Goal: Contribute content: Contribute content

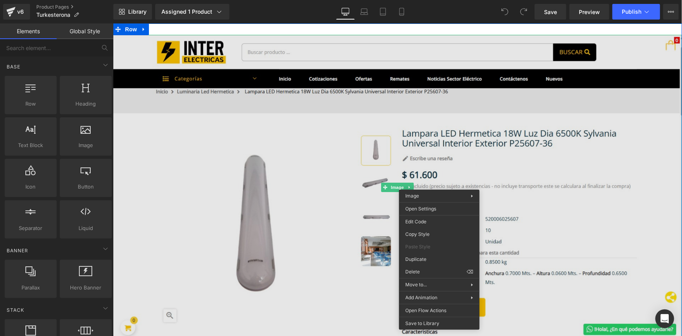
click at [521, 181] on img at bounding box center [397, 186] width 569 height 305
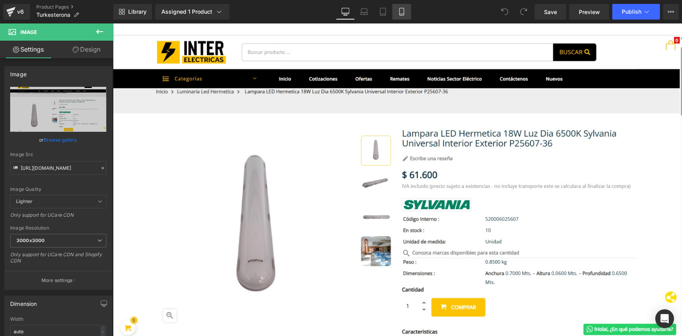
click at [405, 11] on link "Mobile" at bounding box center [401, 12] width 19 height 16
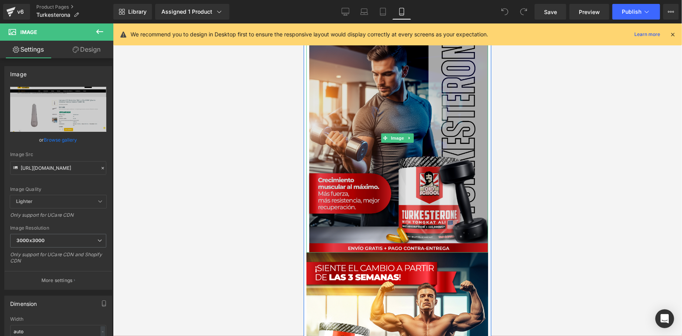
click at [321, 138] on img at bounding box center [397, 137] width 182 height 229
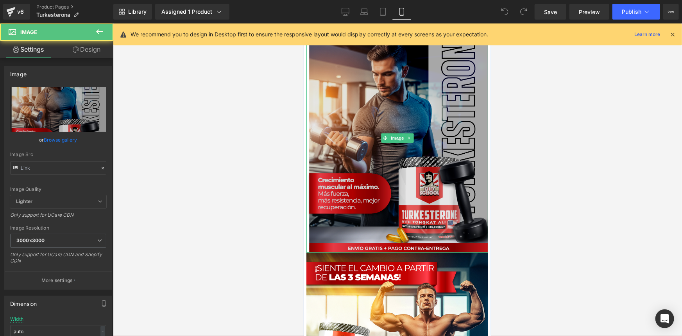
type input "[URL][DOMAIN_NAME]"
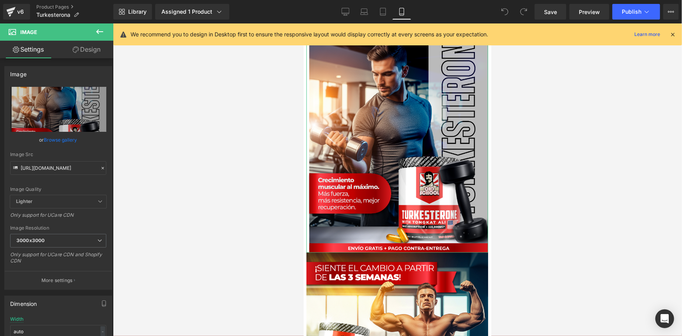
click at [92, 54] on link "Design" at bounding box center [86, 50] width 57 height 18
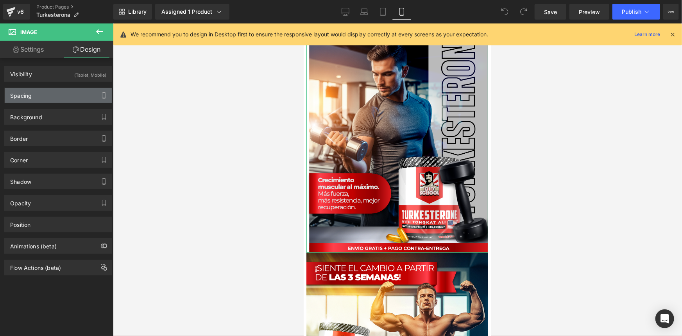
click at [59, 97] on div "Spacing" at bounding box center [58, 95] width 107 height 15
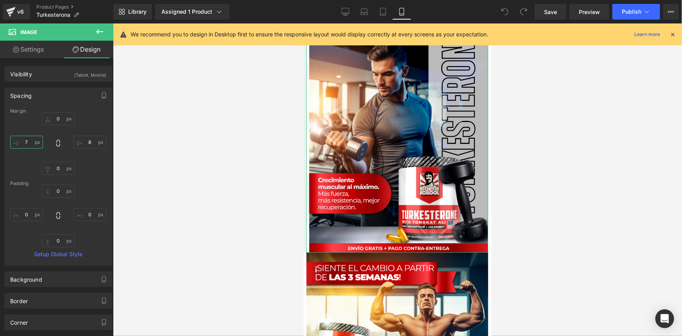
click at [30, 143] on input "7" at bounding box center [26, 142] width 33 height 13
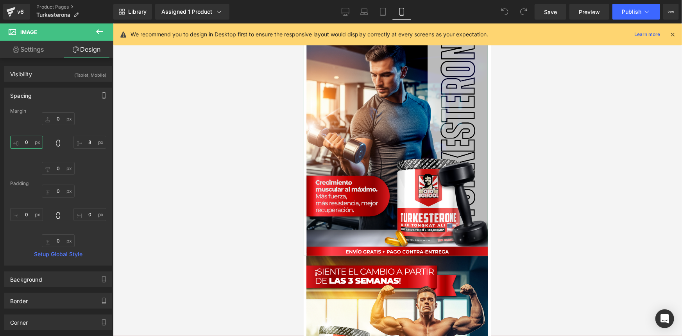
type input "-1"
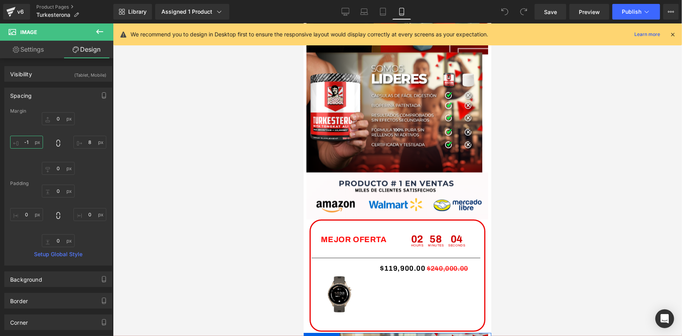
scroll to position [1165, 0]
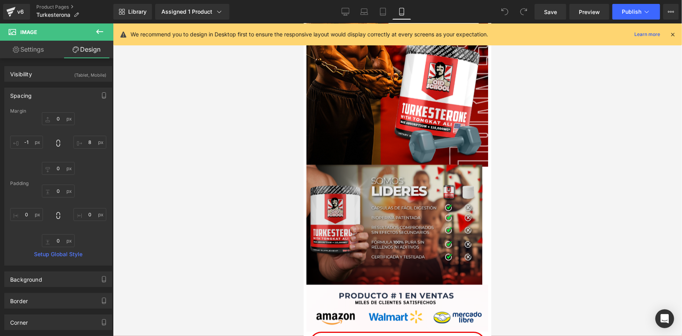
click at [391, 217] on div "Image" at bounding box center [397, 221] width 182 height 126
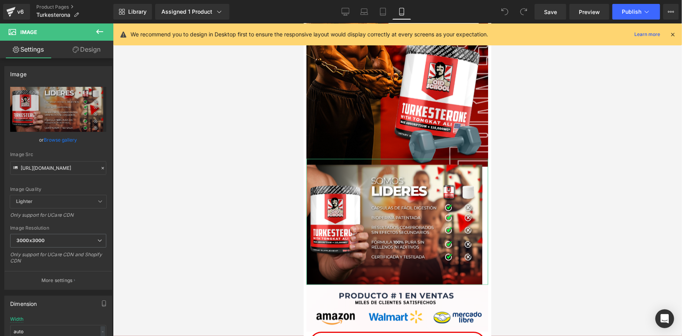
click at [89, 48] on link "Design" at bounding box center [86, 50] width 57 height 18
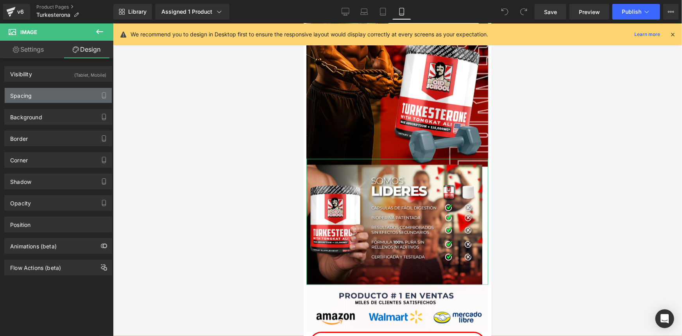
click at [82, 96] on div "Spacing" at bounding box center [58, 95] width 107 height 15
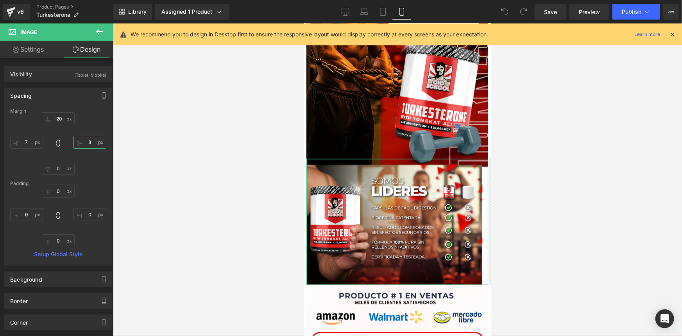
click at [90, 140] on input "8" at bounding box center [89, 142] width 33 height 13
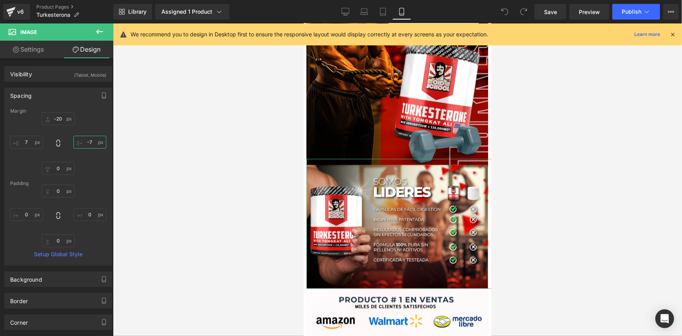
type input "-8"
click at [61, 118] on input "-20" at bounding box center [58, 118] width 33 height 13
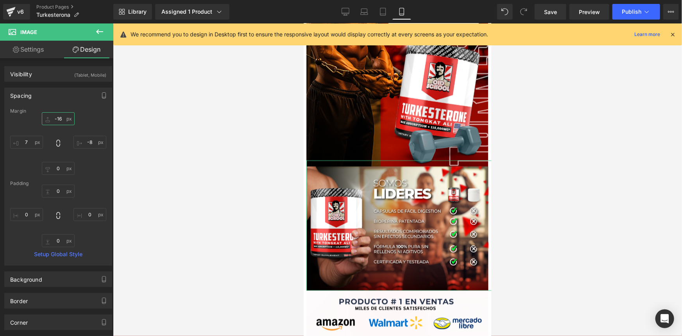
type input "-17"
click at [103, 49] on link "Design" at bounding box center [86, 50] width 57 height 18
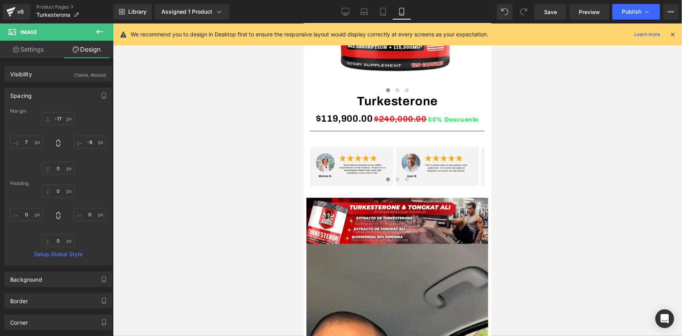
scroll to position [455, 0]
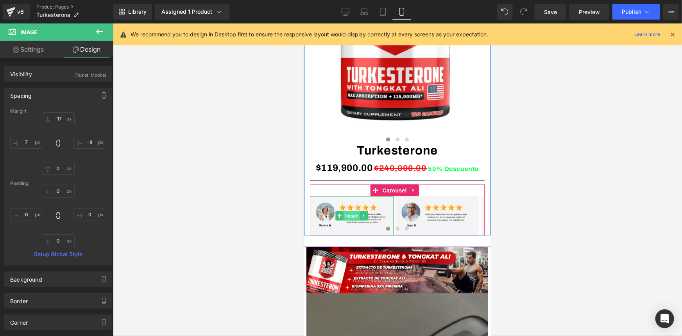
click at [350, 216] on span "Image" at bounding box center [351, 215] width 16 height 9
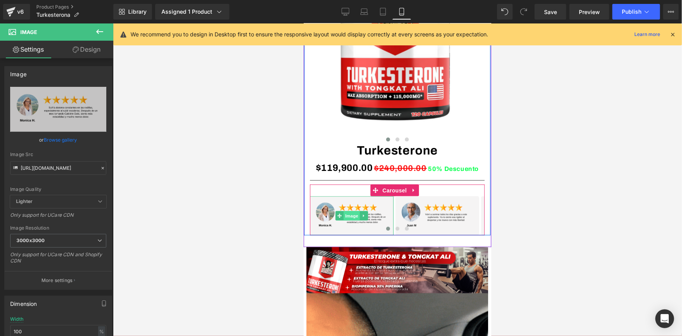
click at [345, 215] on span "Image" at bounding box center [351, 215] width 16 height 9
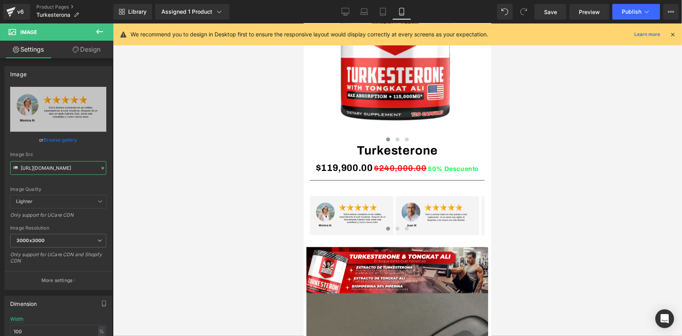
drag, startPoint x: 20, startPoint y: 167, endPoint x: 141, endPoint y: 171, distance: 121.6
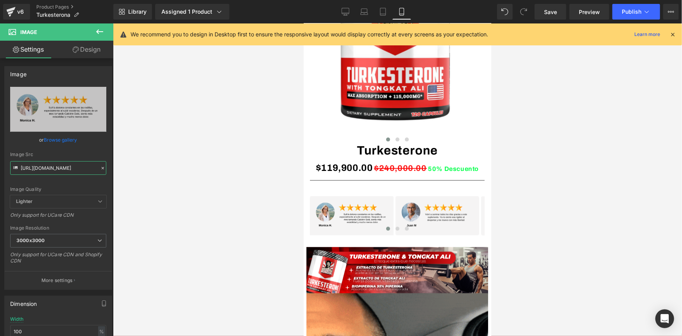
click at [141, 171] on div "Image You are previewing how the will restyle your page. You can not edit Eleme…" at bounding box center [341, 174] width 682 height 349
paste input "whDgj1FW/6"
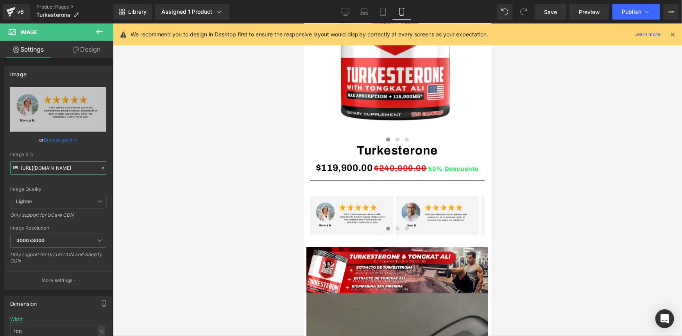
type input "https://i.ibb.co/whDgj1FW/6.png"
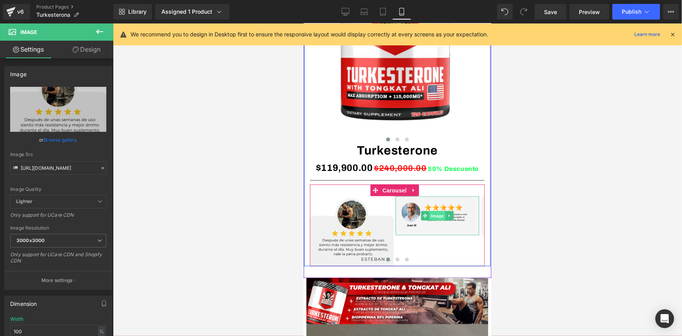
click at [436, 216] on span "Image" at bounding box center [437, 215] width 16 height 9
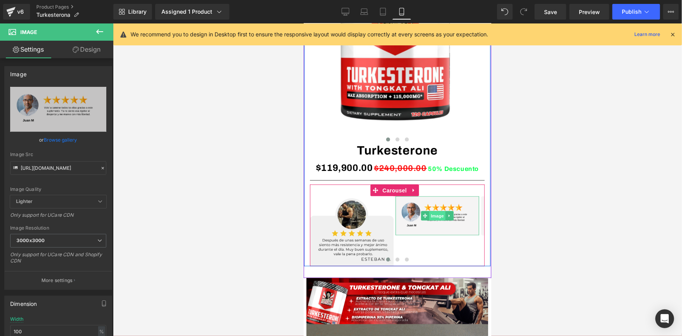
click at [439, 216] on span "Image" at bounding box center [437, 215] width 16 height 9
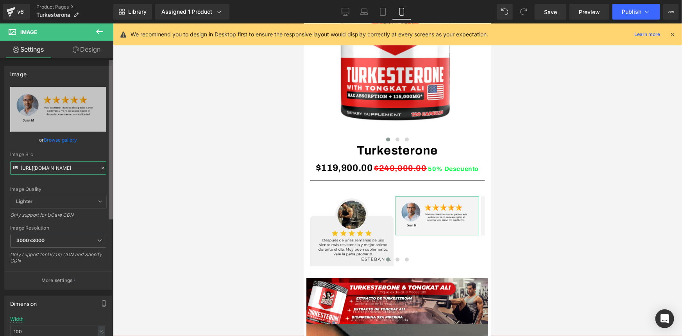
drag, startPoint x: 21, startPoint y: 167, endPoint x: 112, endPoint y: 170, distance: 91.1
click at [112, 170] on div "Image https://i.ibb.co/660wT1g/8.png Replace Image Upload image or Browse galle…" at bounding box center [56, 198] width 113 height 281
paste input "ynN2rpSR/5"
type input "https://i.ibb.co/ynN2rpSR/5.png"
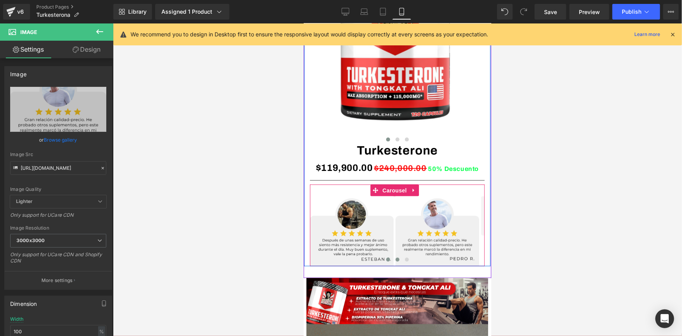
click at [395, 258] on span at bounding box center [397, 259] width 4 height 4
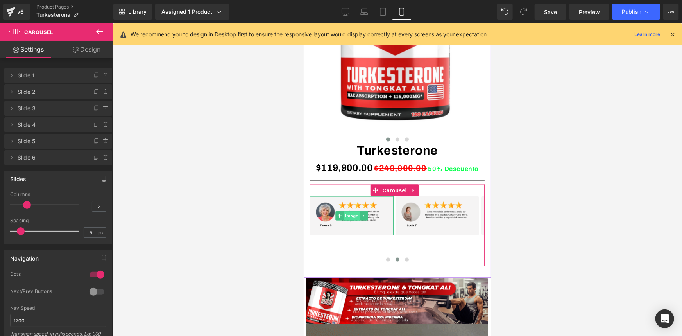
click at [352, 214] on span "Image" at bounding box center [351, 215] width 16 height 9
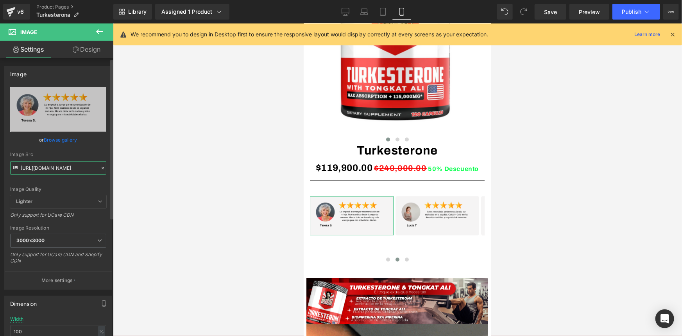
drag, startPoint x: 21, startPoint y: 166, endPoint x: 105, endPoint y: 168, distance: 84.4
click at [105, 168] on div "https://i.ibb.co/cKYMcn0L/9.png Replace Image Upload image or Browse gallery Im…" at bounding box center [58, 188] width 107 height 202
type input "https://i.ibb.co/8nQYf7NW/4.png"
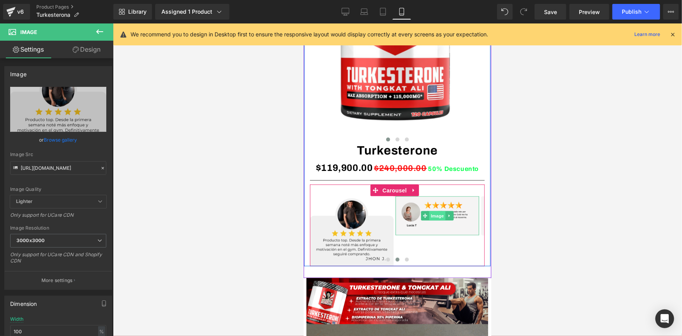
click at [438, 214] on span "Image" at bounding box center [437, 215] width 16 height 9
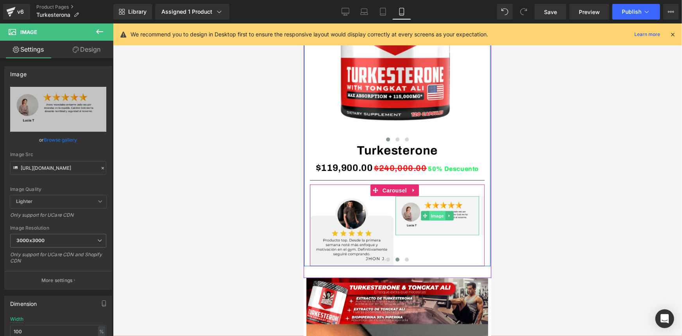
click at [434, 213] on span "Image" at bounding box center [437, 215] width 16 height 9
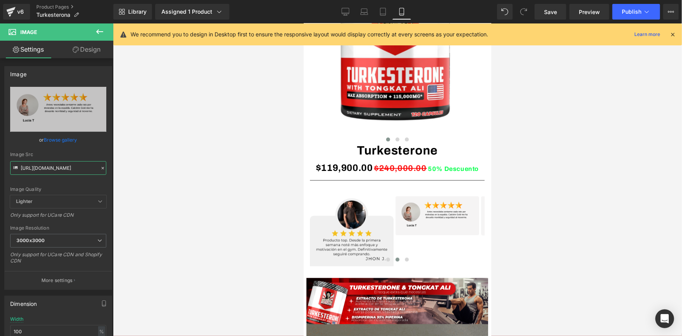
drag, startPoint x: 20, startPoint y: 168, endPoint x: 114, endPoint y: 170, distance: 94.6
click at [114, 170] on div "Image You are previewing how the will restyle your page. You can not edit Eleme…" at bounding box center [341, 174] width 682 height 349
paste input "99D2PJrS/3"
type input "https://i.ibb.co/99D2PJrS/3.png"
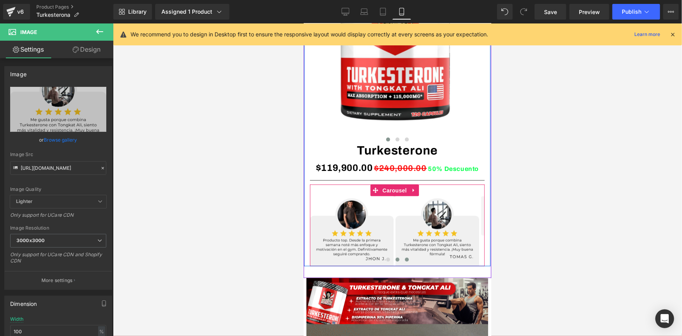
click at [404, 258] on span at bounding box center [406, 259] width 4 height 4
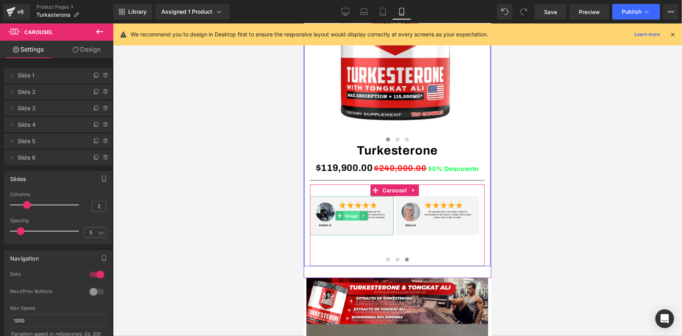
click at [348, 213] on span "Image" at bounding box center [351, 215] width 16 height 9
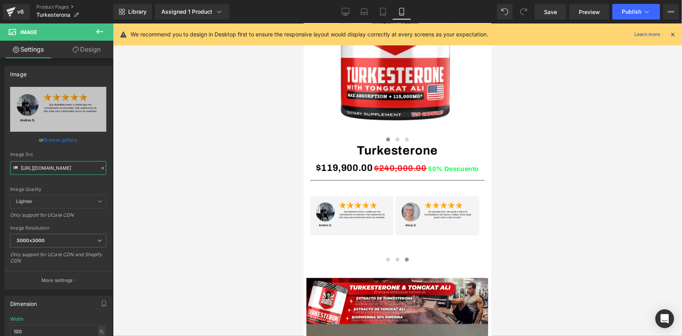
drag, startPoint x: 20, startPoint y: 167, endPoint x: 139, endPoint y: 166, distance: 118.8
click at [139, 166] on div "Image You are previewing how the will restyle your page. You can not edit Eleme…" at bounding box center [341, 174] width 682 height 349
type input "https://i.ibb.co/h1Kq5WCL/1.png"
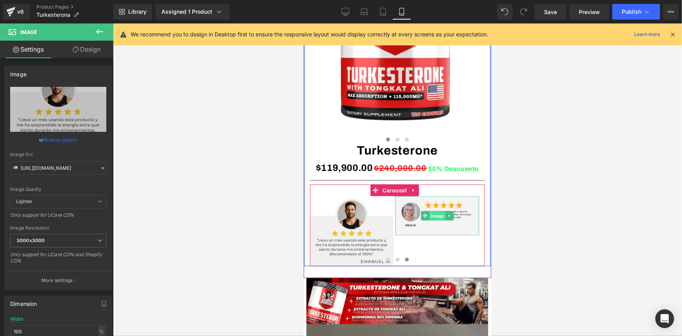
click at [435, 214] on span "Image" at bounding box center [437, 215] width 16 height 9
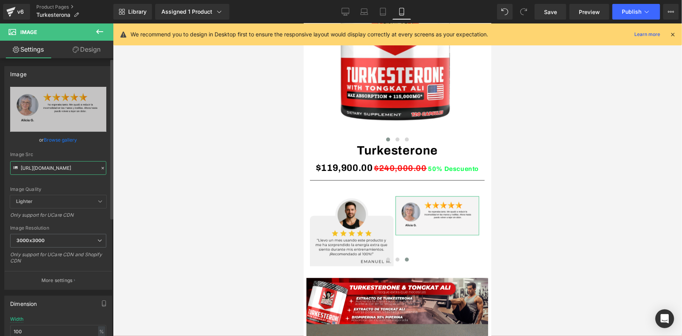
scroll to position [0, 4]
drag, startPoint x: 20, startPoint y: 168, endPoint x: 105, endPoint y: 174, distance: 85.0
click at [105, 174] on div "https://i.ibb.co/yB8WQwK7/12.png Replace Image Upload image or Browse gallery I…" at bounding box center [58, 188] width 107 height 202
paste input "Kxcs3PWC/"
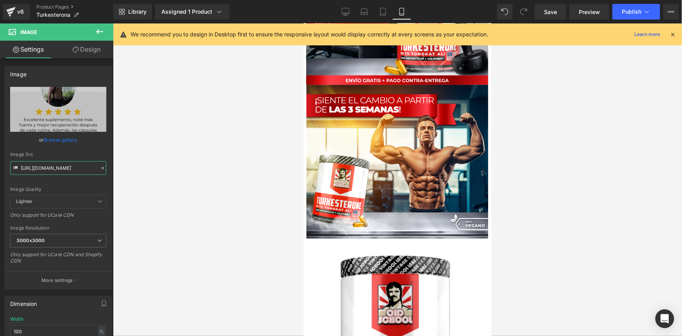
scroll to position [0, 0]
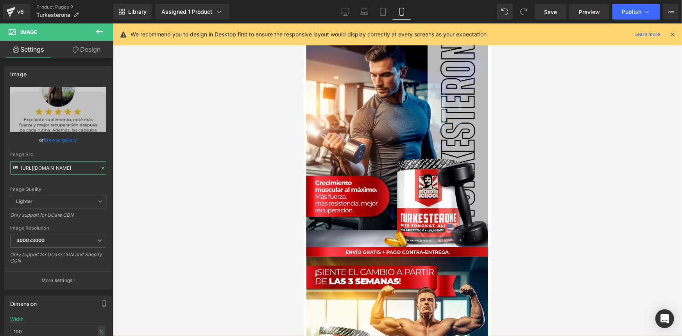
type input "https://i.ibb.co/Kxcs3PWC/2.png"
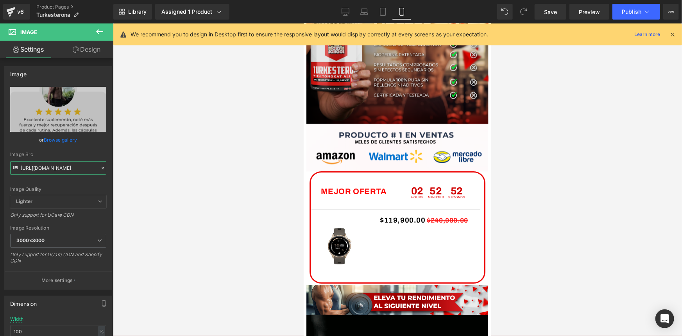
scroll to position [1349, 0]
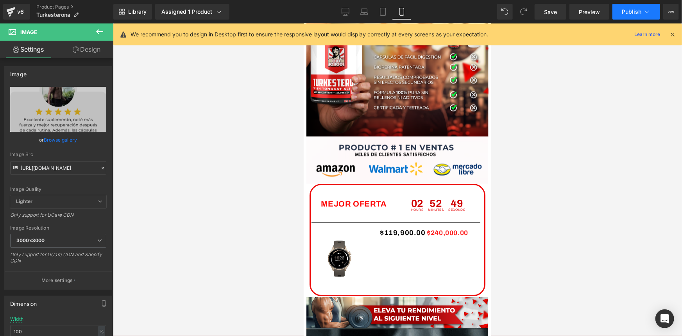
click at [650, 11] on icon at bounding box center [647, 12] width 8 height 8
click at [552, 13] on span "Save" at bounding box center [550, 12] width 13 height 8
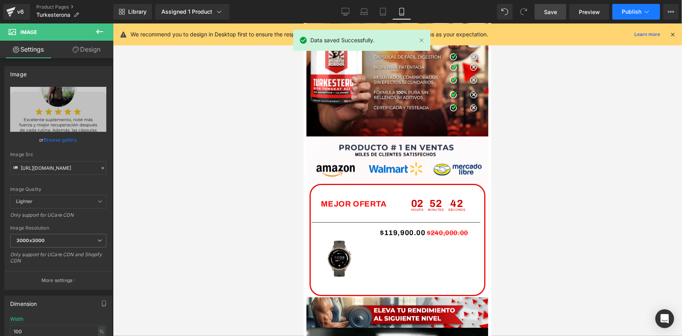
click at [646, 13] on icon at bounding box center [647, 12] width 8 height 8
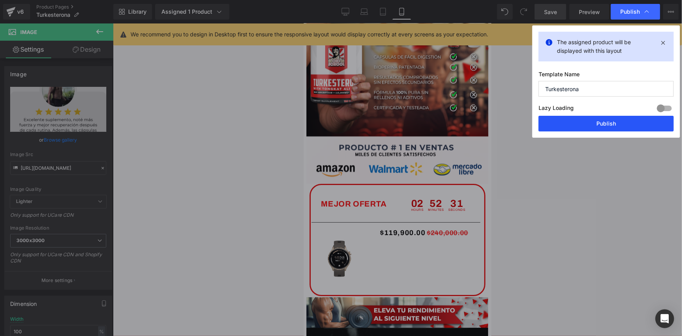
click at [614, 124] on button "Publish" at bounding box center [605, 124] width 135 height 16
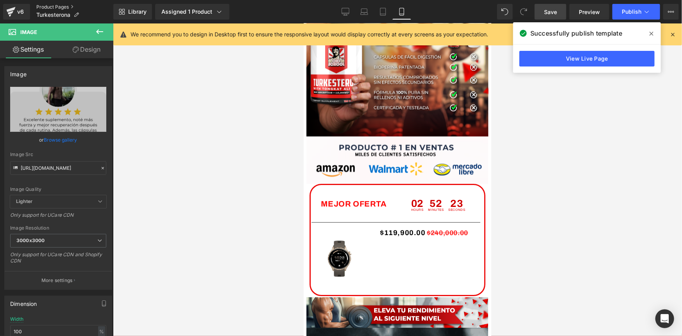
click at [48, 7] on link "Product Pages" at bounding box center [74, 7] width 77 height 6
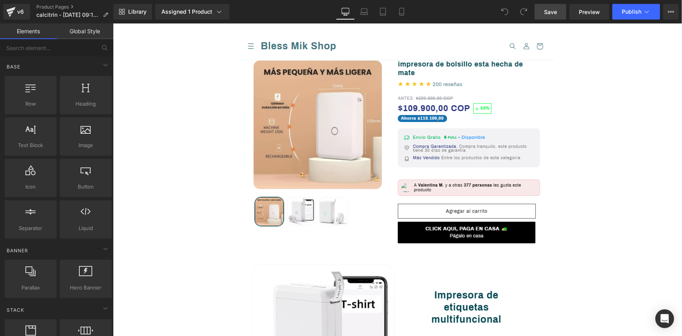
click at [551, 15] on span "Save" at bounding box center [550, 12] width 13 height 8
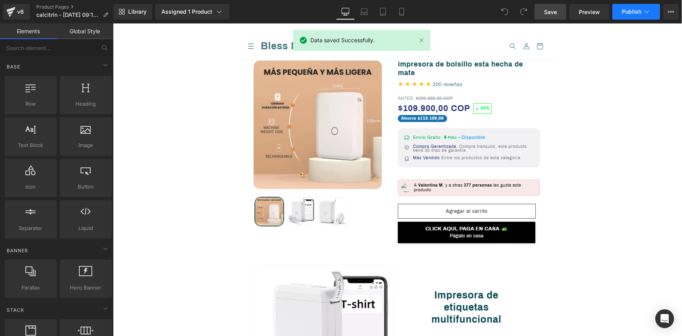
click at [638, 14] on span "Publish" at bounding box center [632, 12] width 20 height 6
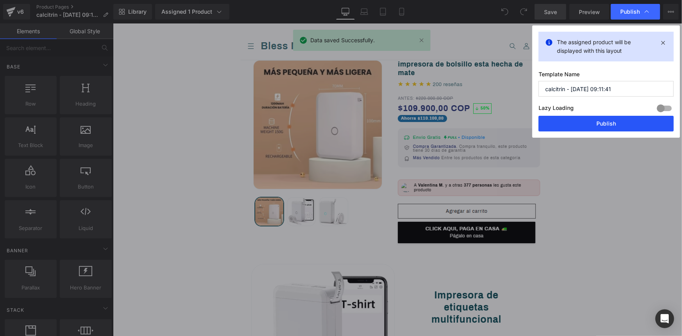
click at [605, 127] on button "Publish" at bounding box center [605, 124] width 135 height 16
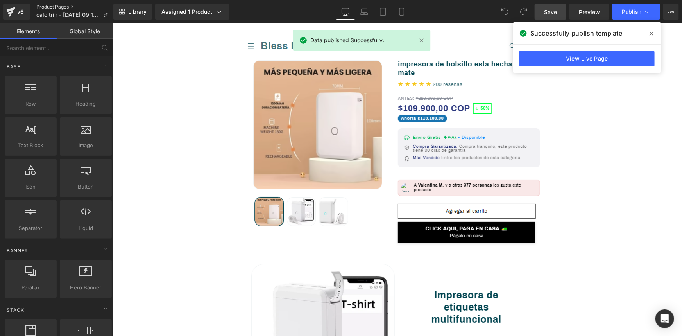
click at [57, 8] on link "Product Pages" at bounding box center [75, 7] width 78 height 6
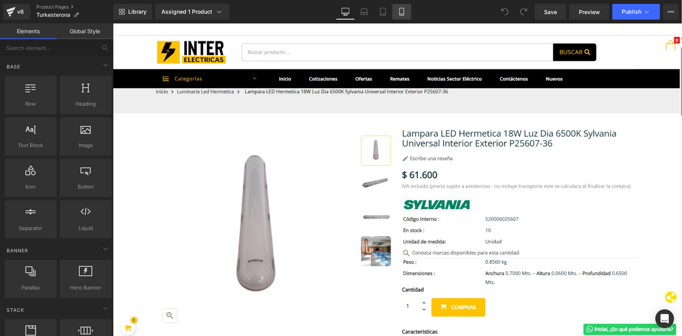
click at [400, 14] on icon at bounding box center [401, 14] width 4 height 0
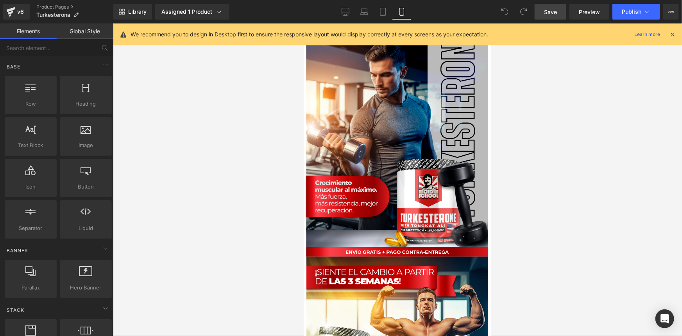
click at [550, 10] on span "Save" at bounding box center [550, 12] width 13 height 8
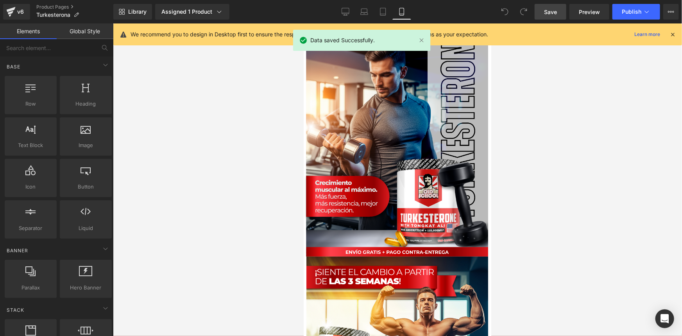
click at [672, 33] on icon at bounding box center [672, 34] width 7 height 7
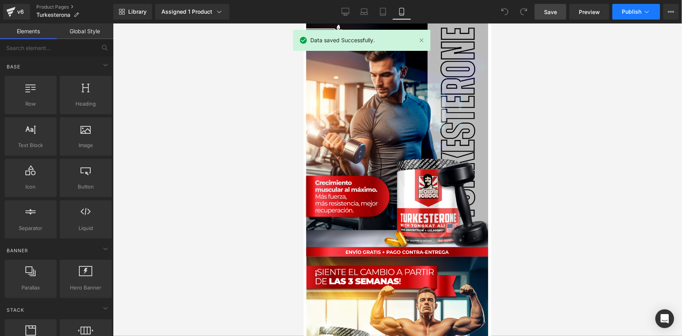
click at [650, 14] on icon at bounding box center [647, 12] width 8 height 8
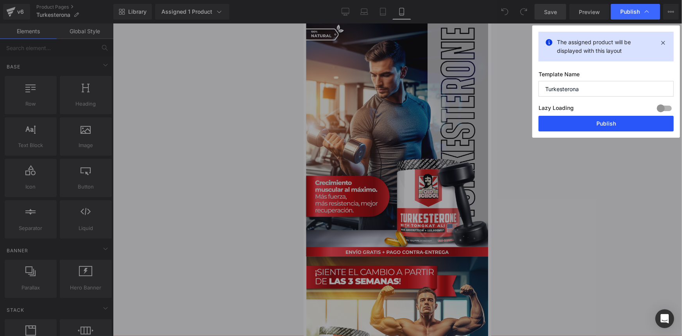
click at [612, 123] on button "Publish" at bounding box center [605, 124] width 135 height 16
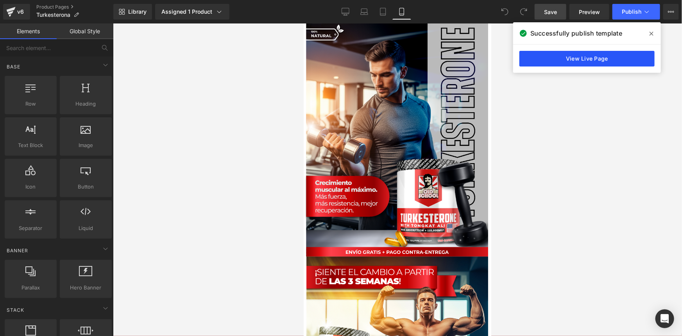
click at [593, 59] on link "View Live Page" at bounding box center [586, 59] width 135 height 16
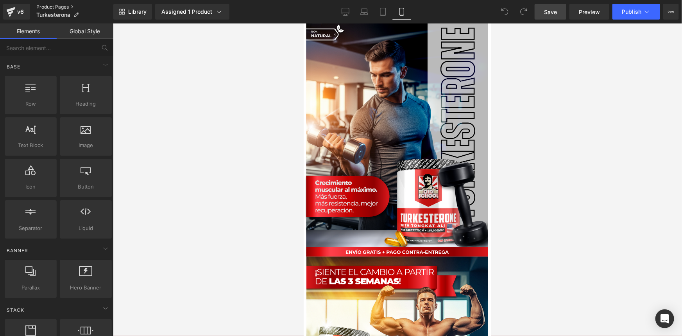
click at [53, 5] on link "Product Pages" at bounding box center [74, 7] width 77 height 6
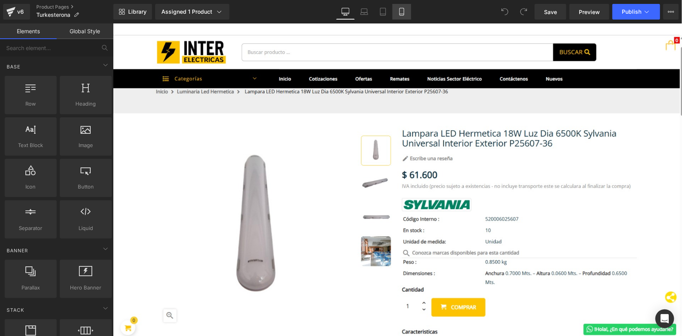
click at [406, 14] on link "Mobile" at bounding box center [401, 12] width 19 height 16
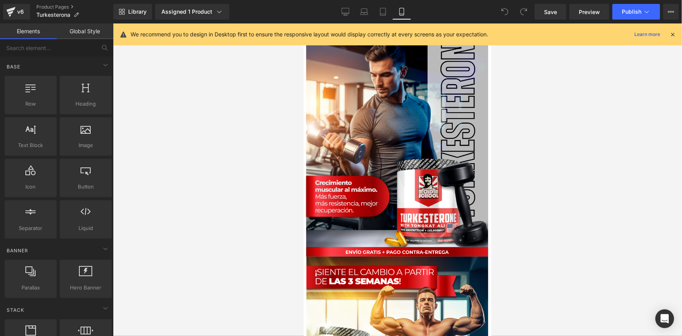
click at [676, 35] on div "We recommend you to design in Desktop first to ensure the responsive layout wou…" at bounding box center [397, 34] width 568 height 22
click at [673, 35] on icon at bounding box center [672, 34] width 7 height 7
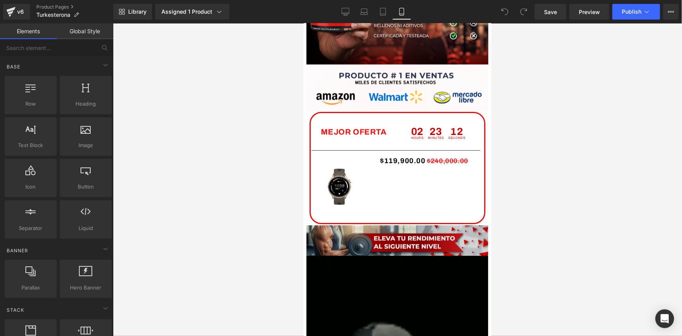
scroll to position [1420, 0]
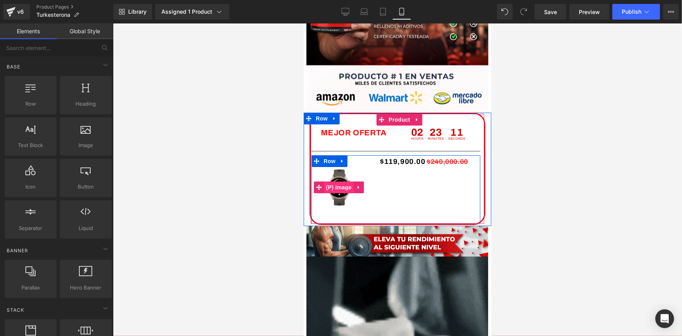
click at [337, 186] on span "(P) Image" at bounding box center [338, 187] width 30 height 12
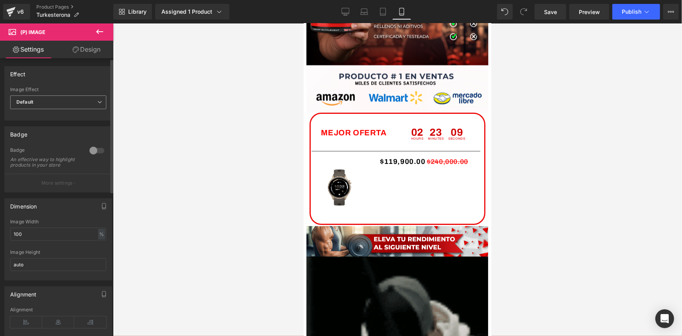
click at [92, 102] on span "Default" at bounding box center [58, 102] width 96 height 14
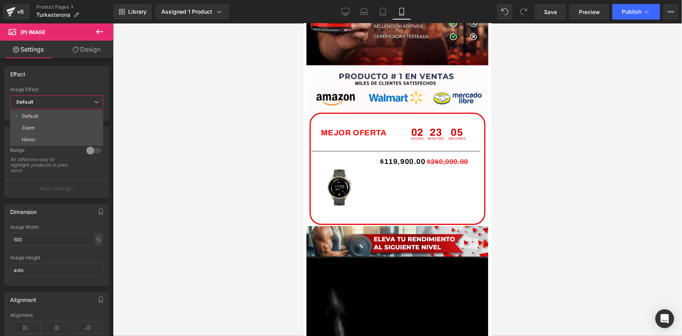
click at [82, 51] on link "Design" at bounding box center [86, 50] width 57 height 18
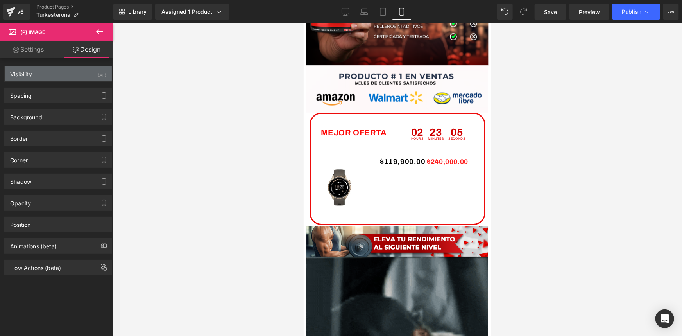
click at [71, 70] on div "Visibility (All)" at bounding box center [58, 73] width 107 height 15
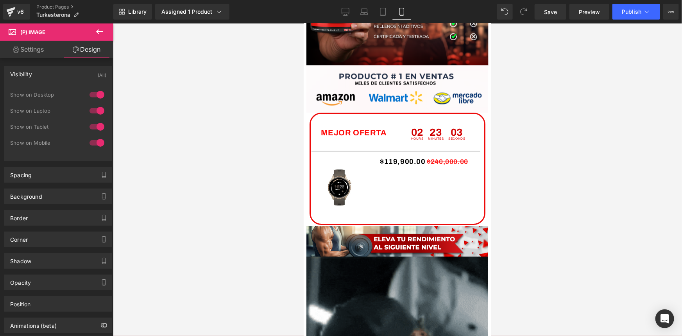
click at [92, 43] on link "Design" at bounding box center [86, 50] width 57 height 18
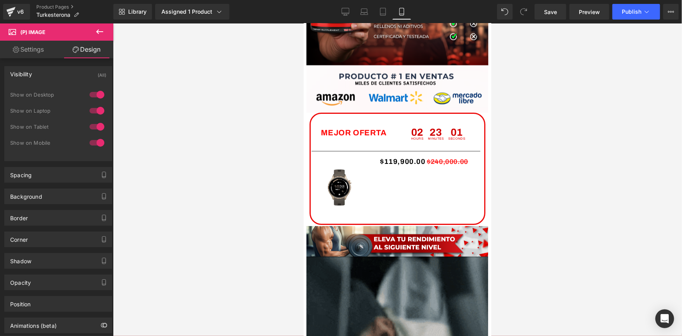
click at [87, 49] on link "Design" at bounding box center [86, 50] width 57 height 18
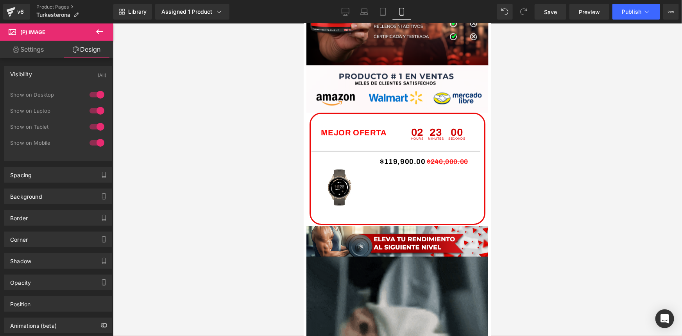
click at [37, 46] on link "Settings" at bounding box center [28, 50] width 57 height 18
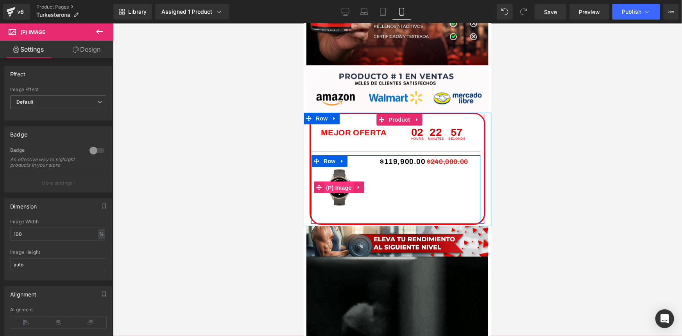
click at [338, 185] on span "(P) Image" at bounding box center [338, 187] width 30 height 12
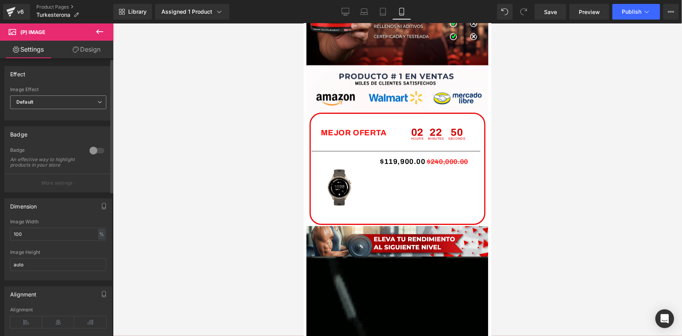
click at [98, 100] on icon at bounding box center [99, 102] width 5 height 5
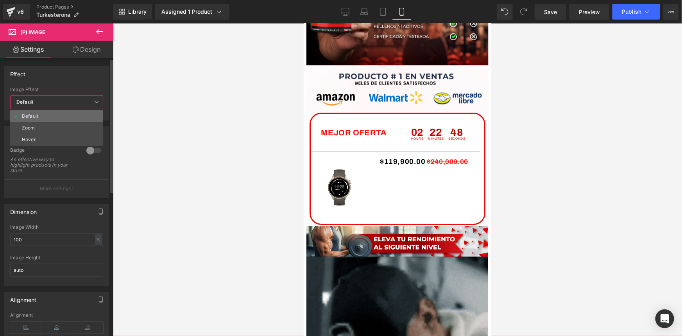
click at [62, 114] on li "Default" at bounding box center [56, 116] width 93 height 12
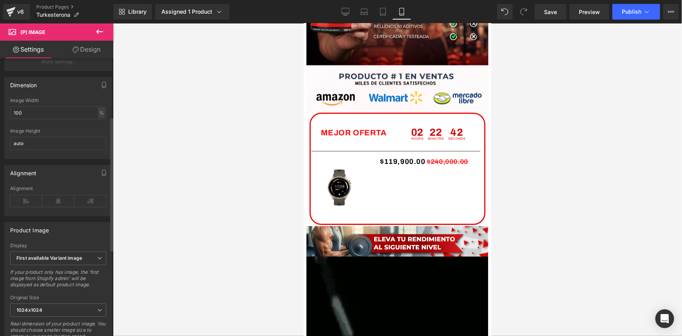
scroll to position [0, 0]
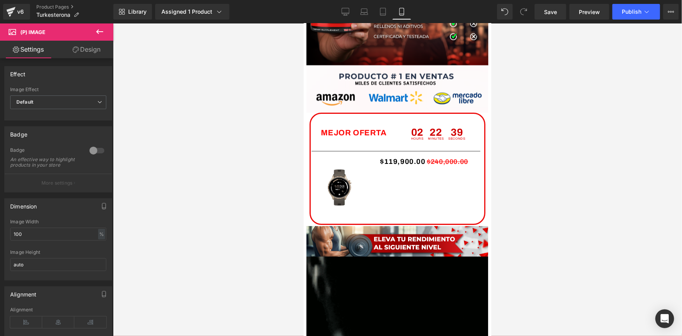
click at [86, 48] on link "Design" at bounding box center [86, 50] width 57 height 18
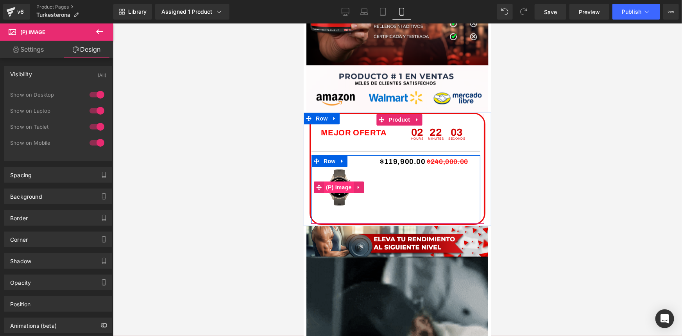
click at [337, 188] on span "(P) Image" at bounding box center [338, 187] width 30 height 12
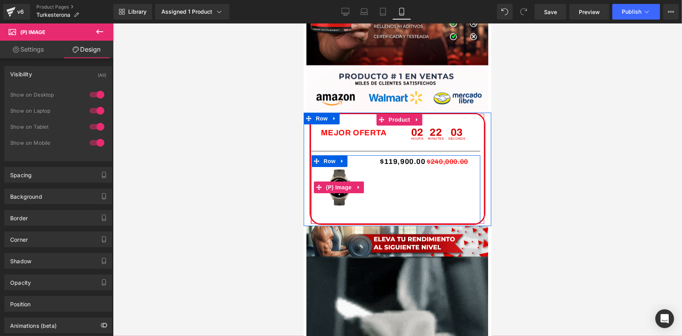
click at [336, 199] on img at bounding box center [339, 187] width 45 height 64
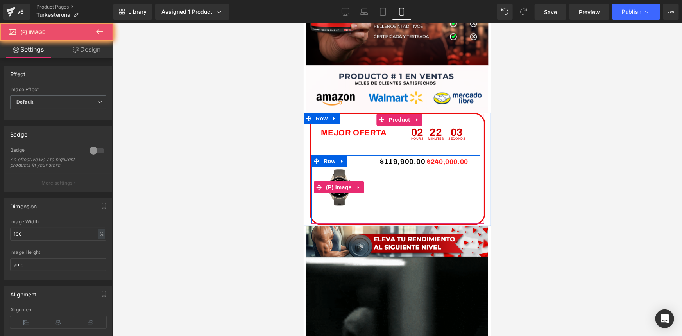
click at [336, 199] on img at bounding box center [339, 187] width 45 height 64
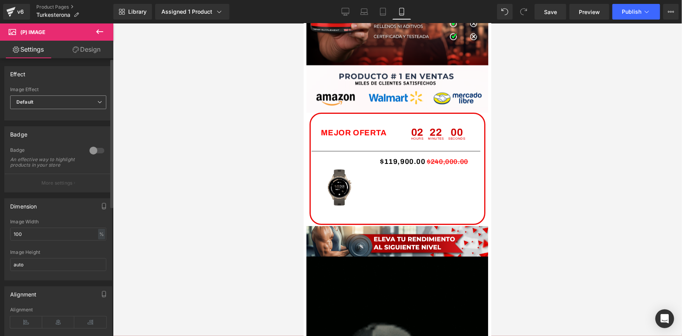
click at [94, 99] on span "Default" at bounding box center [58, 102] width 96 height 14
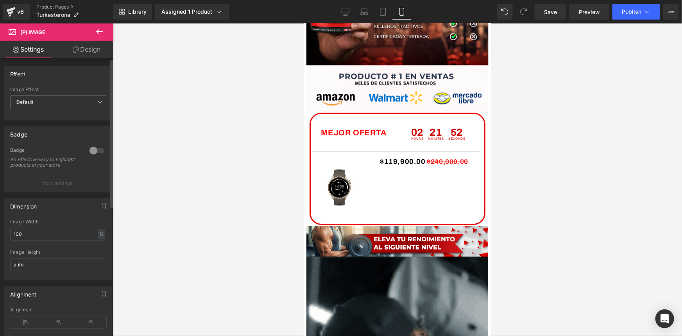
click at [95, 149] on div at bounding box center [97, 150] width 19 height 13
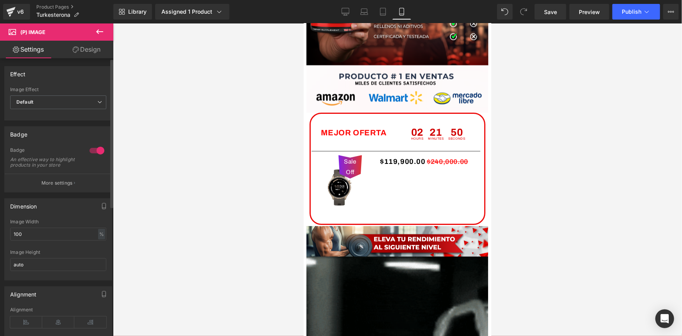
click at [95, 148] on div at bounding box center [97, 150] width 19 height 13
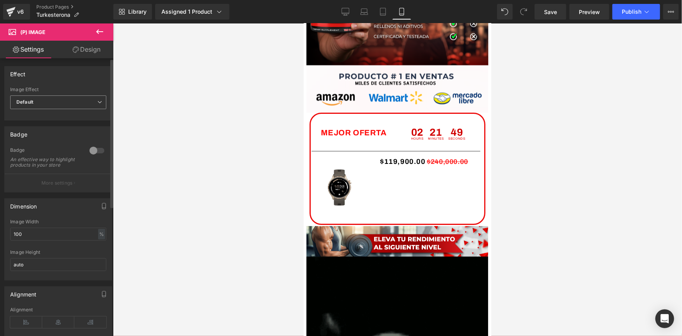
click at [71, 100] on span "Default" at bounding box center [58, 102] width 96 height 14
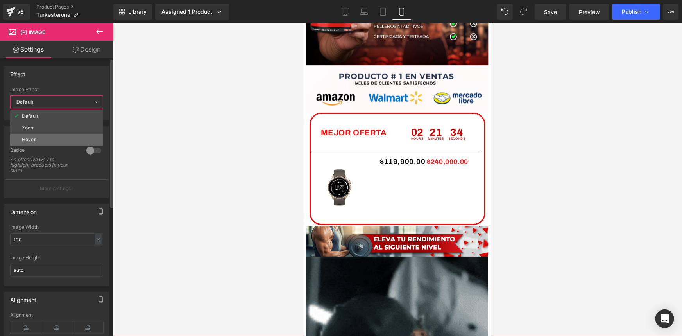
click at [33, 138] on div "Hover" at bounding box center [29, 139] width 14 height 5
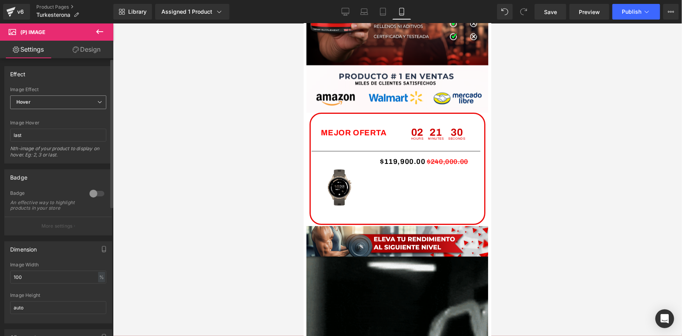
click at [101, 101] on span "Hover" at bounding box center [58, 102] width 96 height 14
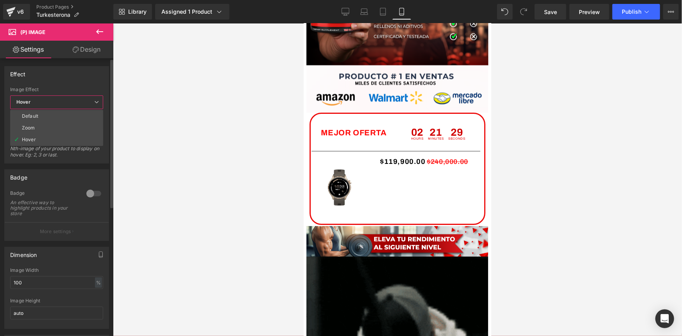
click at [45, 117] on li "Default" at bounding box center [56, 116] width 93 height 12
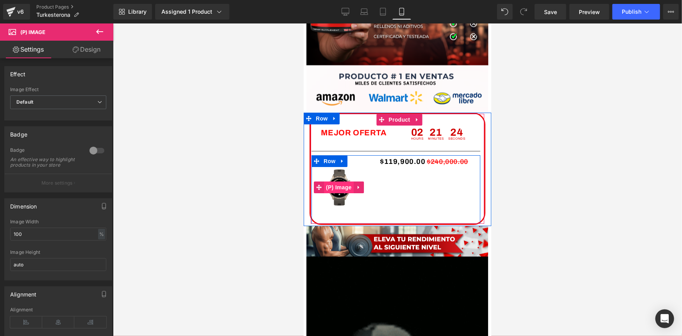
click at [338, 186] on span "(P) Image" at bounding box center [338, 187] width 30 height 12
click at [357, 185] on icon at bounding box center [358, 187] width 2 height 4
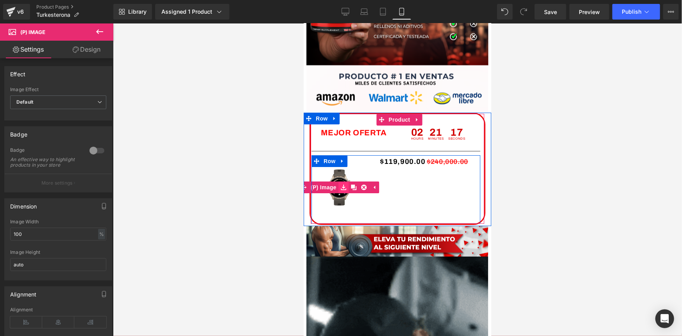
click at [343, 187] on icon at bounding box center [342, 187] width 5 height 6
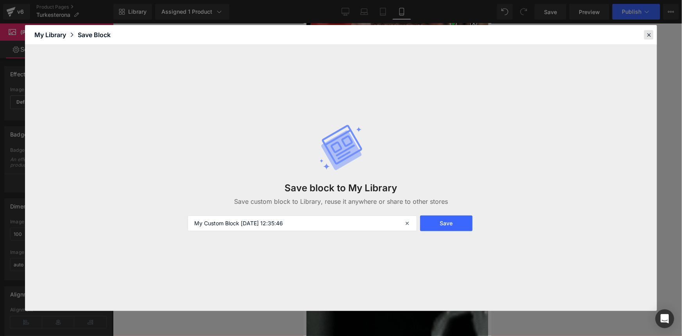
click at [645, 35] on icon at bounding box center [648, 34] width 7 height 7
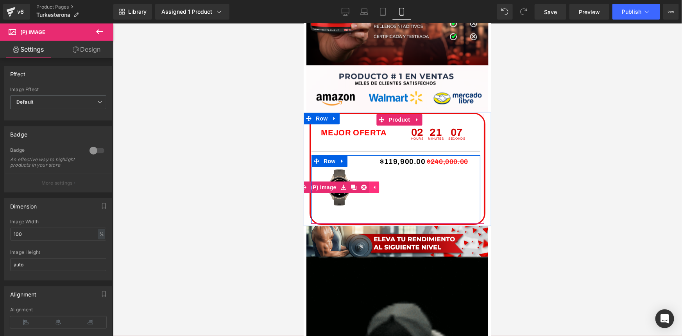
click at [376, 186] on icon at bounding box center [373, 187] width 5 height 6
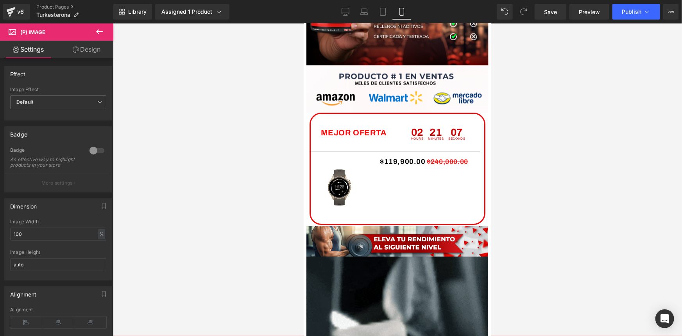
click at [82, 47] on link "Design" at bounding box center [86, 50] width 57 height 18
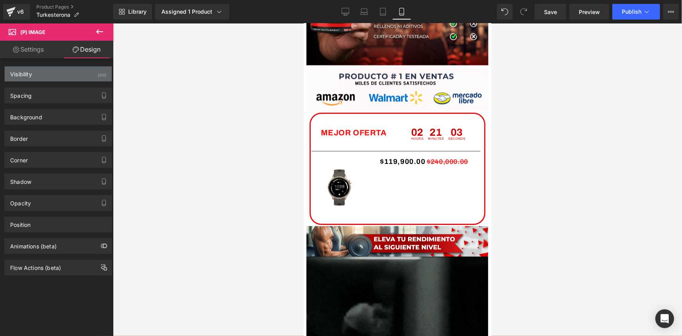
click at [40, 75] on div "Visibility (All)" at bounding box center [58, 73] width 107 height 15
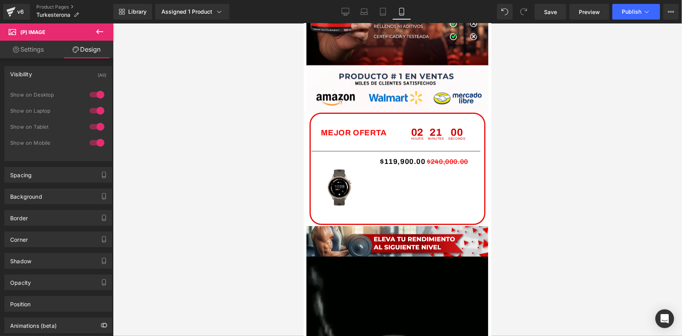
click at [40, 75] on div "Visibility (All)" at bounding box center [58, 73] width 107 height 15
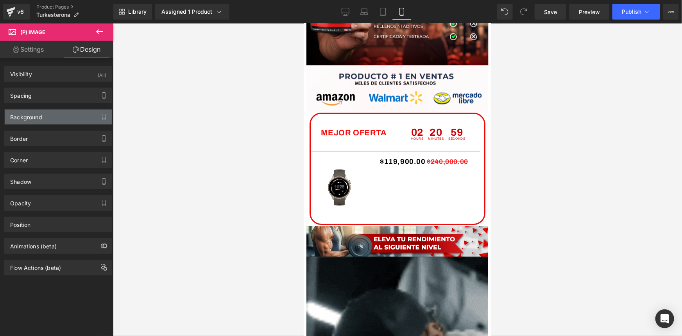
click at [56, 114] on div "Background" at bounding box center [58, 116] width 107 height 15
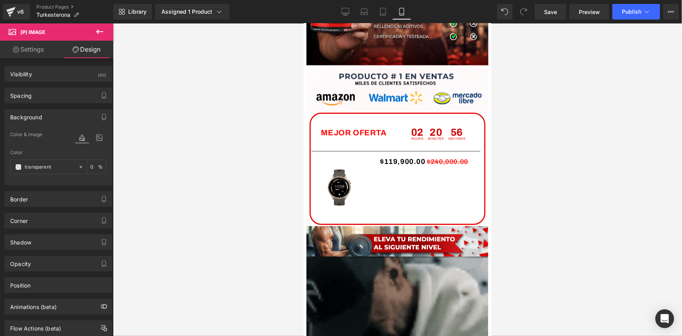
click at [56, 114] on div "Background" at bounding box center [58, 116] width 107 height 15
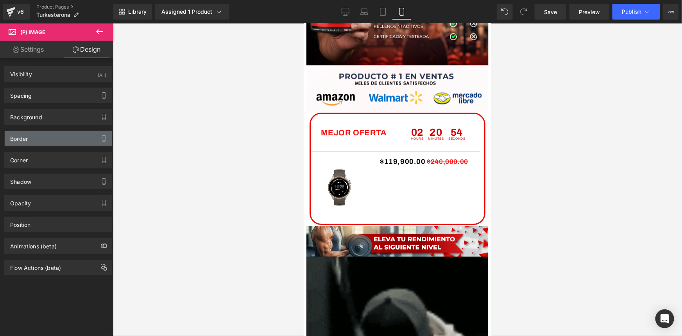
click at [48, 143] on div "Border" at bounding box center [58, 138] width 107 height 15
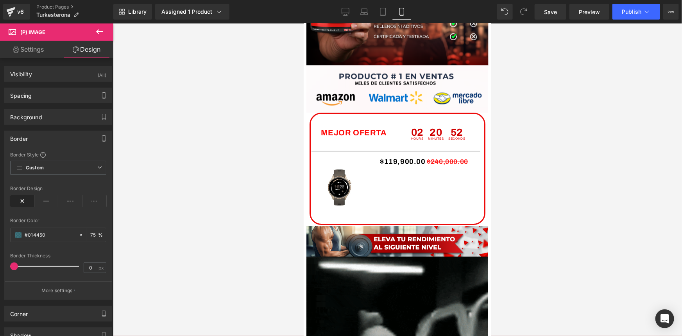
click at [48, 142] on div "Border" at bounding box center [58, 138] width 107 height 15
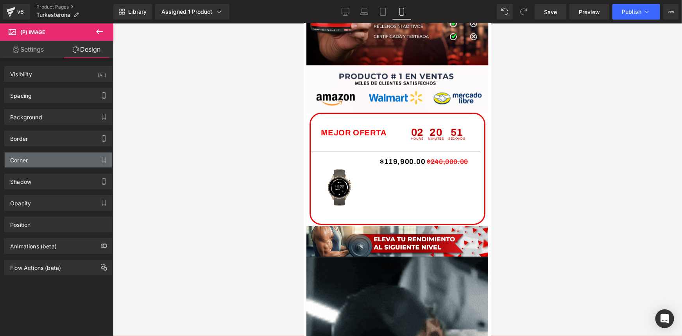
click at [40, 163] on div "Corner" at bounding box center [58, 159] width 107 height 15
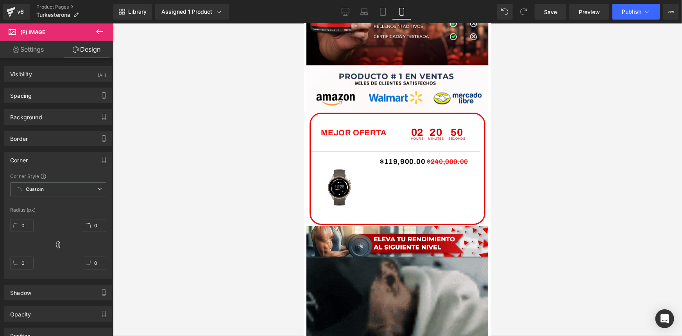
click at [40, 162] on div "Corner" at bounding box center [58, 159] width 107 height 15
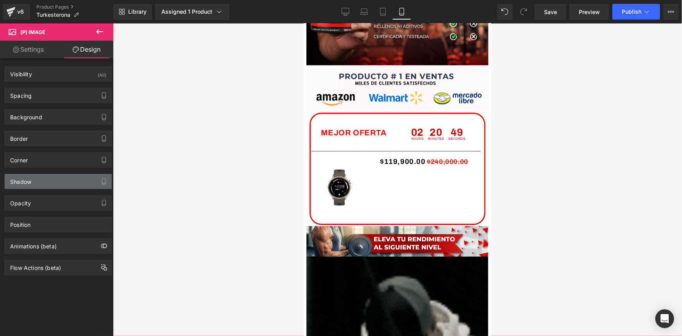
click at [38, 182] on div "Shadow" at bounding box center [58, 181] width 107 height 15
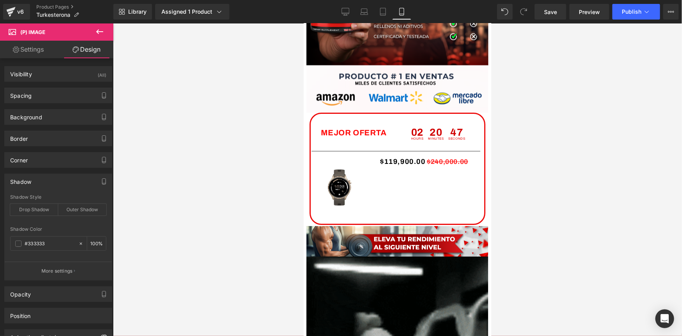
click at [38, 182] on div "Shadow" at bounding box center [58, 181] width 107 height 15
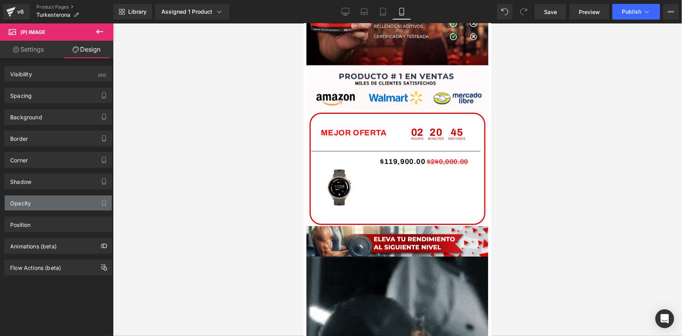
click at [42, 202] on div "Opacity" at bounding box center [58, 202] width 107 height 15
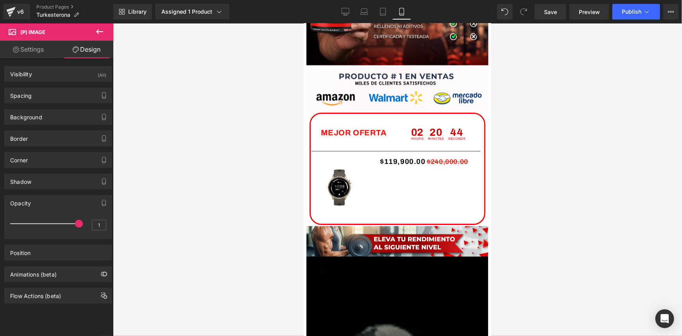
click at [40, 205] on div "Opacity" at bounding box center [58, 202] width 107 height 15
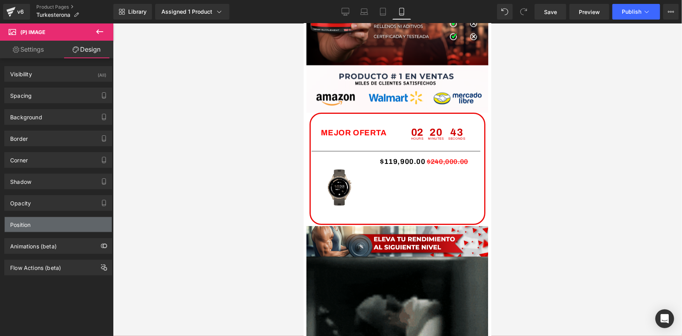
click at [44, 224] on div "Position" at bounding box center [58, 224] width 107 height 15
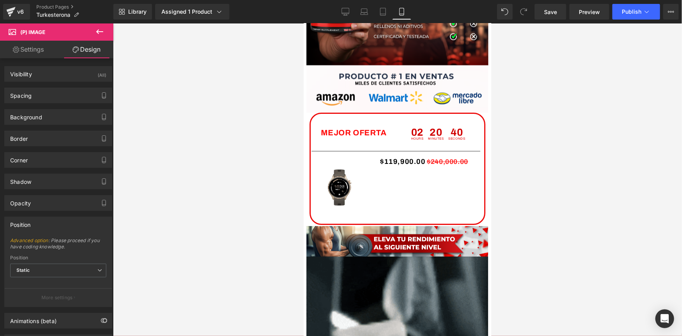
click at [45, 223] on div "Position" at bounding box center [58, 224] width 107 height 15
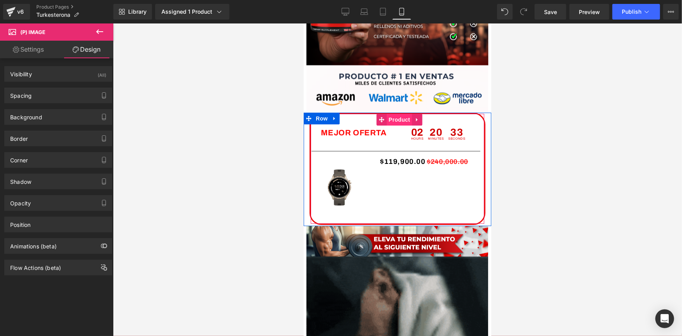
click at [398, 119] on span "Product" at bounding box center [398, 119] width 25 height 12
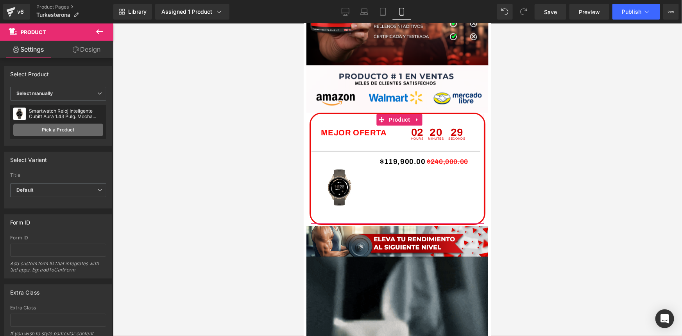
click at [52, 129] on link "Pick a Product" at bounding box center [58, 129] width 90 height 13
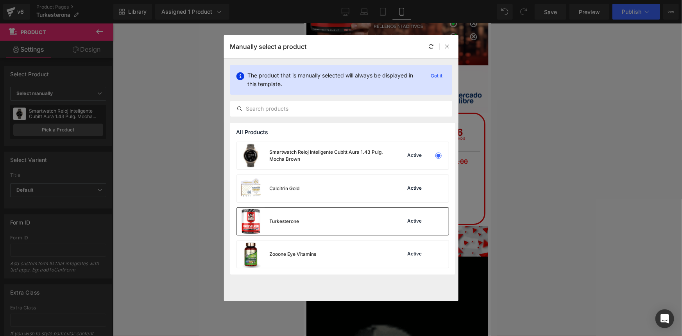
click at [348, 224] on div "Turkesterone Active" at bounding box center [343, 220] width 212 height 27
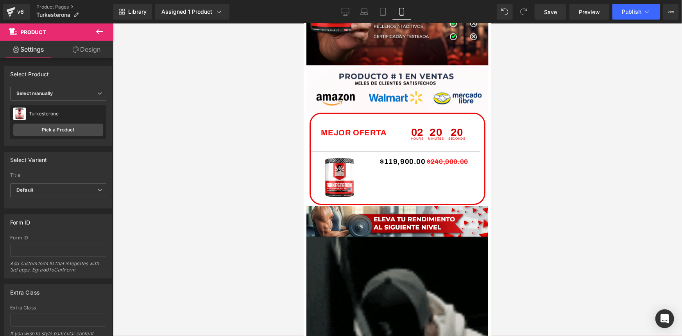
click at [180, 120] on div at bounding box center [397, 179] width 569 height 312
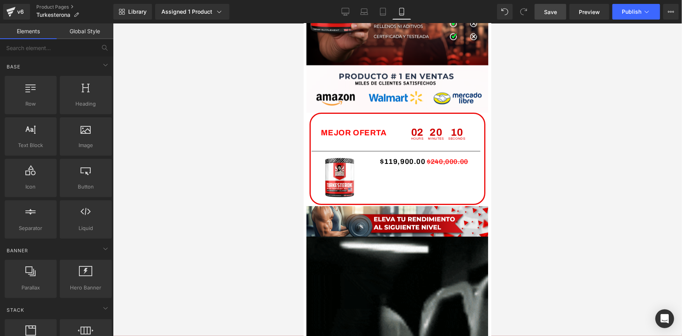
click at [557, 13] on span "Save" at bounding box center [550, 12] width 13 height 8
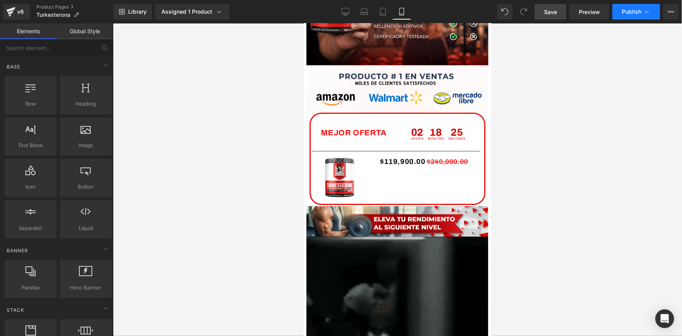
click at [643, 13] on icon at bounding box center [647, 12] width 8 height 8
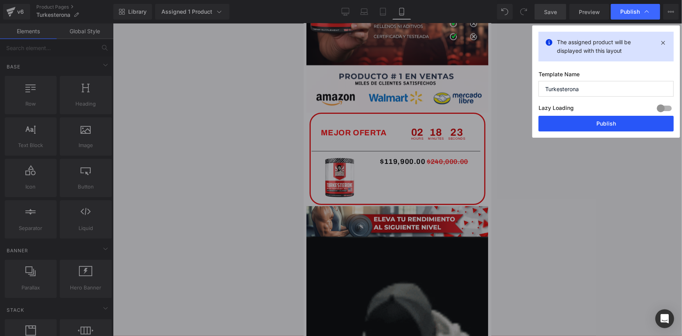
click at [599, 125] on button "Publish" at bounding box center [605, 124] width 135 height 16
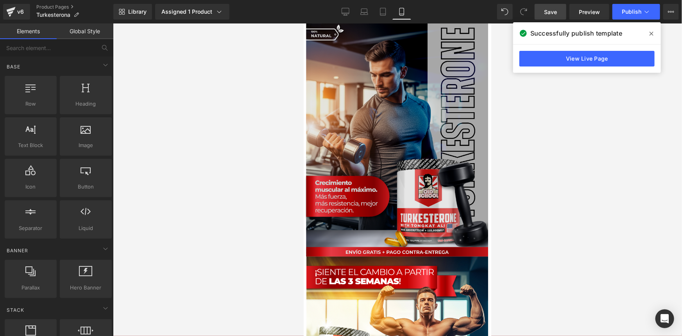
drag, startPoint x: 498, startPoint y: 229, endPoint x: 324, endPoint y: 138, distance: 196.9
click at [324, 138] on img at bounding box center [395, 139] width 185 height 233
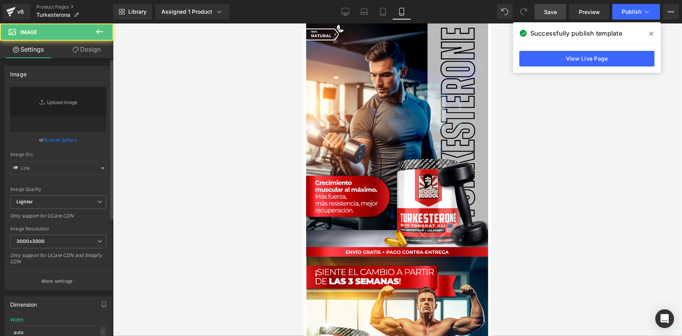
type input "[URL][DOMAIN_NAME]"
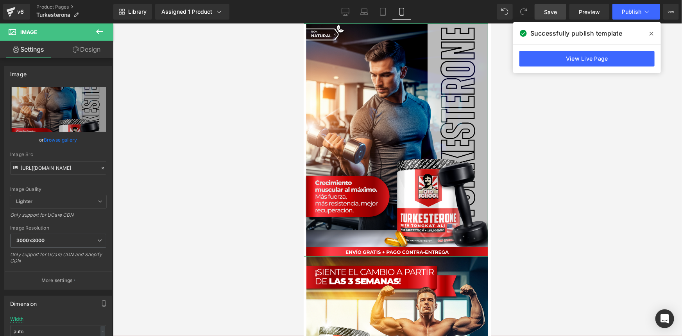
click at [93, 50] on link "Design" at bounding box center [86, 50] width 57 height 18
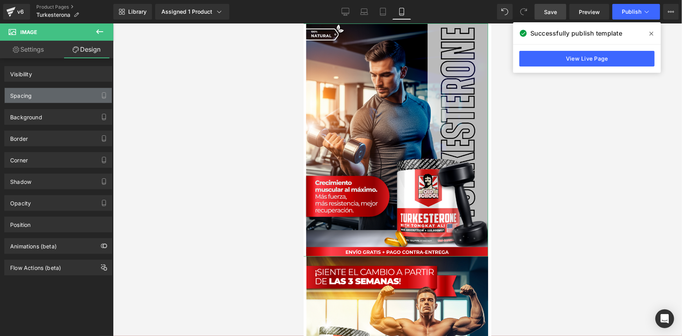
click at [32, 97] on div "Spacing" at bounding box center [58, 95] width 107 height 15
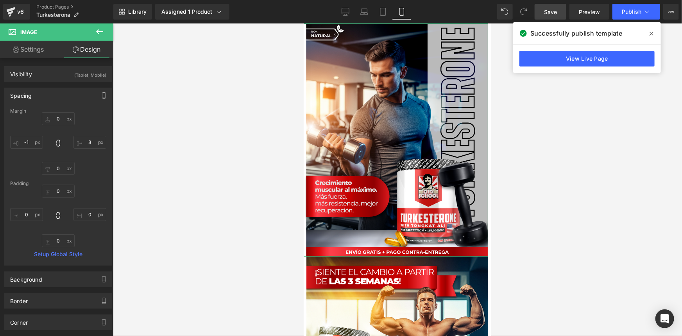
type input "0"
type input "8"
type input "0"
type input "-1"
type input "0"
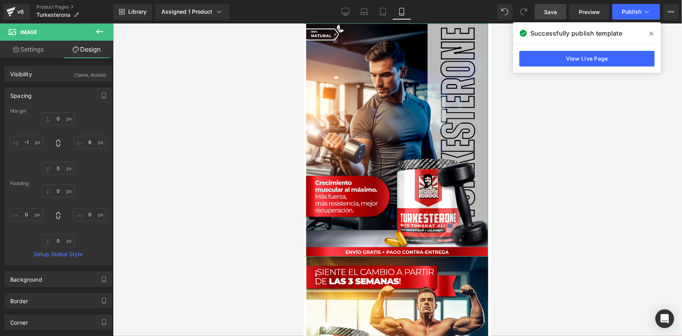
type input "0"
click at [32, 143] on input "-1" at bounding box center [26, 142] width 33 height 13
type input "0"
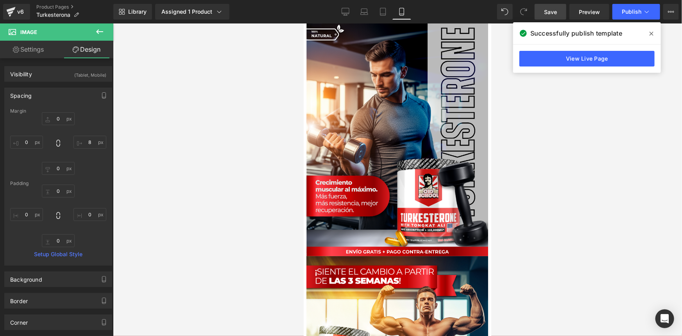
click at [198, 119] on div at bounding box center [397, 179] width 569 height 312
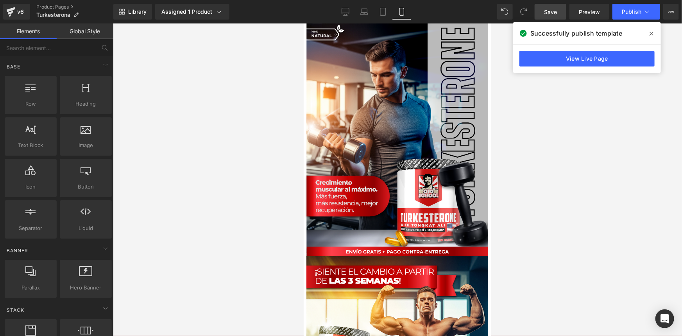
click at [548, 10] on span "Save" at bounding box center [550, 12] width 13 height 8
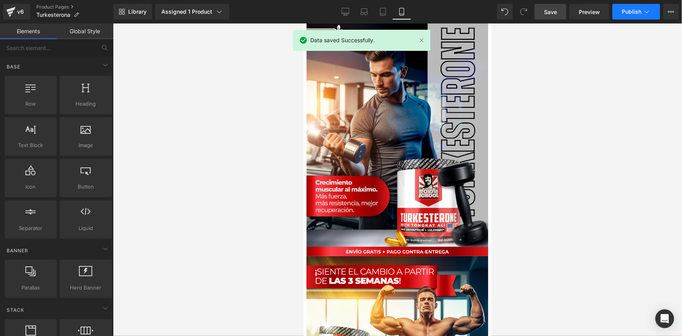
click at [645, 13] on icon at bounding box center [647, 12] width 8 height 8
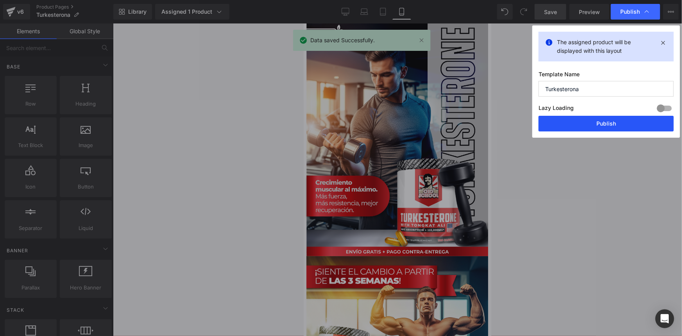
click at [618, 125] on button "Publish" at bounding box center [605, 124] width 135 height 16
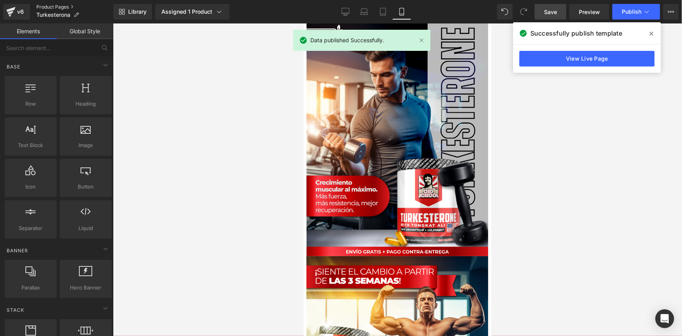
click at [44, 5] on link "Product Pages" at bounding box center [74, 7] width 77 height 6
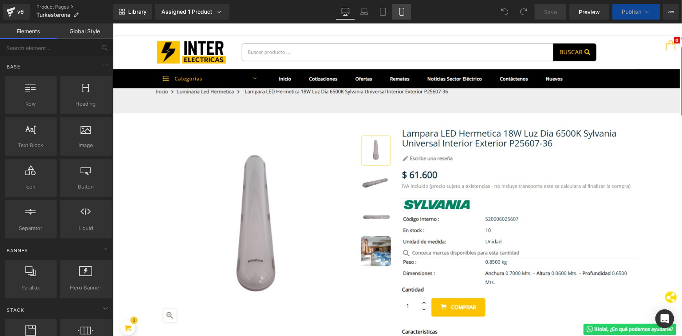
click at [401, 13] on icon at bounding box center [402, 12] width 8 height 8
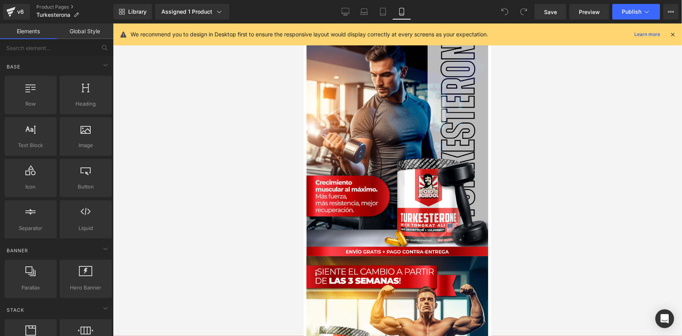
click at [673, 32] on icon at bounding box center [672, 34] width 7 height 7
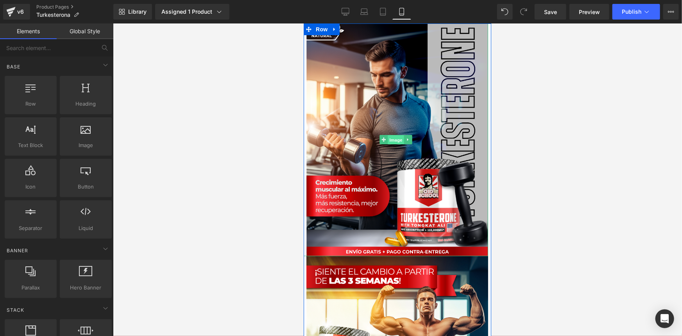
click at [394, 140] on span "Image" at bounding box center [395, 139] width 16 height 9
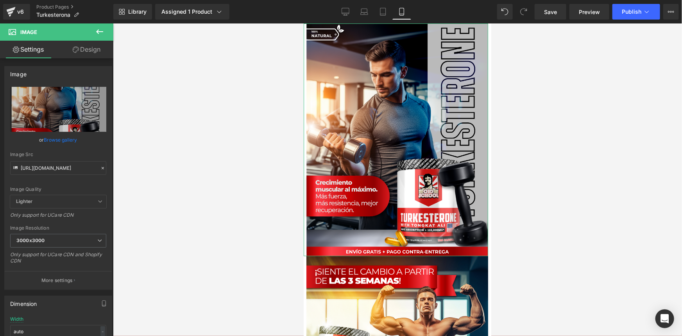
click at [86, 51] on link "Design" at bounding box center [86, 50] width 57 height 18
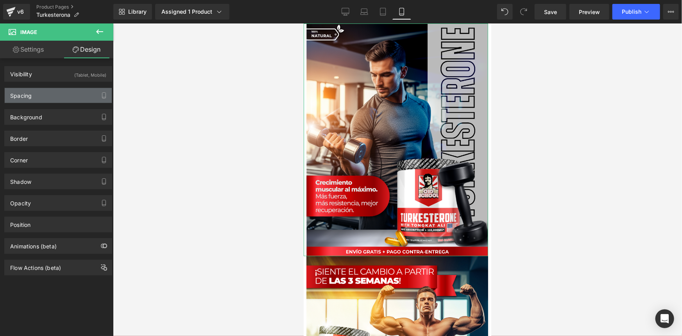
type input "0"
type input "8"
type input "0"
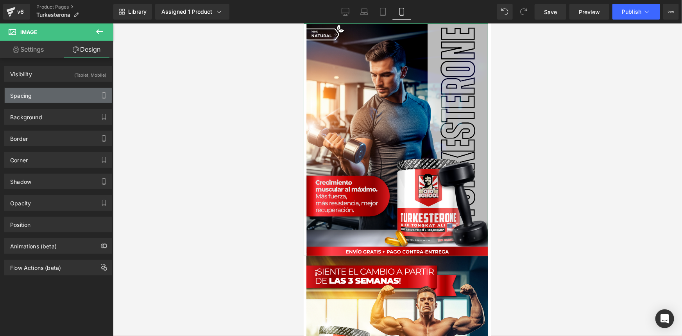
type input "0"
click at [45, 97] on div "Spacing" at bounding box center [58, 95] width 107 height 15
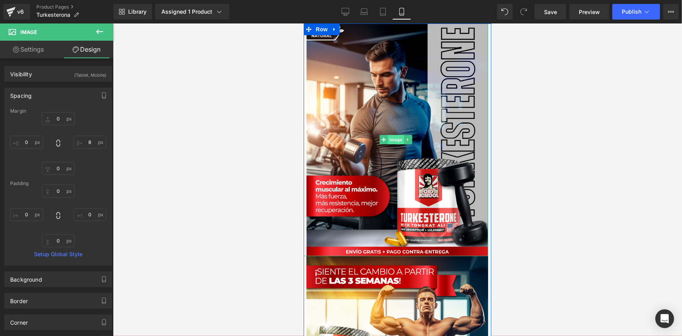
click at [391, 139] on span "Image" at bounding box center [395, 138] width 16 height 9
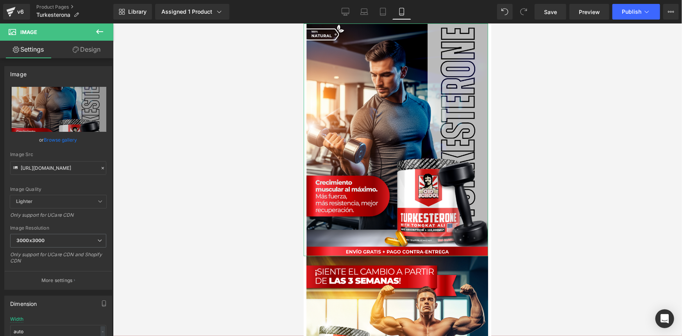
click at [86, 47] on link "Design" at bounding box center [86, 50] width 57 height 18
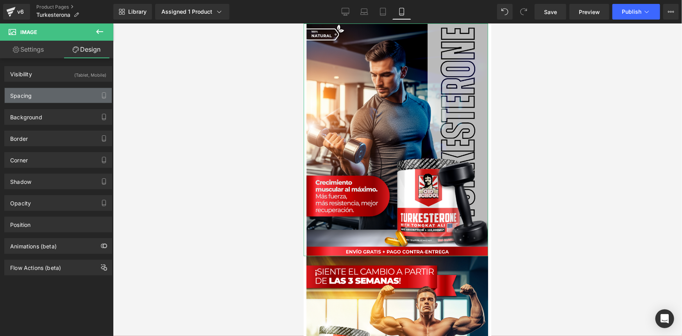
click at [47, 93] on div "Spacing" at bounding box center [58, 95] width 107 height 15
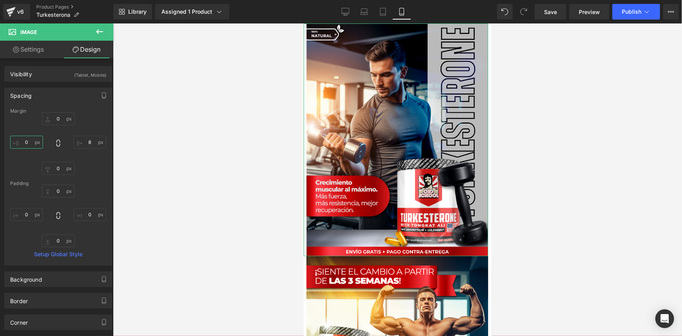
click at [26, 142] on input "0" at bounding box center [26, 142] width 33 height 13
type input "-1"
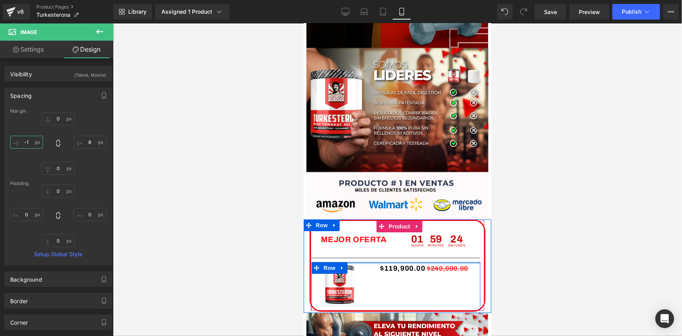
scroll to position [1243, 0]
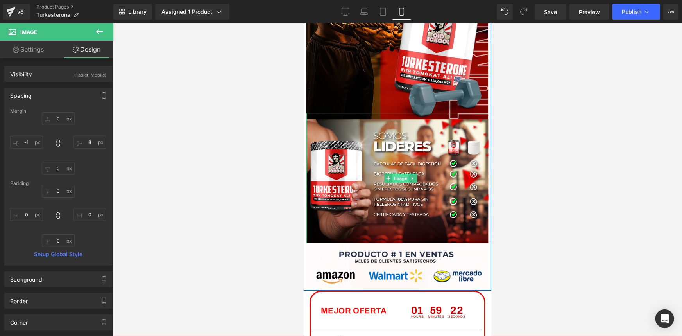
click at [398, 177] on span "Image" at bounding box center [400, 177] width 16 height 9
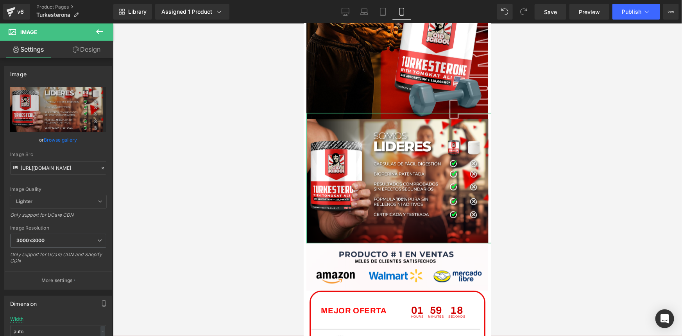
click at [93, 46] on link "Design" at bounding box center [86, 50] width 57 height 18
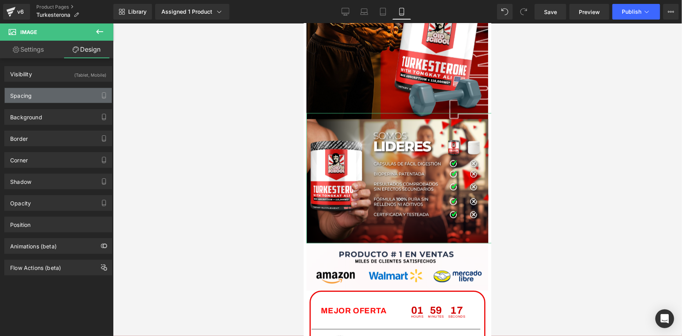
type input "-17"
type input "-8"
type input "0"
type input "7"
type input "0"
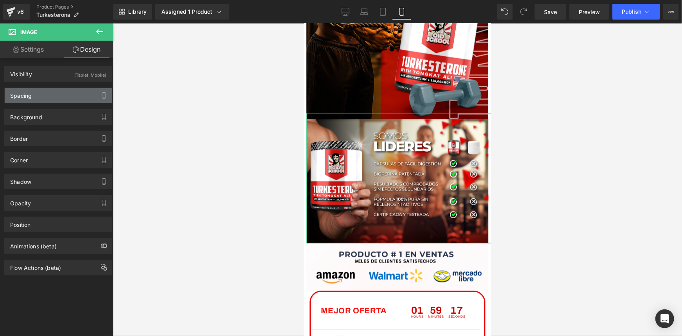
type input "0"
click at [28, 98] on div "Spacing" at bounding box center [20, 93] width 21 height 11
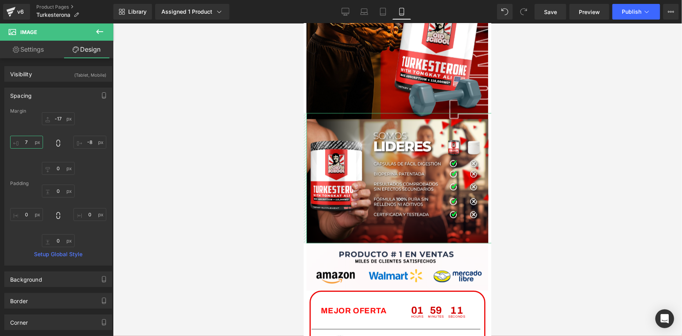
click at [29, 141] on input "7" at bounding box center [26, 142] width 33 height 13
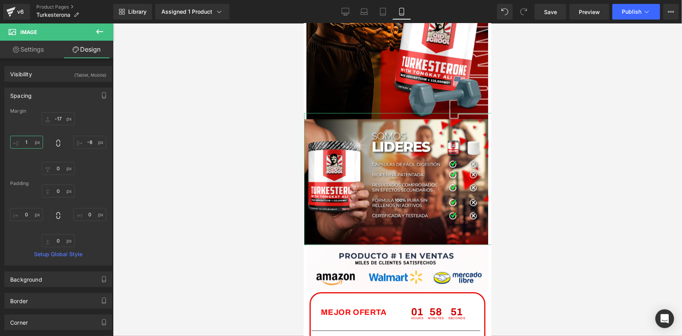
type input "0"
click at [88, 142] on input "-8" at bounding box center [89, 142] width 33 height 13
type input "-9"
click at [58, 118] on input "-17" at bounding box center [58, 118] width 33 height 13
type input "-19"
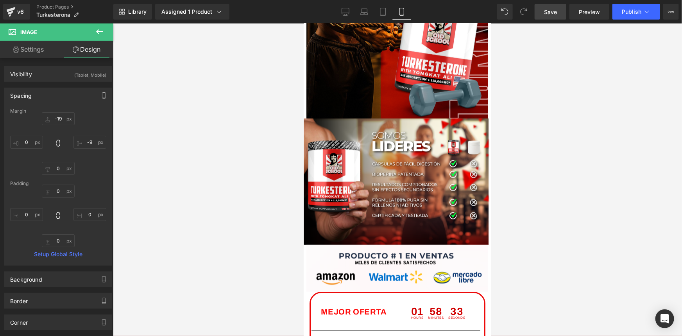
click at [552, 12] on span "Save" at bounding box center [550, 12] width 13 height 8
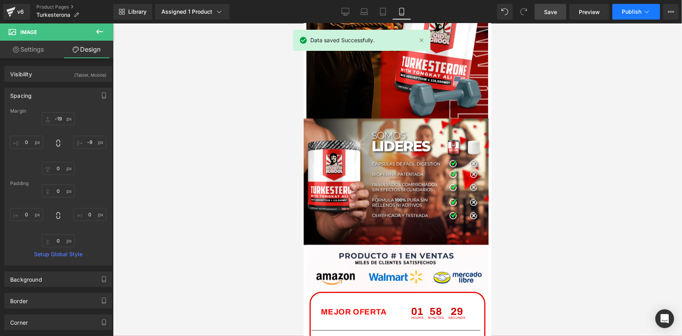
click at [634, 9] on span "Publish" at bounding box center [632, 12] width 20 height 6
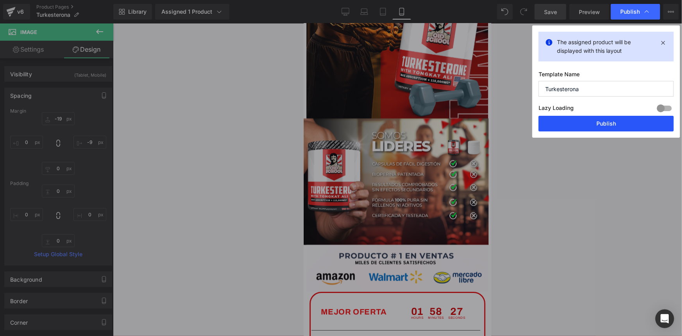
click at [594, 122] on button "Publish" at bounding box center [605, 124] width 135 height 16
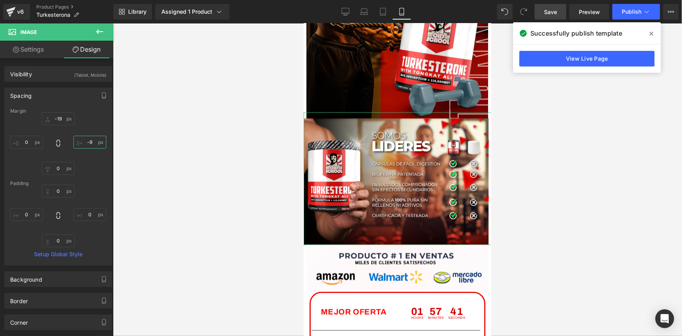
click at [88, 139] on input "-9" at bounding box center [89, 142] width 33 height 13
type input "-7"
click at [83, 49] on link "Design" at bounding box center [86, 50] width 57 height 18
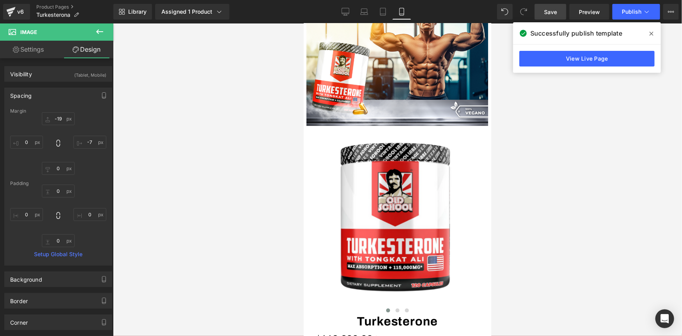
scroll to position [0, 0]
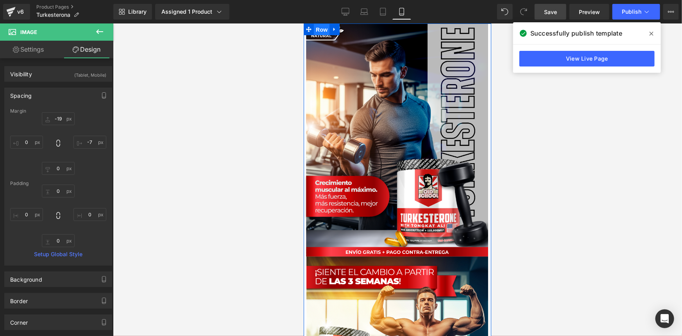
click at [315, 29] on span "Row" at bounding box center [321, 29] width 16 height 12
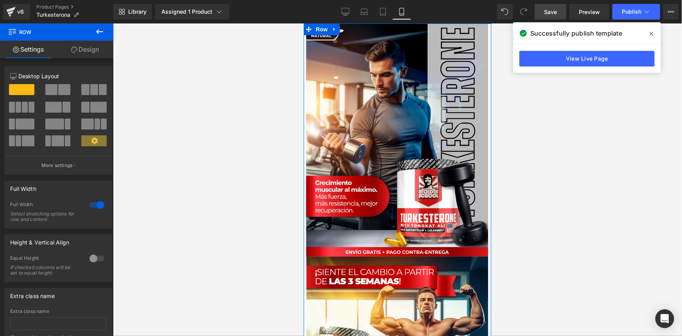
click at [89, 50] on link "Design" at bounding box center [85, 50] width 57 height 18
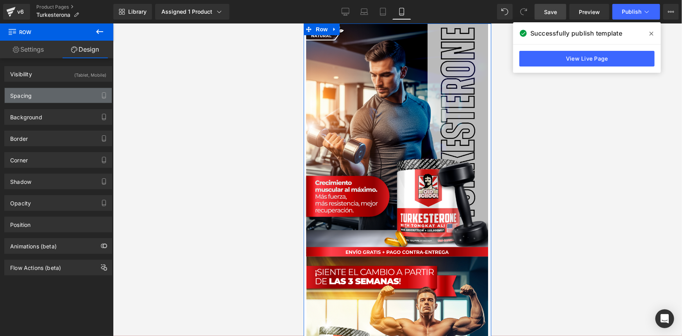
type input "0"
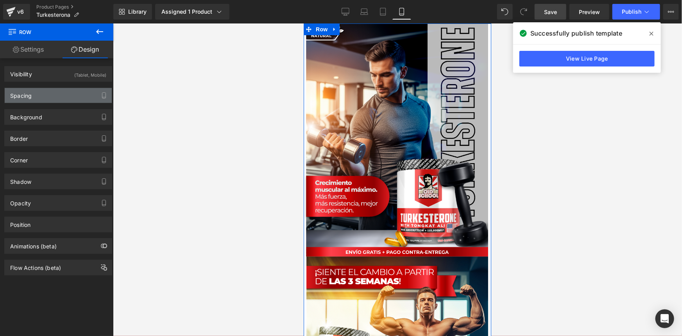
type input "0"
click at [59, 94] on div "Spacing" at bounding box center [58, 95] width 107 height 15
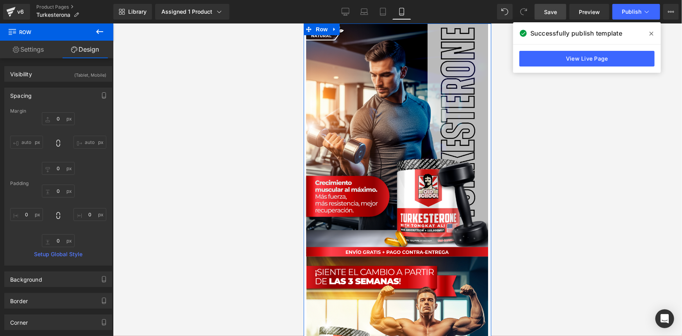
click at [38, 51] on link "Settings" at bounding box center [28, 50] width 57 height 18
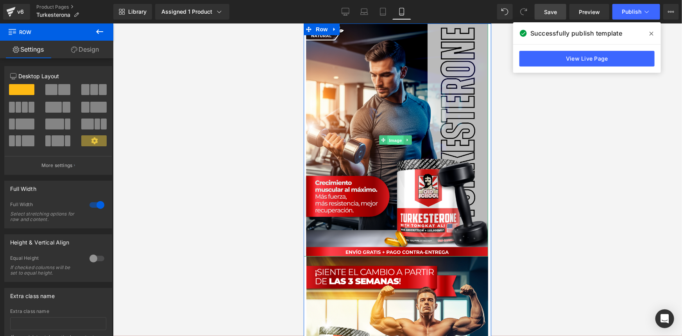
click at [392, 139] on span "Image" at bounding box center [395, 139] width 16 height 9
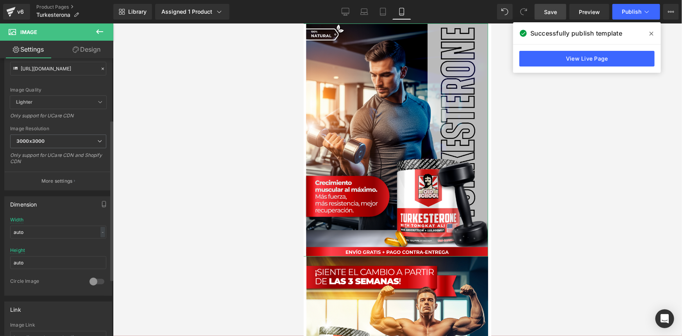
scroll to position [106, 0]
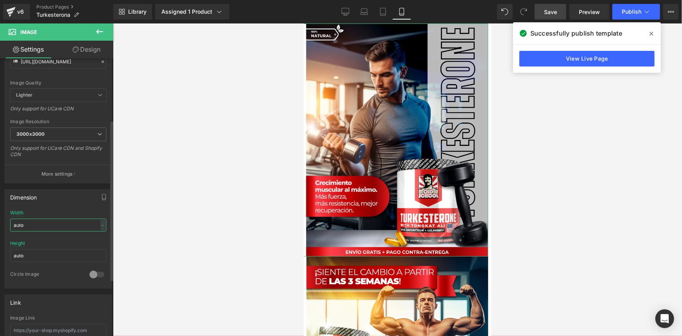
click at [32, 226] on input "auto" at bounding box center [58, 224] width 96 height 13
type input "a"
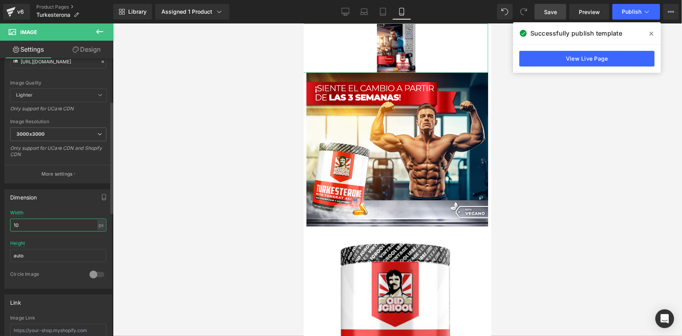
type input "1"
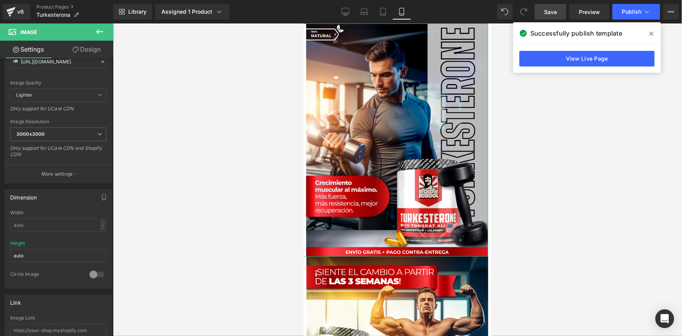
click at [85, 47] on link "Design" at bounding box center [86, 50] width 57 height 18
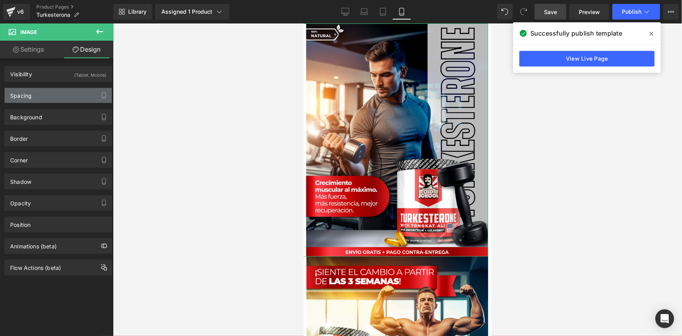
type input "0"
type input "8"
type input "0"
type input "-1"
type input "0"
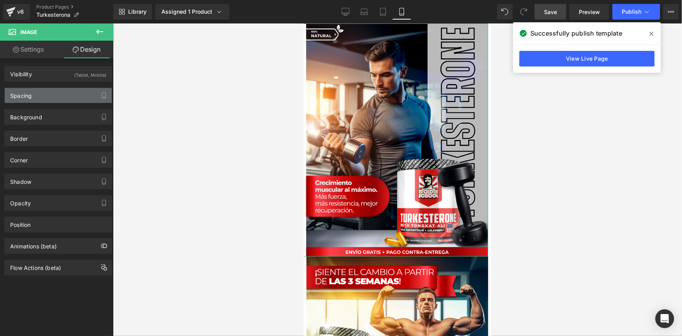
type input "0"
click at [42, 95] on div "Spacing" at bounding box center [58, 95] width 107 height 15
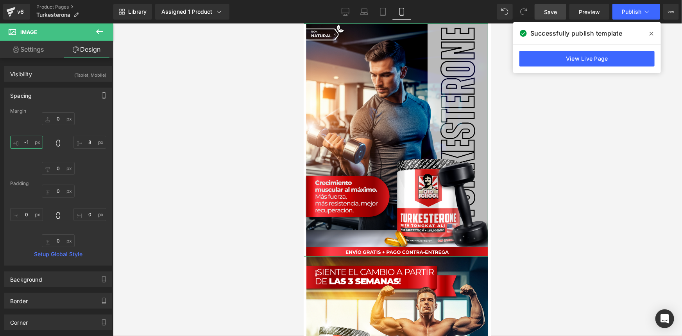
click at [29, 143] on input "-1" at bounding box center [26, 142] width 33 height 13
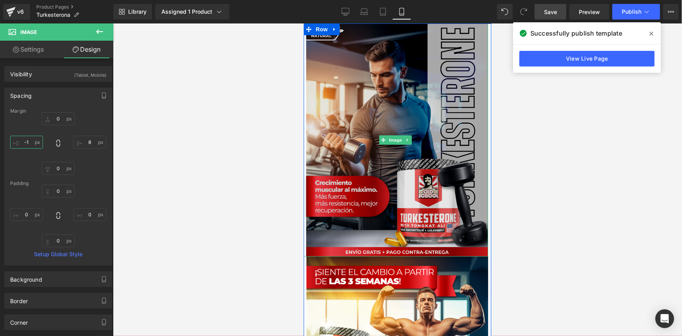
type input "0"
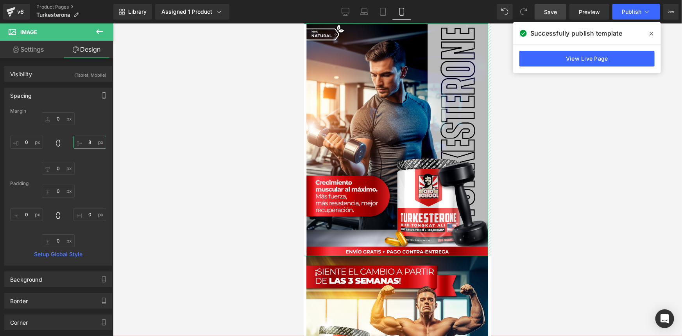
click at [91, 144] on input "8" at bounding box center [89, 142] width 33 height 13
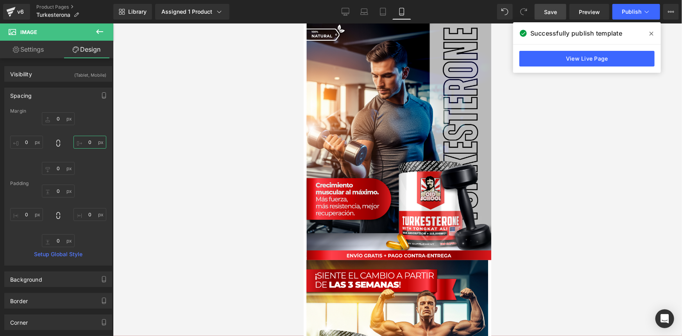
type input "0"
click at [552, 14] on span "Save" at bounding box center [550, 12] width 13 height 8
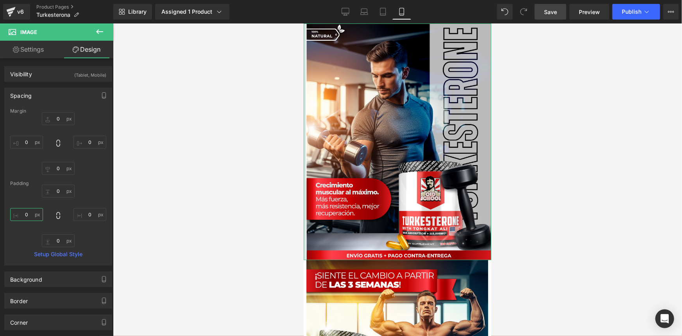
click at [30, 214] on input "0" at bounding box center [26, 214] width 33 height 13
type input "0-"
type input "1"
click at [30, 213] on input "0" at bounding box center [26, 214] width 33 height 13
type input "0-"
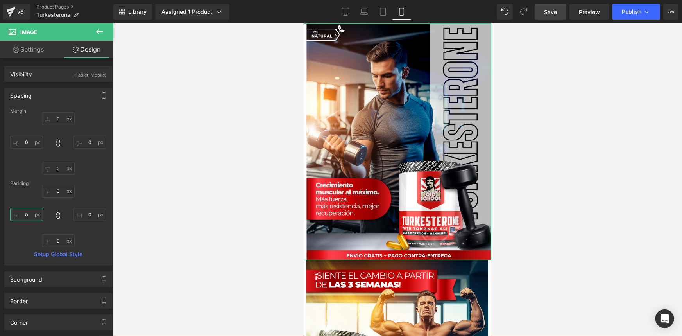
type input "2"
type input "-2"
click at [89, 212] on input "0" at bounding box center [89, 214] width 33 height 13
type input "-2"
click at [555, 16] on span "Save" at bounding box center [550, 12] width 13 height 8
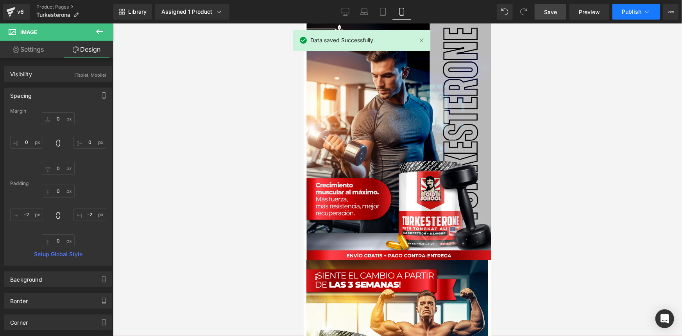
click at [625, 14] on span "Publish" at bounding box center [632, 12] width 20 height 6
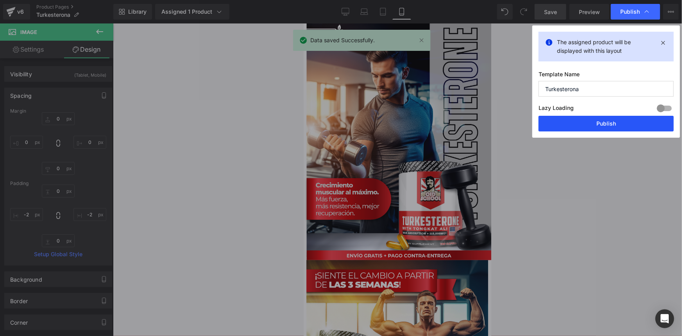
click at [601, 123] on button "Publish" at bounding box center [605, 124] width 135 height 16
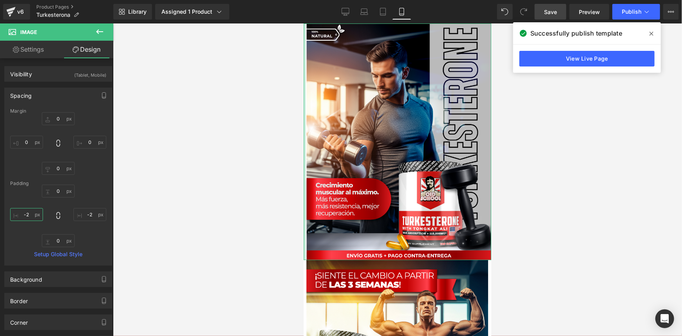
click at [27, 214] on input "-2" at bounding box center [26, 214] width 33 height 13
click at [28, 215] on input "-2" at bounding box center [26, 214] width 33 height 13
type input "-4"
click at [605, 188] on div at bounding box center [397, 179] width 569 height 312
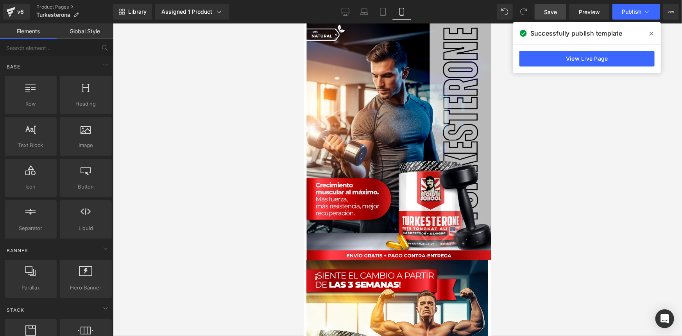
click at [559, 15] on link "Save" at bounding box center [550, 12] width 32 height 16
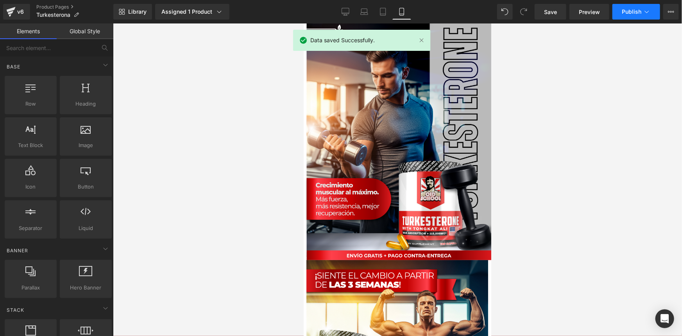
click at [628, 9] on span "Publish" at bounding box center [632, 12] width 20 height 6
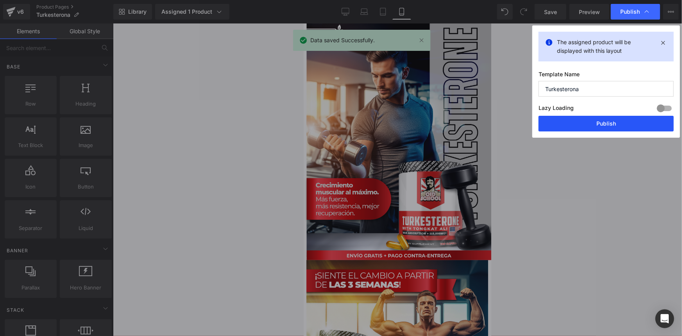
click at [588, 125] on button "Publish" at bounding box center [605, 124] width 135 height 16
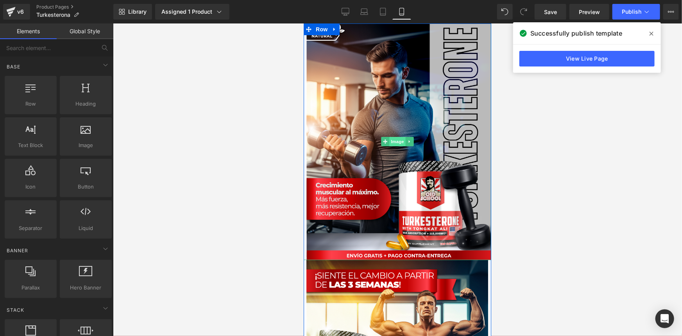
click at [389, 141] on span "Image" at bounding box center [397, 140] width 16 height 9
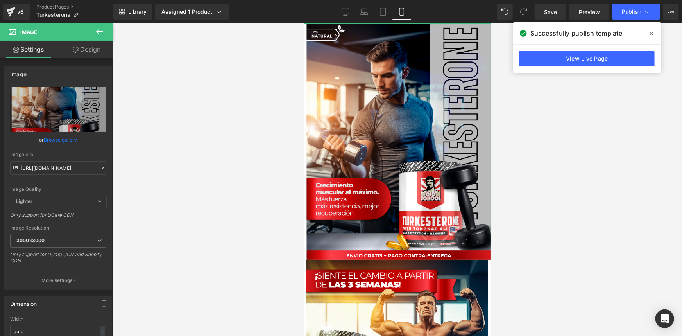
click at [88, 50] on link "Design" at bounding box center [86, 50] width 57 height 18
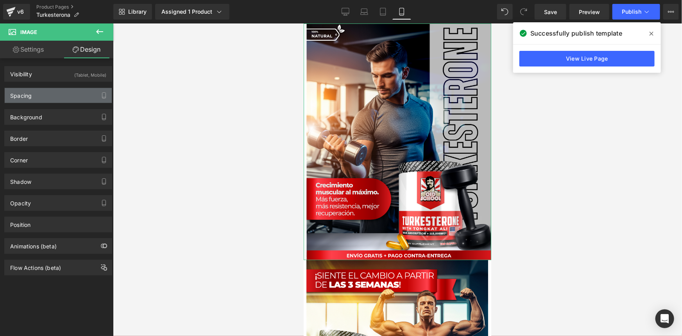
click at [47, 95] on div "Spacing" at bounding box center [58, 95] width 107 height 15
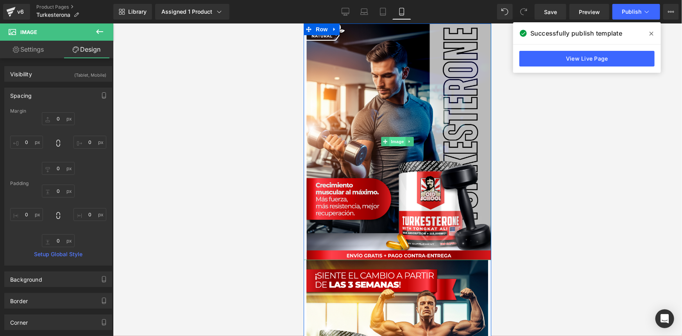
click at [392, 138] on span "Image" at bounding box center [397, 140] width 16 height 9
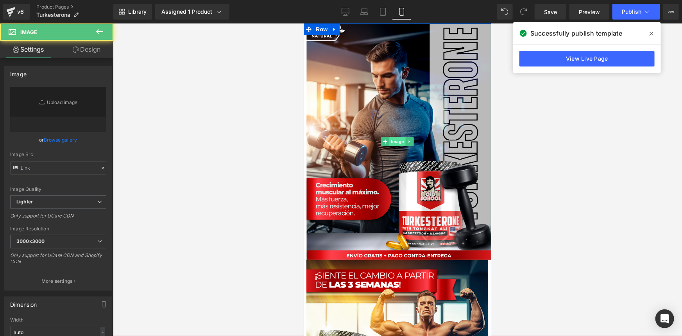
type input "[URL][DOMAIN_NAME]"
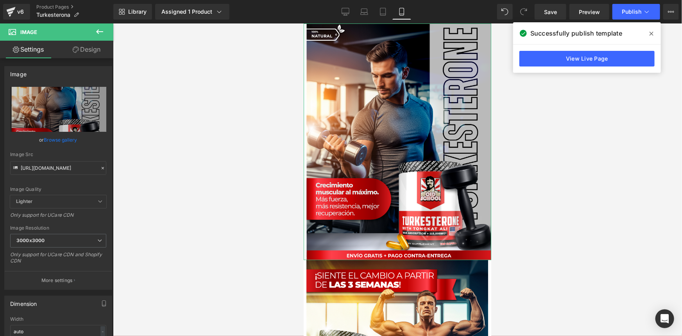
click at [90, 52] on link "Design" at bounding box center [86, 50] width 57 height 18
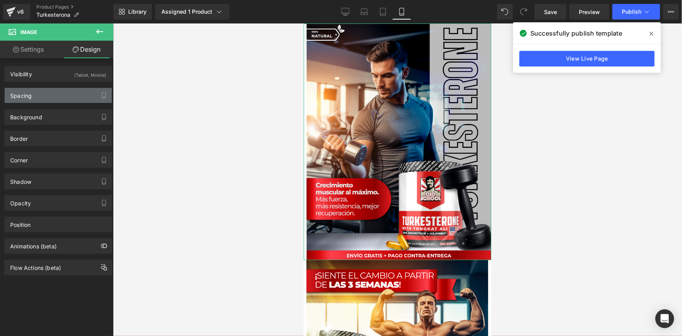
click at [39, 96] on div "Spacing" at bounding box center [58, 95] width 107 height 15
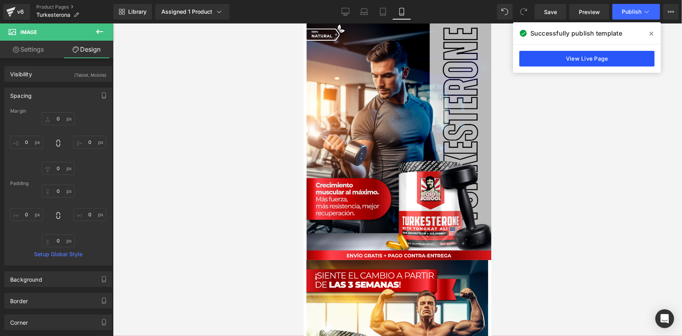
click at [605, 63] on link "View Live Page" at bounding box center [586, 59] width 135 height 16
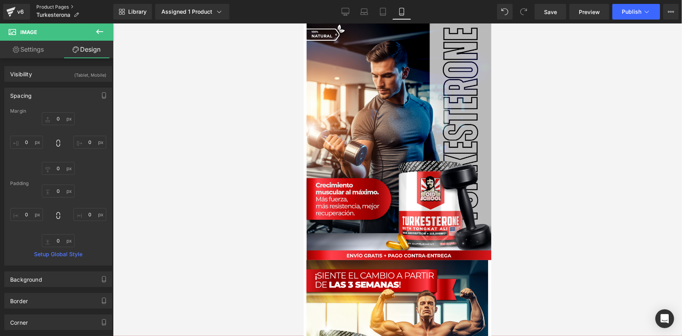
click at [63, 8] on link "Product Pages" at bounding box center [74, 7] width 77 height 6
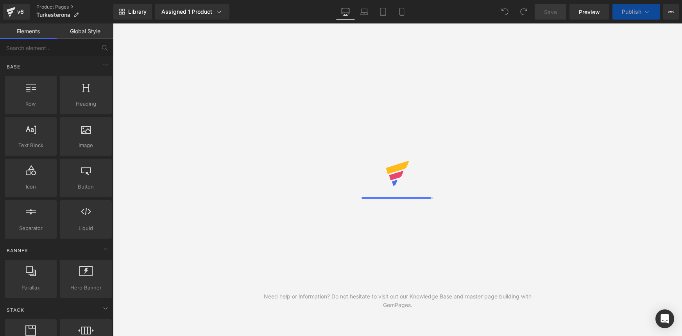
click at [404, 12] on icon at bounding box center [401, 11] width 4 height 7
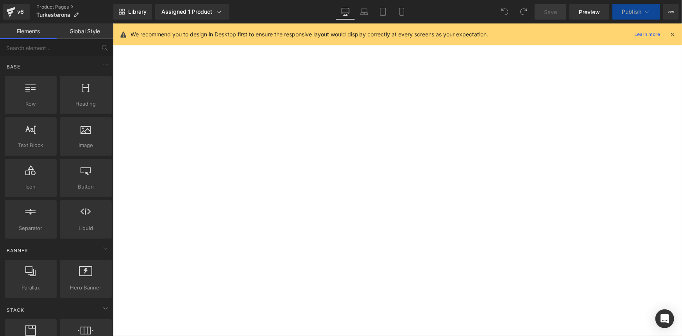
click at [673, 35] on icon at bounding box center [672, 34] width 7 height 7
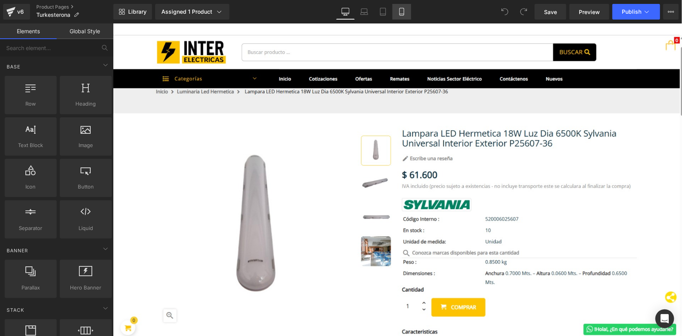
click at [402, 11] on icon at bounding box center [402, 12] width 8 height 8
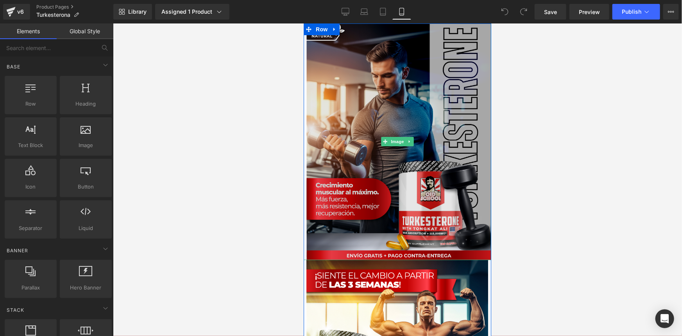
click at [429, 189] on img at bounding box center [397, 141] width 188 height 236
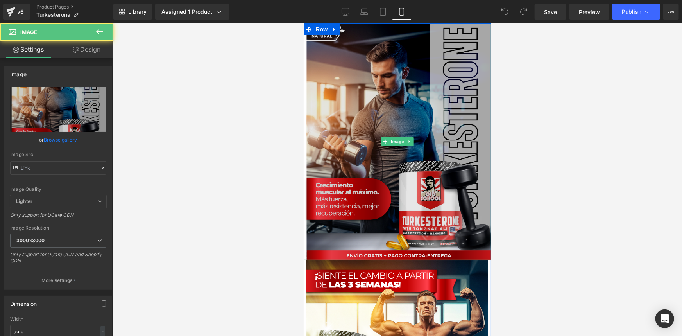
type input "[URL][DOMAIN_NAME]"
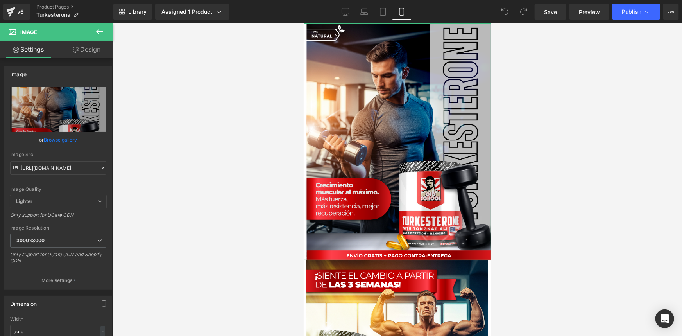
click at [87, 52] on link "Design" at bounding box center [86, 50] width 57 height 18
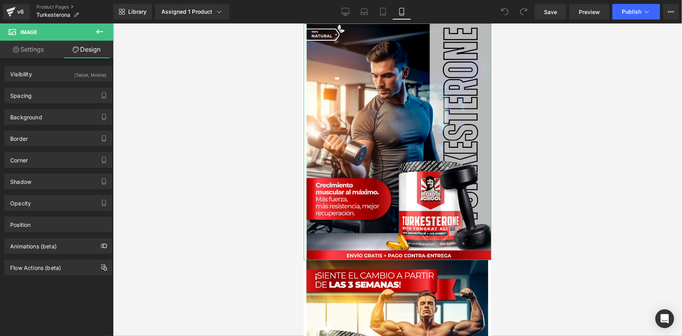
click at [36, 50] on link "Settings" at bounding box center [28, 50] width 57 height 18
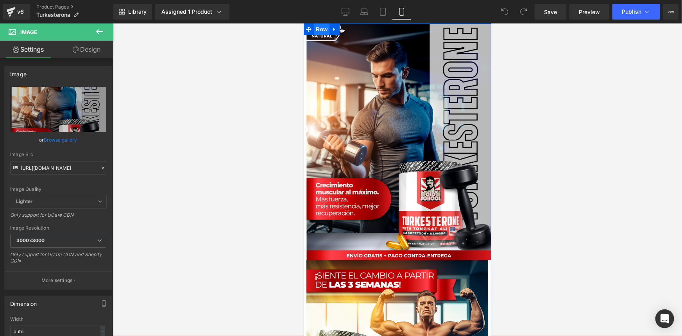
click at [317, 31] on span "Row" at bounding box center [321, 29] width 16 height 12
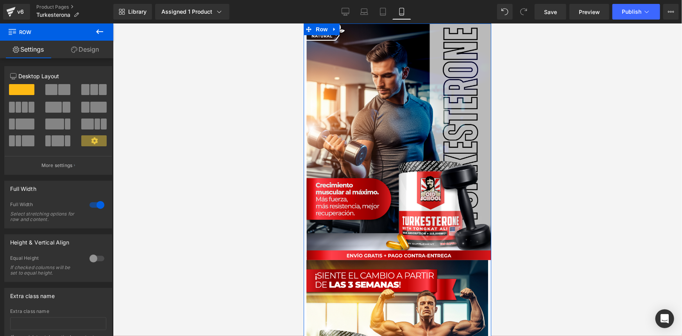
click at [97, 51] on link "Design" at bounding box center [85, 50] width 57 height 18
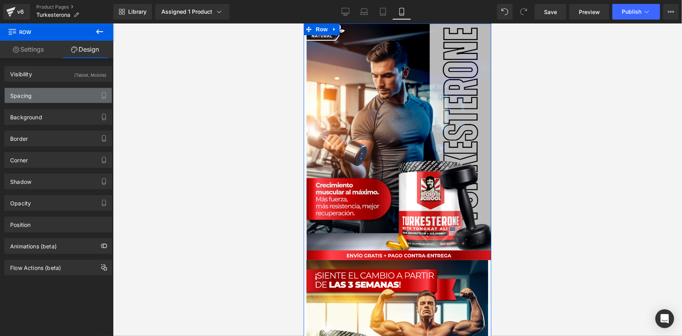
click at [63, 93] on div "Spacing" at bounding box center [58, 95] width 107 height 15
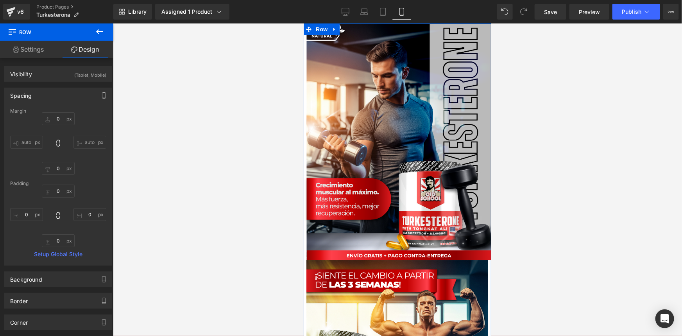
click at [41, 50] on link "Settings" at bounding box center [28, 50] width 57 height 18
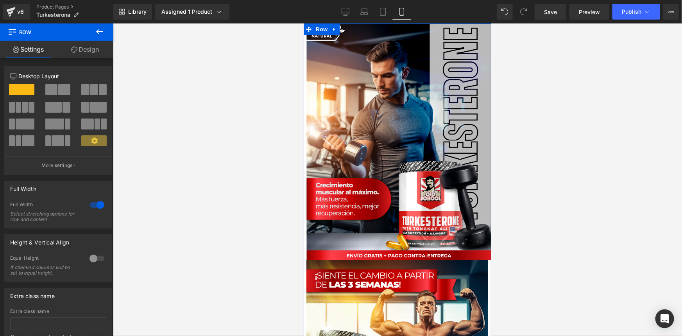
click at [93, 51] on link "Design" at bounding box center [85, 50] width 57 height 18
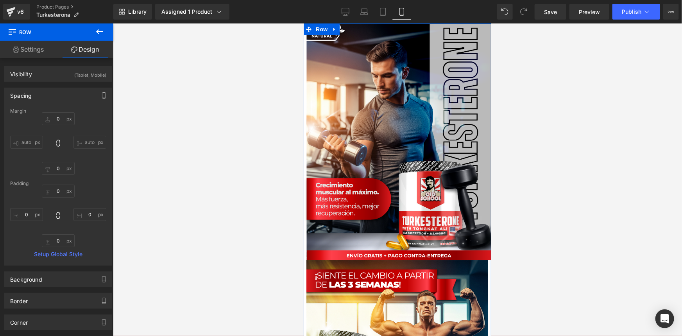
type input "0"
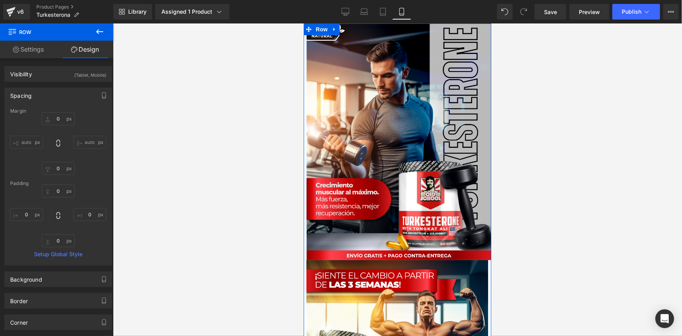
type input "0"
click at [397, 141] on span "Image" at bounding box center [397, 140] width 16 height 9
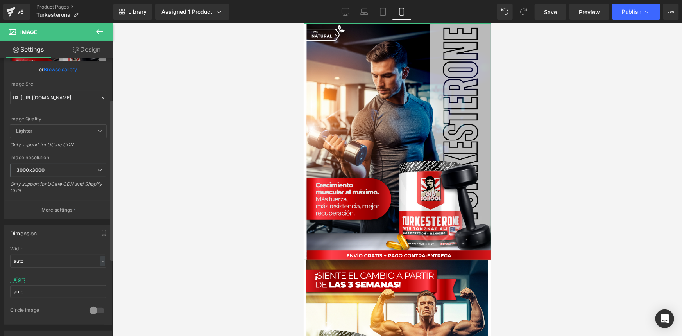
scroll to position [71, 0]
click at [105, 47] on link "Design" at bounding box center [86, 50] width 57 height 18
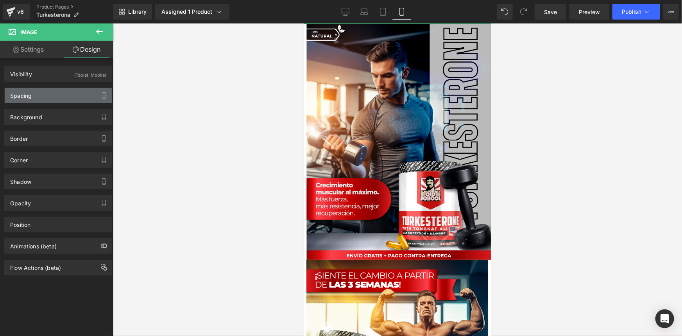
click at [58, 96] on div "Spacing" at bounding box center [58, 95] width 107 height 15
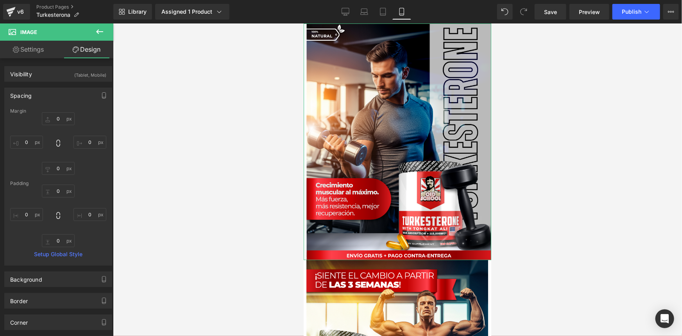
click at [58, 96] on div "Spacing" at bounding box center [58, 95] width 107 height 15
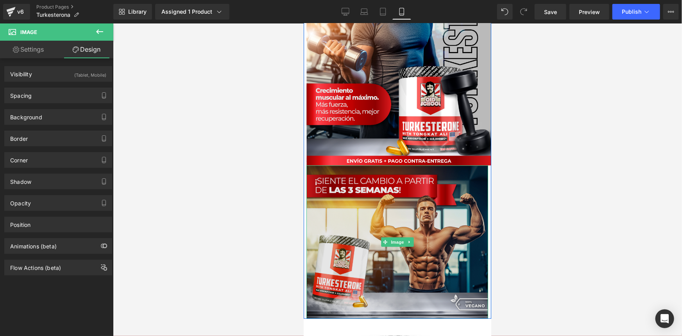
scroll to position [106, 0]
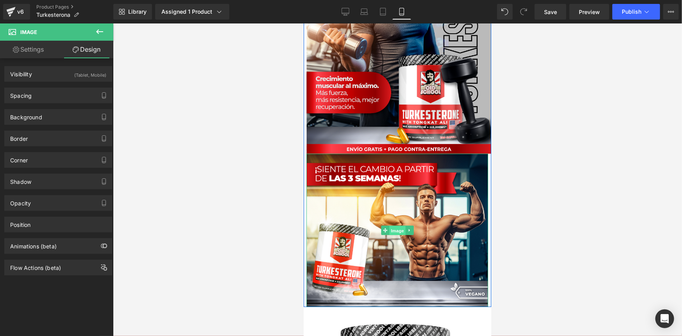
click at [393, 229] on span "Image" at bounding box center [397, 229] width 16 height 9
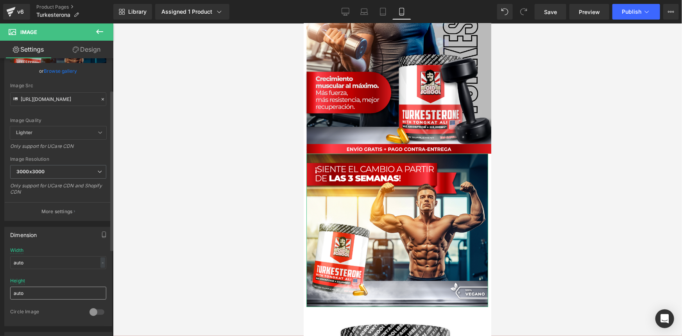
scroll to position [71, 0]
drag, startPoint x: 40, startPoint y: 260, endPoint x: 0, endPoint y: 260, distance: 40.2
click at [0, 260] on div "Dimension auto Width auto - % px auto Height auto 0 Circle Image" at bounding box center [58, 271] width 117 height 105
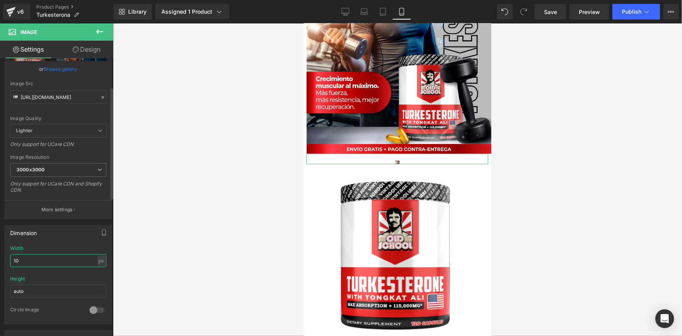
type input "1"
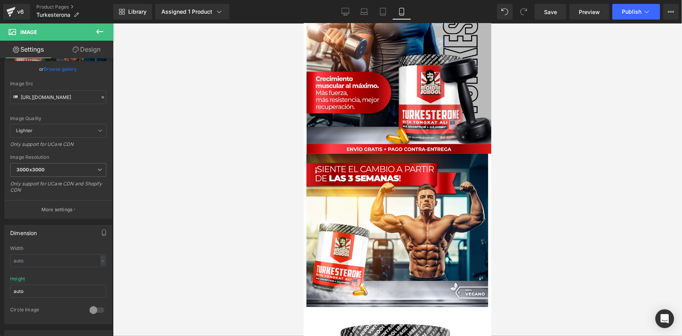
click at [536, 205] on div at bounding box center [397, 179] width 569 height 312
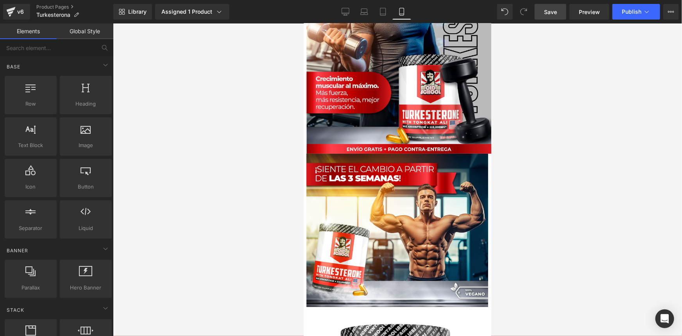
click at [554, 12] on span "Save" at bounding box center [550, 12] width 13 height 8
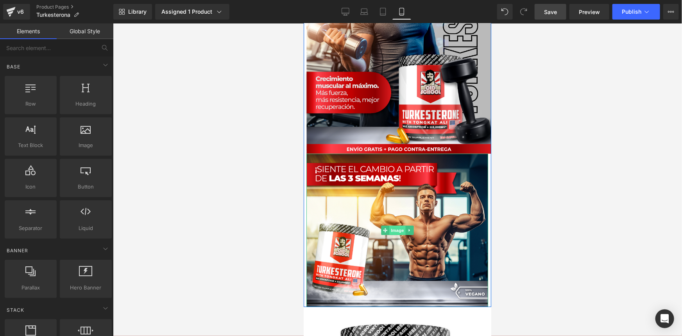
click at [393, 230] on span "Image" at bounding box center [397, 229] width 16 height 9
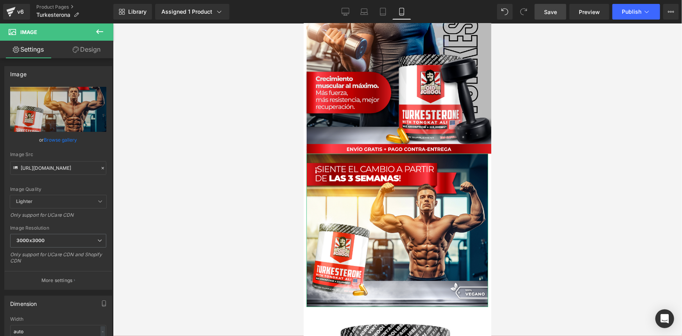
click at [79, 55] on link "Design" at bounding box center [86, 50] width 57 height 18
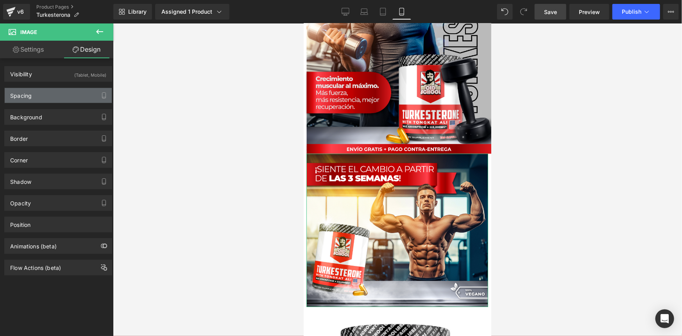
type input "0"
type input "8"
type input "0"
type input "7"
type input "0"
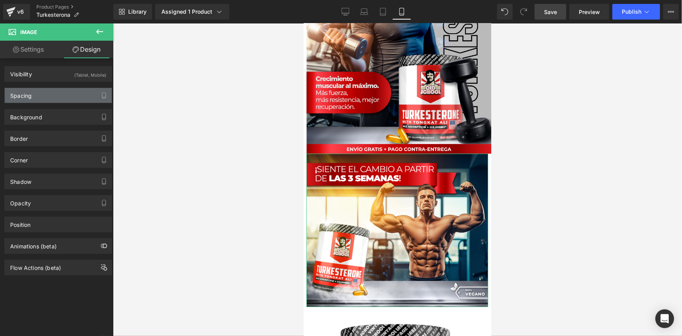
type input "0"
click at [62, 95] on div "Spacing" at bounding box center [58, 95] width 107 height 15
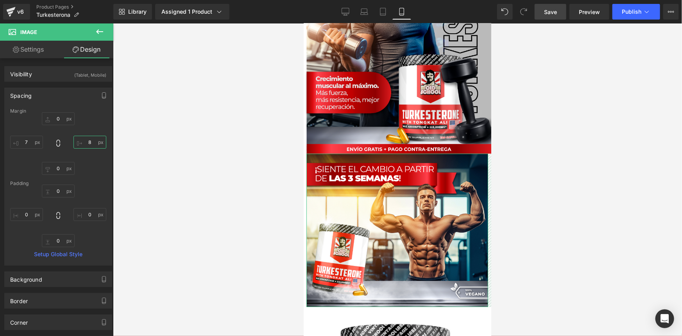
click at [93, 143] on input "8" at bounding box center [89, 142] width 33 height 13
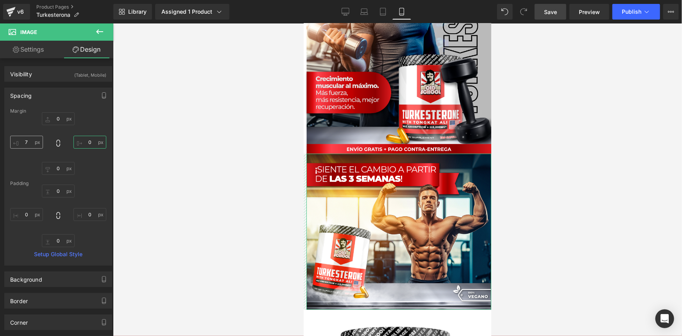
type input "0"
click at [30, 142] on input "7" at bounding box center [26, 142] width 33 height 13
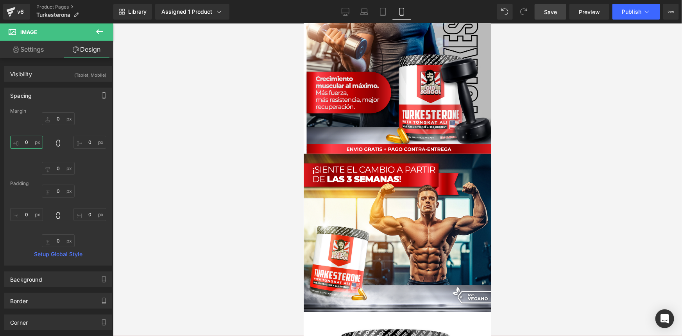
type input "0"
click at [557, 12] on span "Save" at bounding box center [550, 12] width 13 height 8
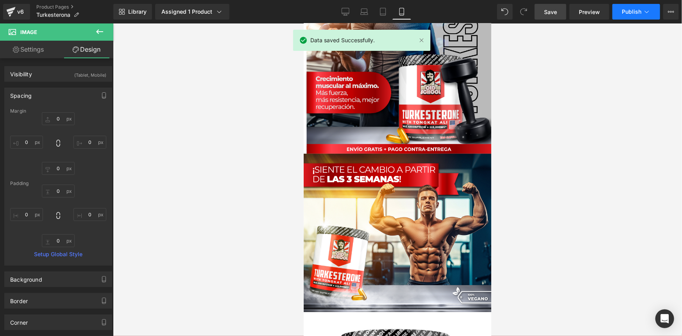
click at [646, 16] on button "Publish" at bounding box center [636, 12] width 48 height 16
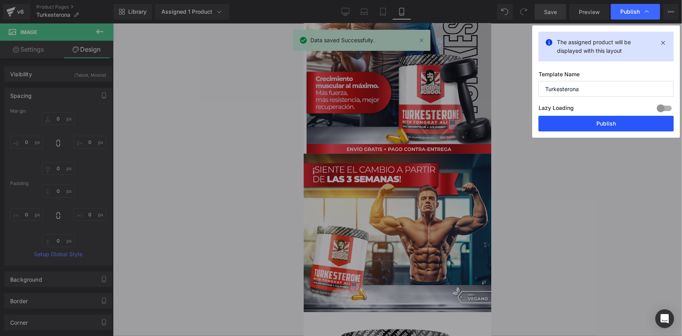
click at [612, 124] on button "Publish" at bounding box center [605, 124] width 135 height 16
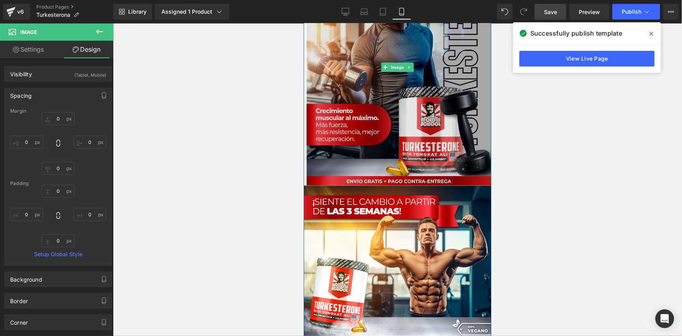
scroll to position [35, 0]
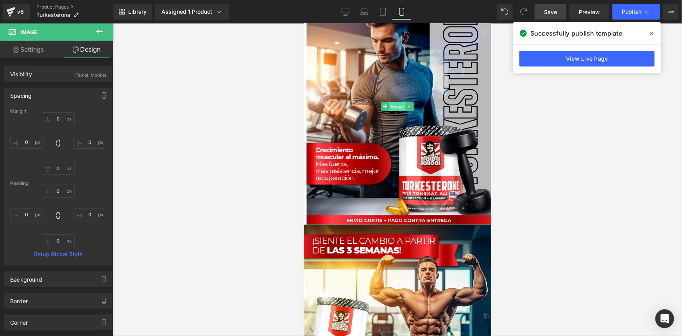
click at [397, 106] on span "Image" at bounding box center [397, 106] width 16 height 9
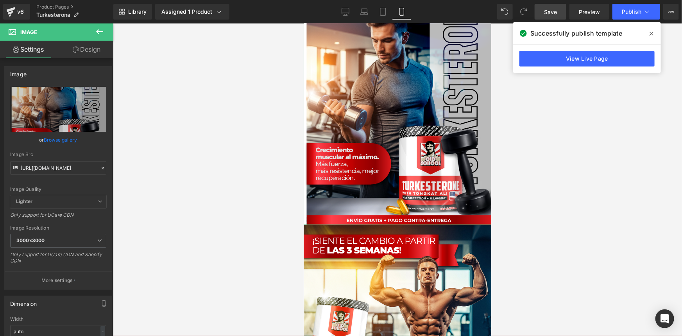
click at [82, 49] on link "Design" at bounding box center [86, 50] width 57 height 18
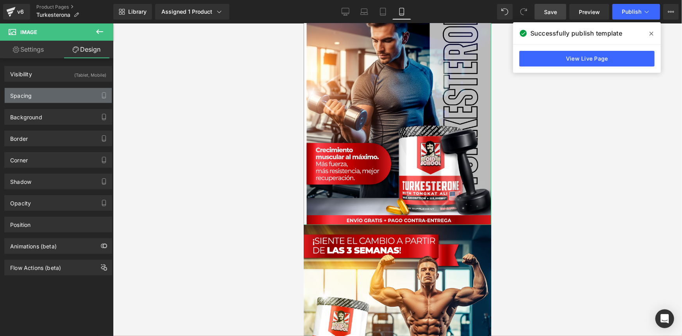
type input "0"
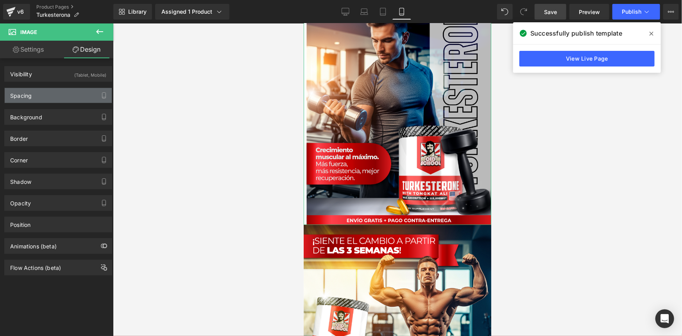
type input "0"
click at [38, 98] on div "Spacing" at bounding box center [58, 95] width 107 height 15
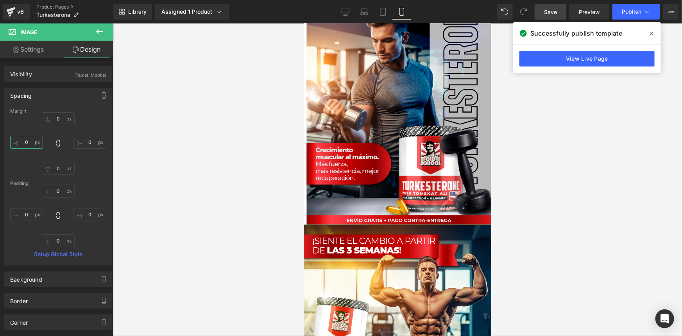
click at [34, 141] on input "0" at bounding box center [26, 142] width 33 height 13
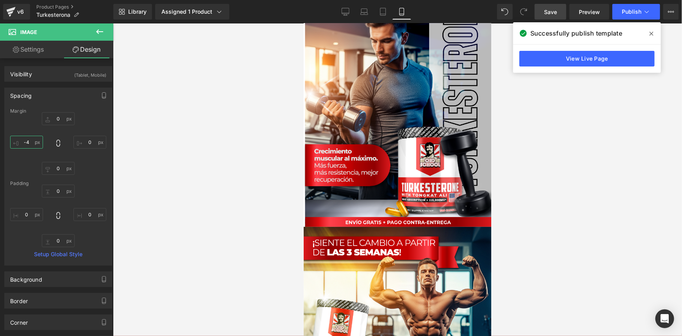
type input "-5"
click at [213, 180] on div at bounding box center [397, 179] width 569 height 312
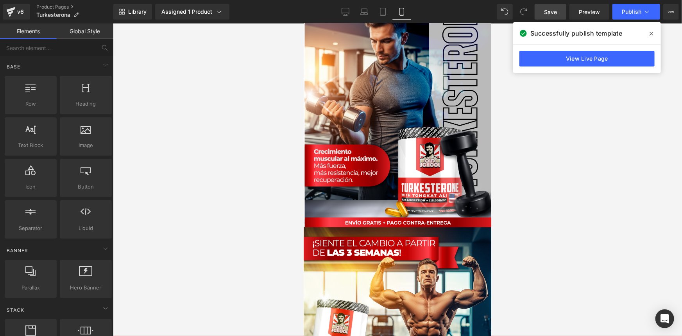
click at [552, 11] on span "Save" at bounding box center [550, 12] width 13 height 8
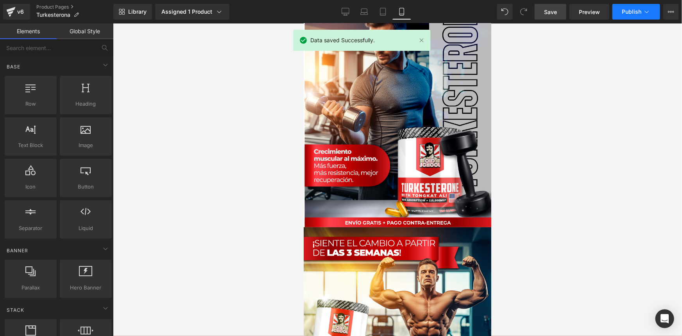
click at [637, 11] on span "Publish" at bounding box center [632, 12] width 20 height 6
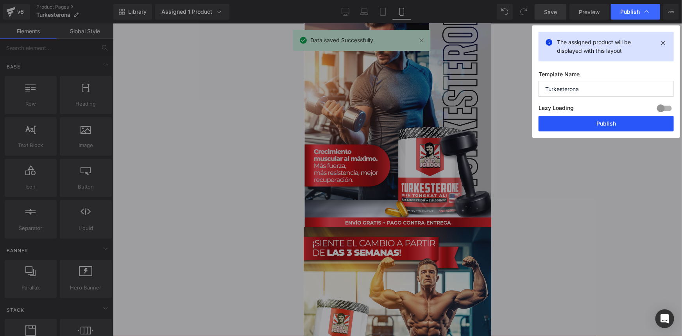
click at [609, 127] on button "Publish" at bounding box center [605, 124] width 135 height 16
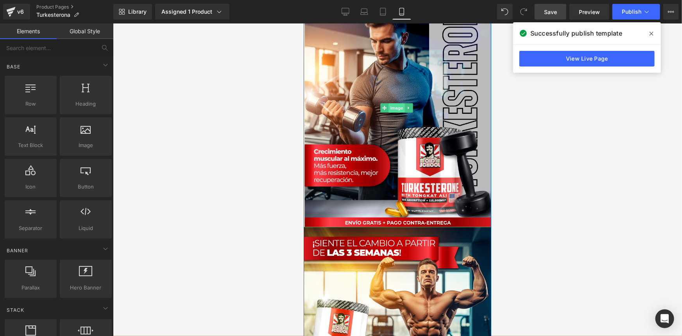
click at [397, 106] on span "Image" at bounding box center [396, 107] width 16 height 9
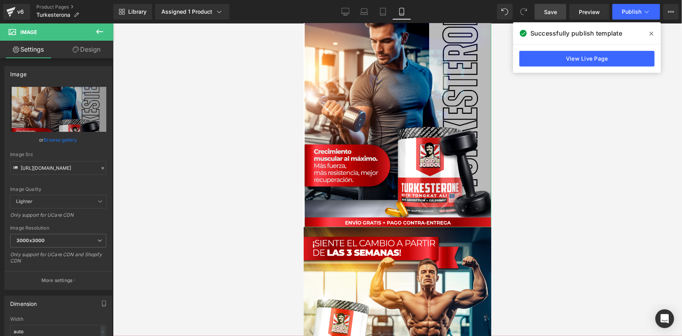
click at [86, 50] on link "Design" at bounding box center [86, 50] width 57 height 18
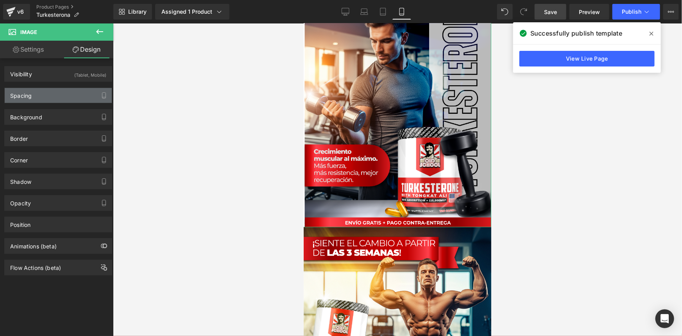
type input "0"
type input "-5"
type input "0"
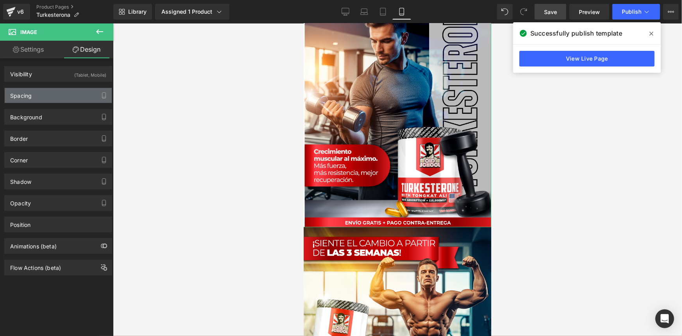
type input "0"
click at [33, 93] on div "Spacing" at bounding box center [58, 95] width 107 height 15
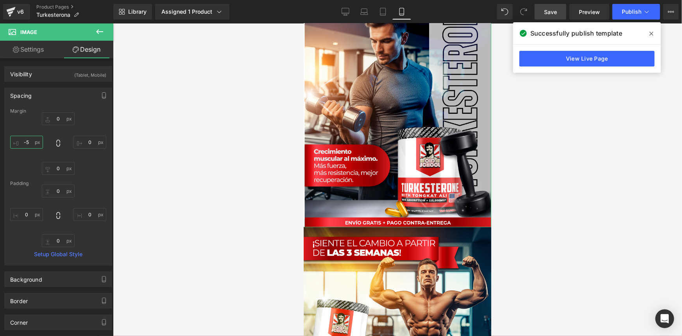
click at [30, 143] on input "-5" at bounding box center [26, 142] width 33 height 13
type input "-7"
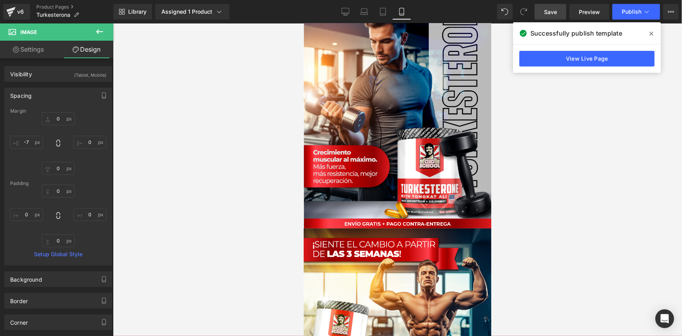
click at [554, 12] on span "Save" at bounding box center [550, 12] width 13 height 8
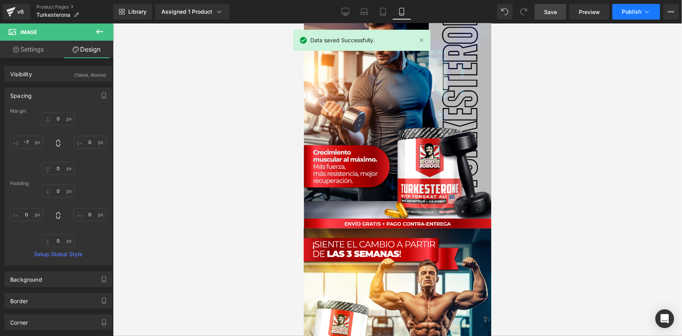
click at [641, 13] on button "Publish" at bounding box center [636, 12] width 48 height 16
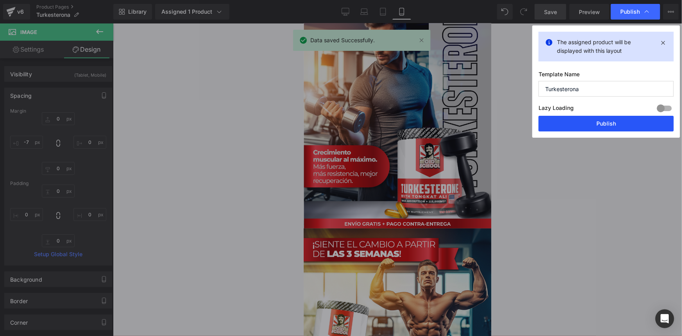
click at [602, 123] on button "Publish" at bounding box center [605, 124] width 135 height 16
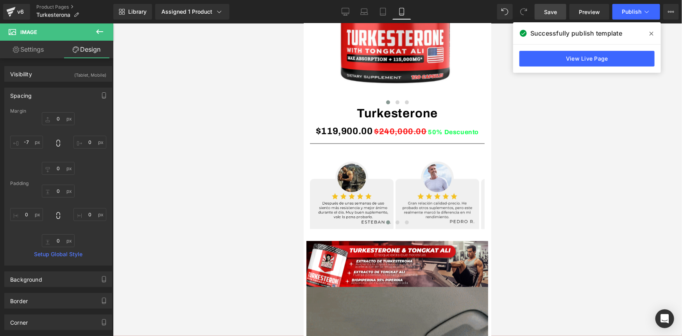
scroll to position [532, 0]
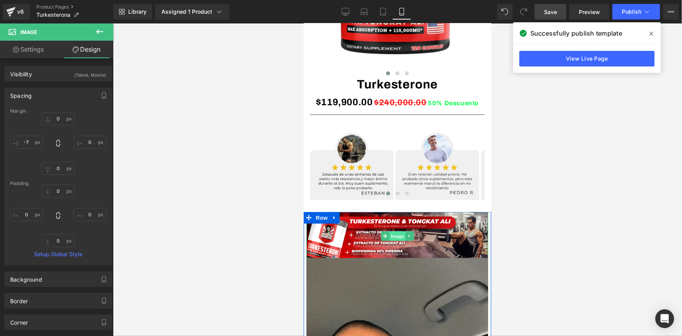
click at [393, 234] on span "Image" at bounding box center [397, 235] width 16 height 9
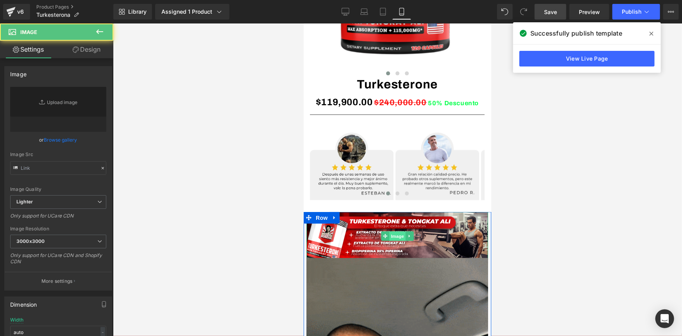
type input "[URL][DOMAIN_NAME]"
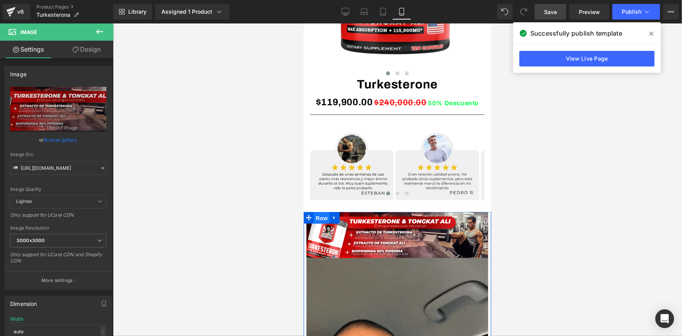
click at [316, 215] on span "Row" at bounding box center [321, 218] width 16 height 12
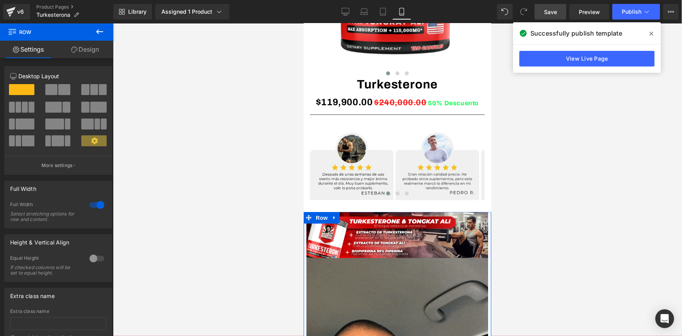
drag, startPoint x: 77, startPoint y: 46, endPoint x: 53, endPoint y: 96, distance: 55.0
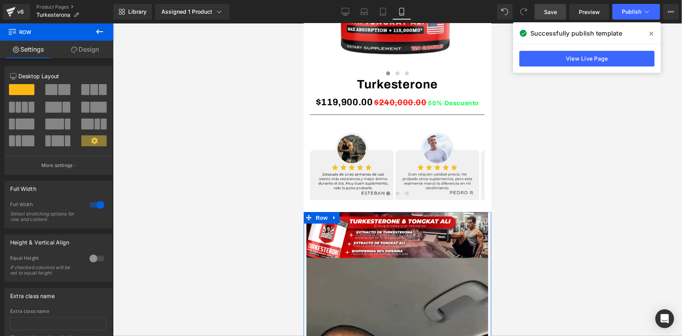
click at [77, 46] on link "Design" at bounding box center [85, 50] width 57 height 18
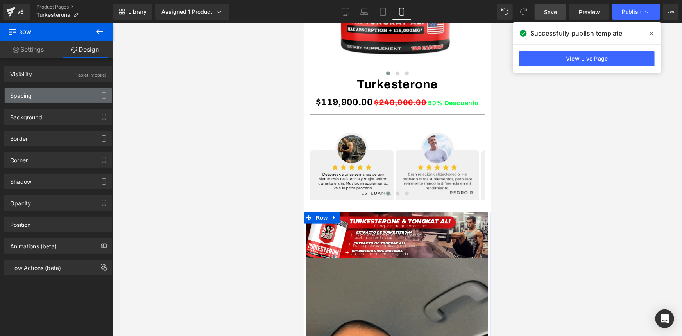
click at [52, 95] on div "Spacing" at bounding box center [58, 95] width 107 height 15
type input "0"
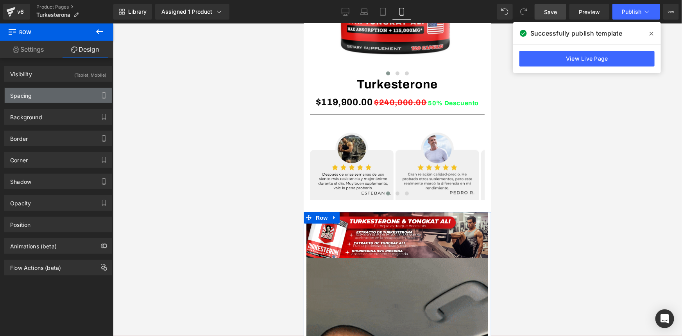
type input "0"
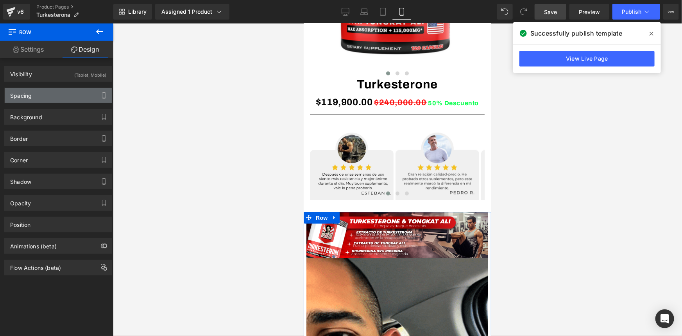
type input "0"
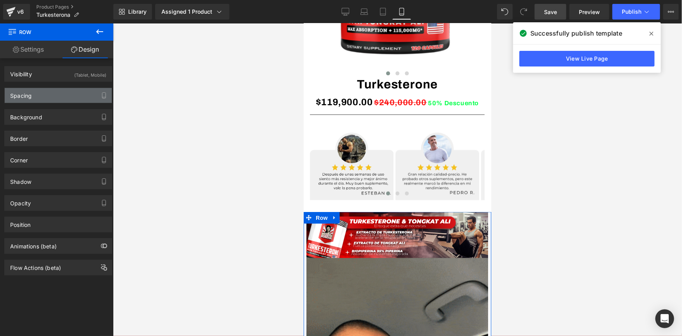
type input "0"
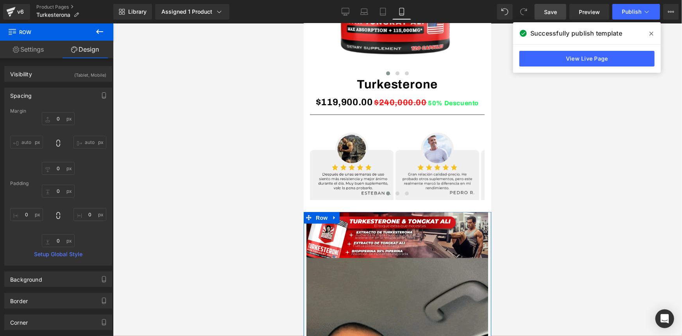
click at [41, 50] on link "Settings" at bounding box center [28, 50] width 57 height 18
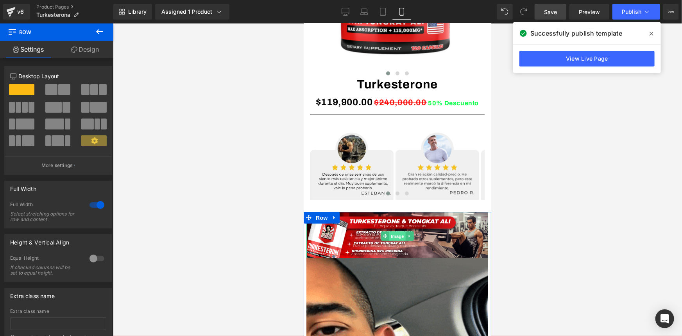
click at [392, 231] on span "Image" at bounding box center [397, 235] width 16 height 9
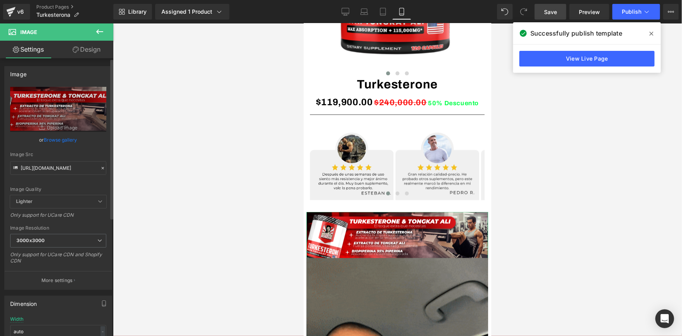
scroll to position [35, 0]
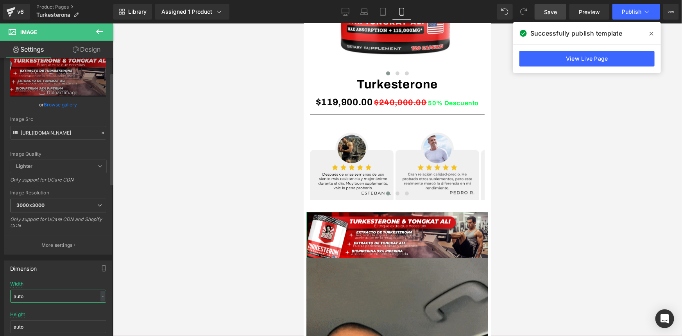
click at [39, 295] on input "auto" at bounding box center [58, 295] width 96 height 13
type input "a"
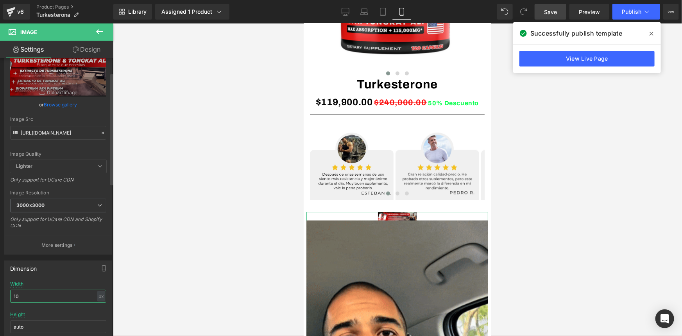
type input "1"
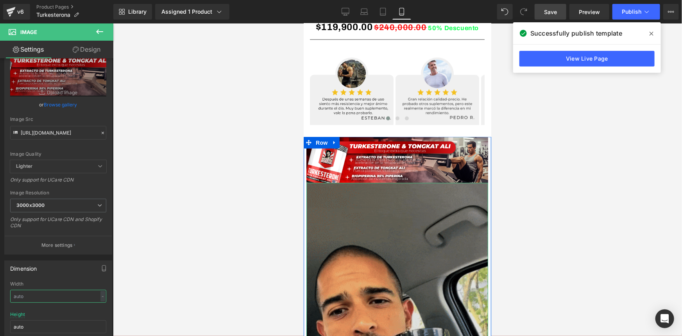
scroll to position [639, 0]
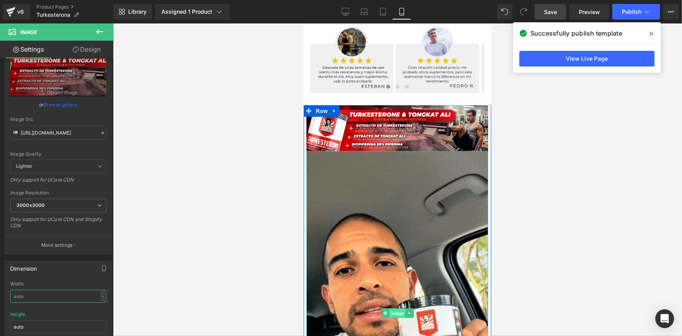
drag, startPoint x: 395, startPoint y: 312, endPoint x: 479, endPoint y: 342, distance: 90.0
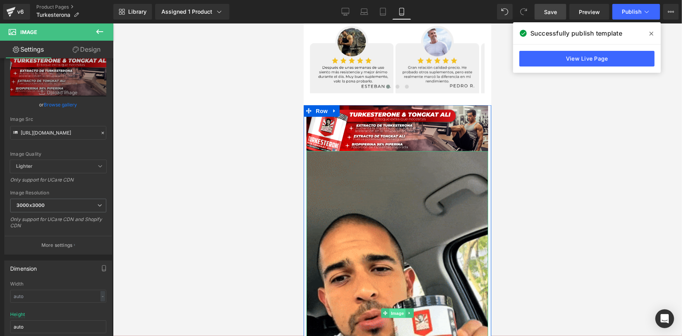
click at [395, 312] on span "Image" at bounding box center [397, 312] width 16 height 9
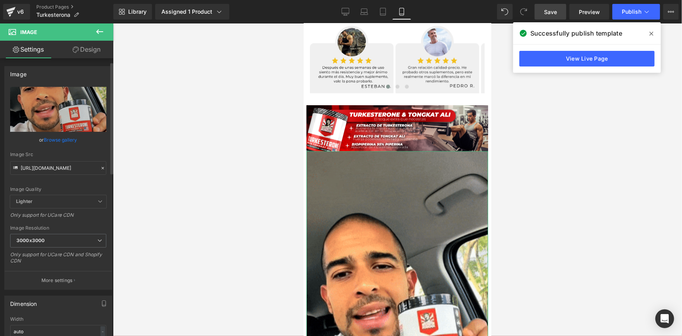
scroll to position [35, 0]
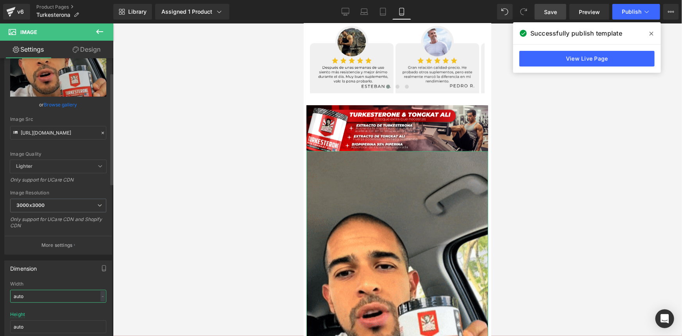
drag, startPoint x: 41, startPoint y: 293, endPoint x: 0, endPoint y: 292, distance: 40.6
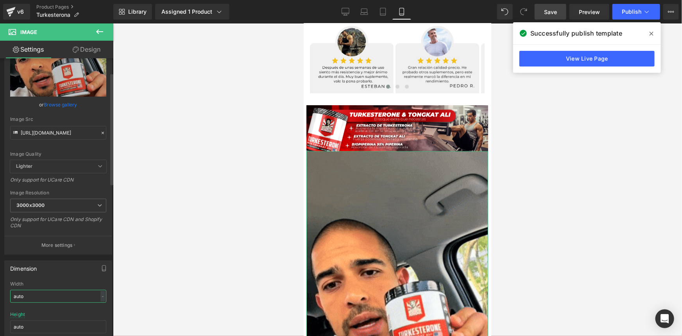
click at [0, 295] on div "Dimension auto Width auto - % px auto Height auto 0 Circle Image" at bounding box center [58, 306] width 117 height 105
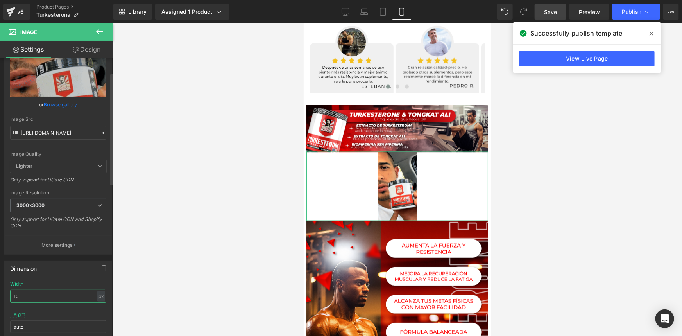
type input "1"
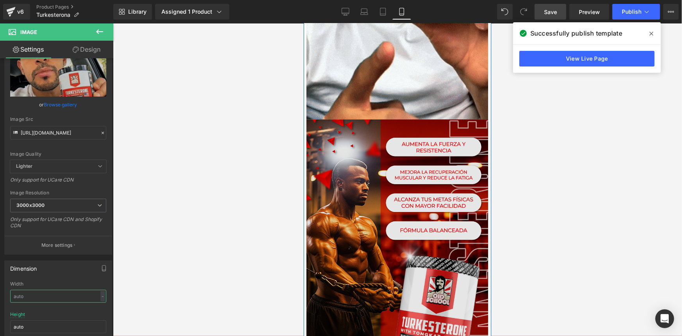
scroll to position [1030, 0]
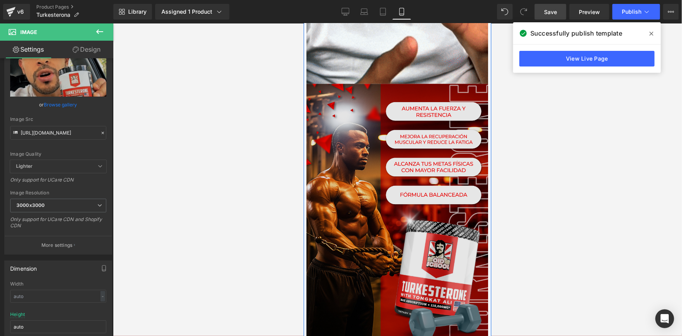
click at [396, 227] on img at bounding box center [397, 213] width 182 height 261
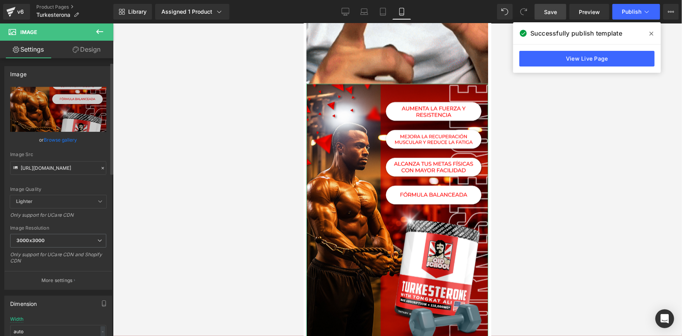
scroll to position [35, 0]
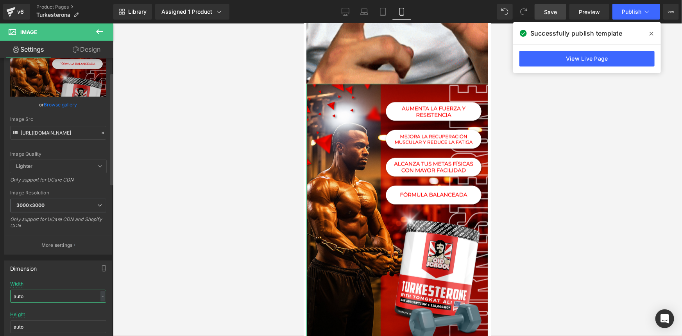
click at [48, 293] on input "auto" at bounding box center [58, 295] width 96 height 13
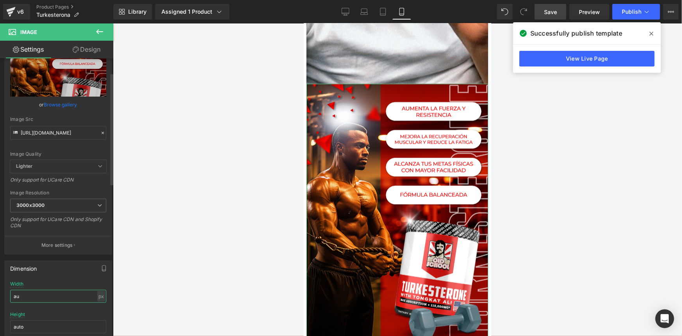
type input "a"
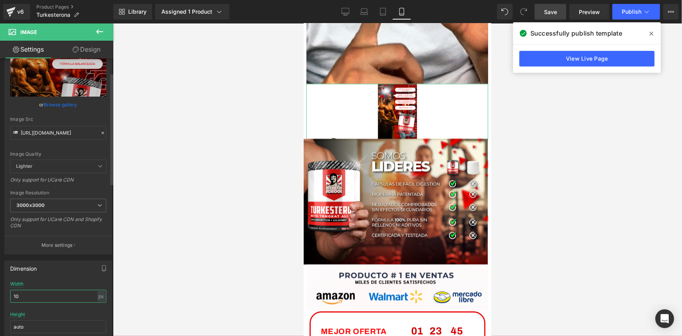
type input "1"
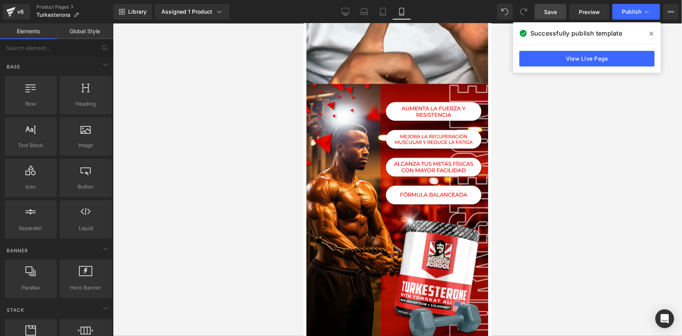
click at [168, 284] on div at bounding box center [397, 179] width 569 height 312
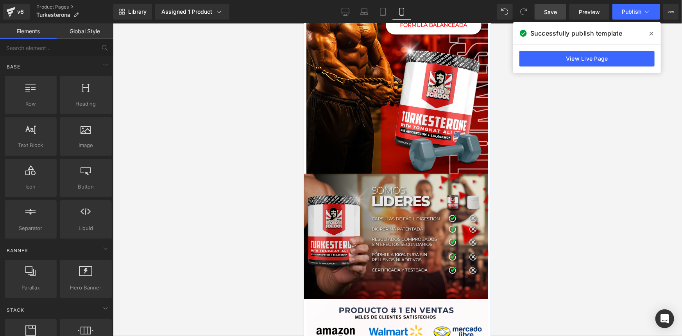
scroll to position [1207, 0]
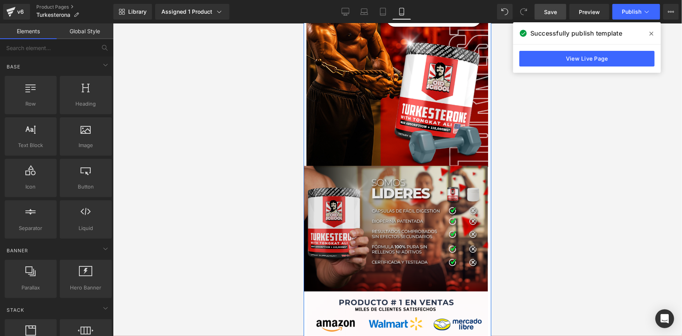
click at [388, 230] on img at bounding box center [398, 225] width 190 height 132
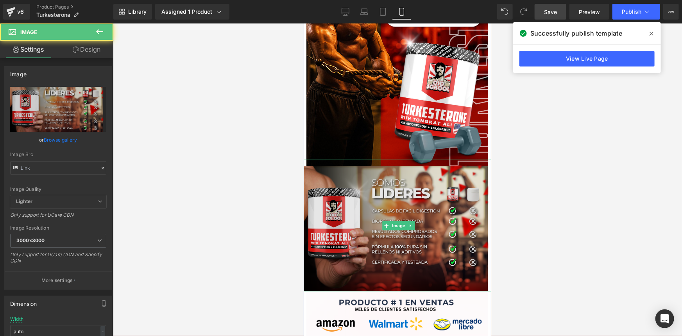
type input "[URL][DOMAIN_NAME]"
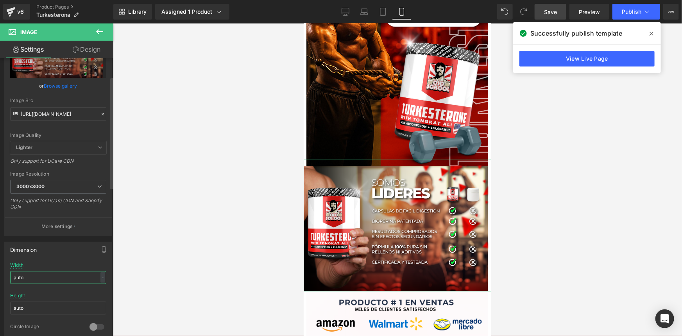
drag, startPoint x: 27, startPoint y: 329, endPoint x: 0, endPoint y: 329, distance: 27.3
click at [0, 329] on div "Dimension auto Width auto - % px auto Height auto 0 Circle Image" at bounding box center [58, 288] width 117 height 105
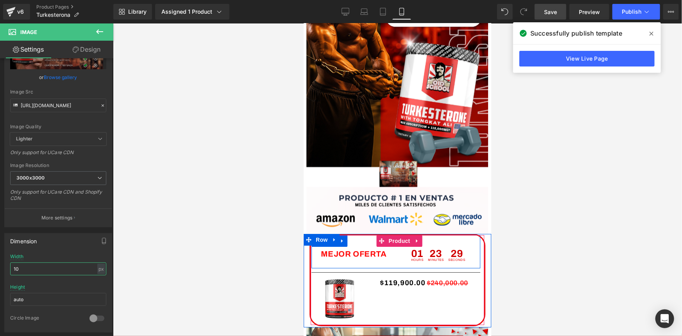
type input "1"
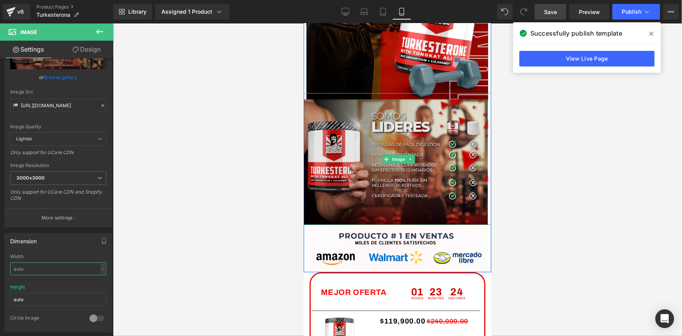
scroll to position [1314, 0]
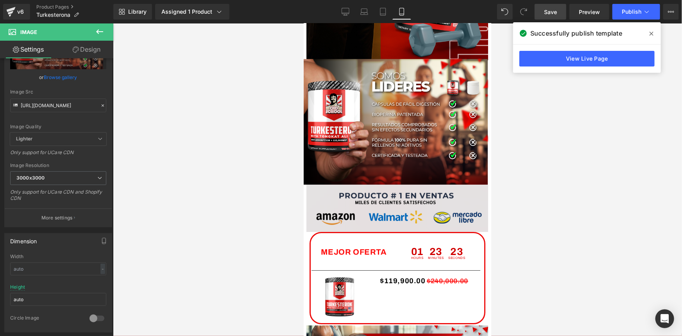
click at [388, 201] on img at bounding box center [397, 207] width 182 height 47
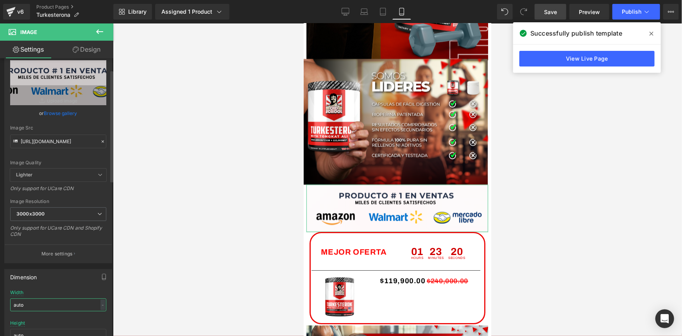
scroll to position [50, 0]
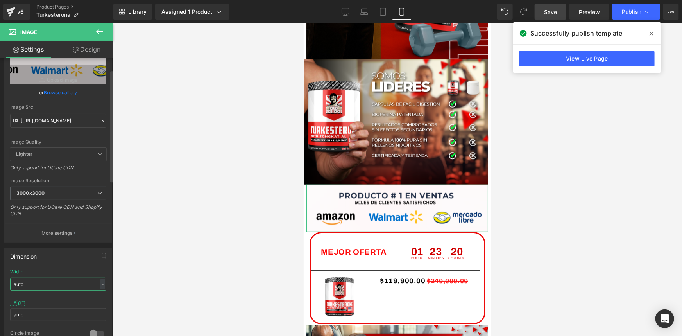
drag, startPoint x: 30, startPoint y: 328, endPoint x: 0, endPoint y: 327, distance: 30.1
click at [0, 327] on div "Dimension auto Width auto - % px auto Height auto 0 Circle Image" at bounding box center [58, 294] width 117 height 105
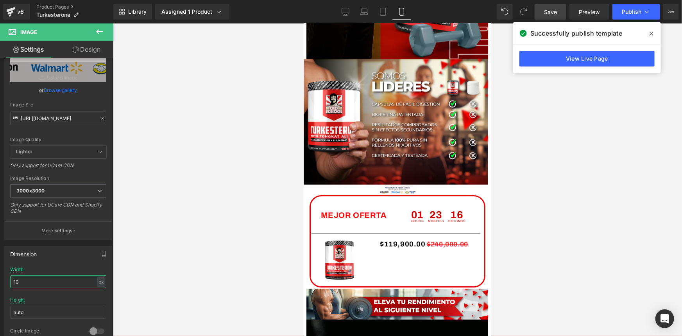
type input "1"
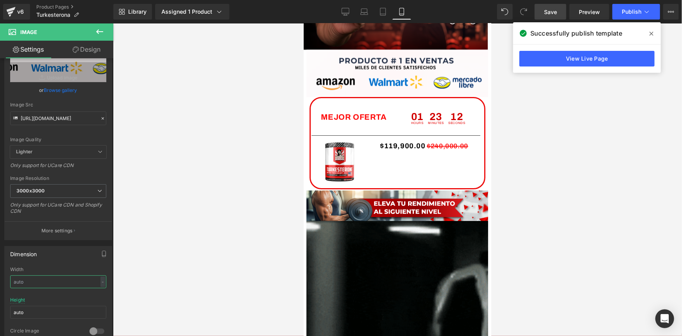
scroll to position [1492, 0]
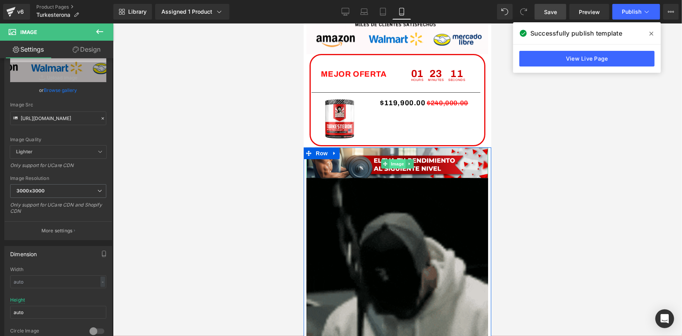
click at [391, 163] on span "Image" at bounding box center [397, 163] width 16 height 9
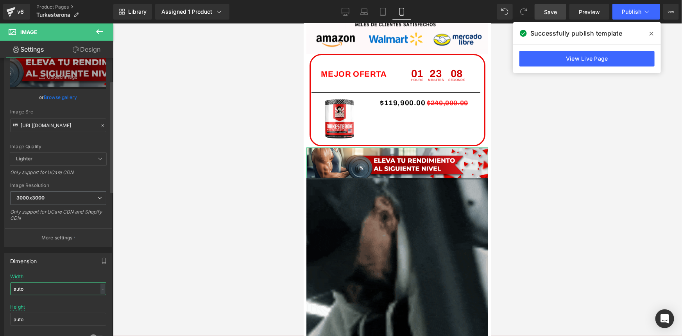
scroll to position [60, 0]
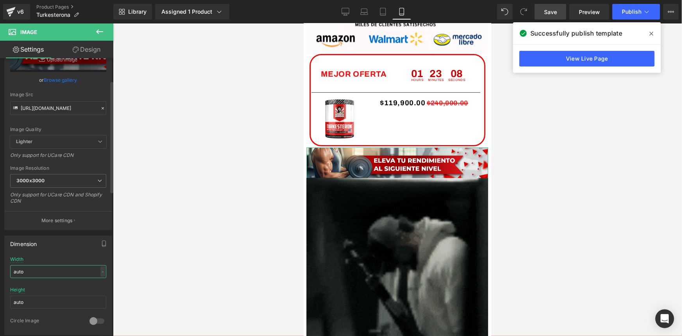
drag, startPoint x: 30, startPoint y: 329, endPoint x: 0, endPoint y: 329, distance: 30.5
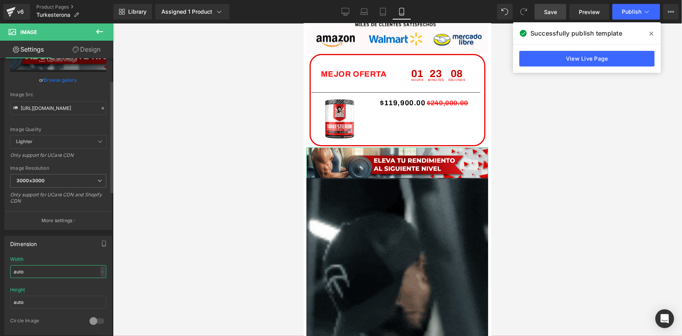
click at [0, 329] on div "Dimension auto Width auto - % px auto Height auto 0 Circle Image" at bounding box center [58, 282] width 117 height 105
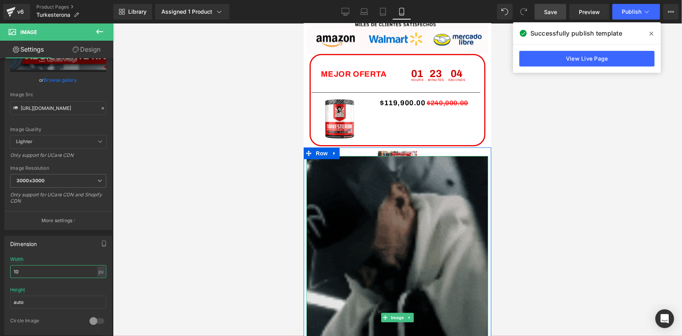
type input "1"
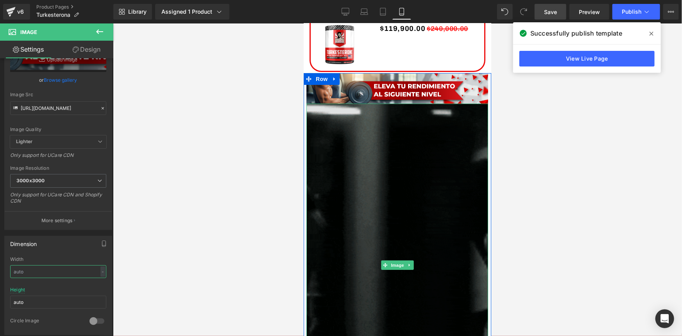
scroll to position [1598, 0]
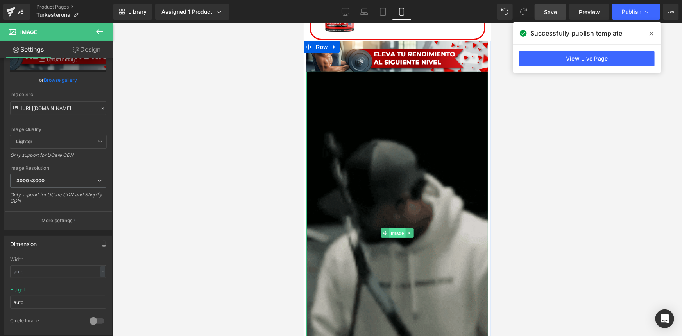
click at [395, 231] on span "Image" at bounding box center [397, 232] width 16 height 9
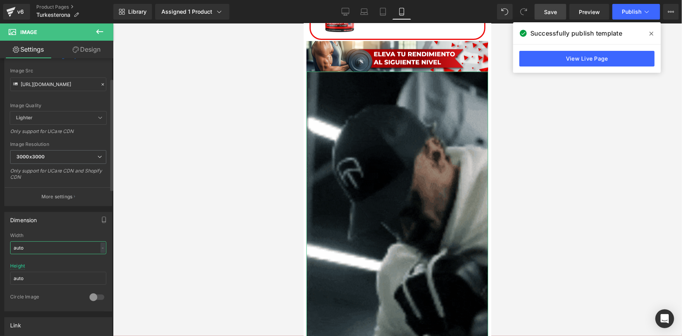
drag, startPoint x: 38, startPoint y: 331, endPoint x: 0, endPoint y: 330, distance: 37.9
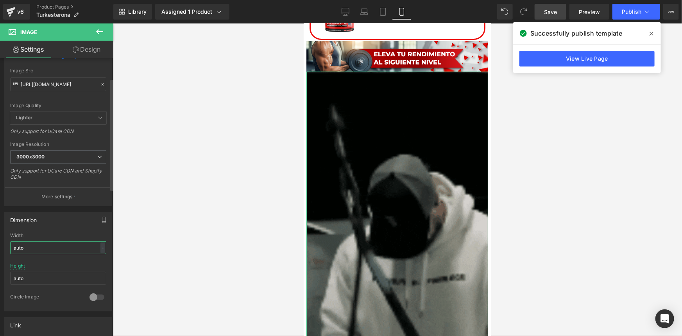
click at [0, 330] on div "Image [URL][DOMAIN_NAME] Replace Image Upload image or Browse gallery Image Src…" at bounding box center [58, 310] width 117 height 671
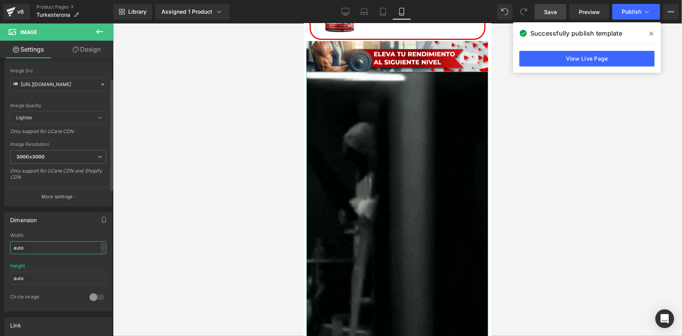
scroll to position [88, 0]
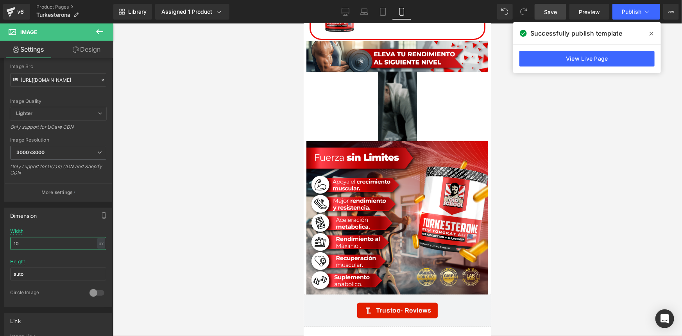
type input "1"
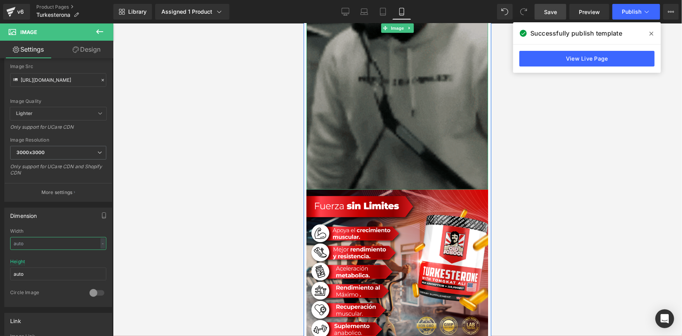
scroll to position [1847, 0]
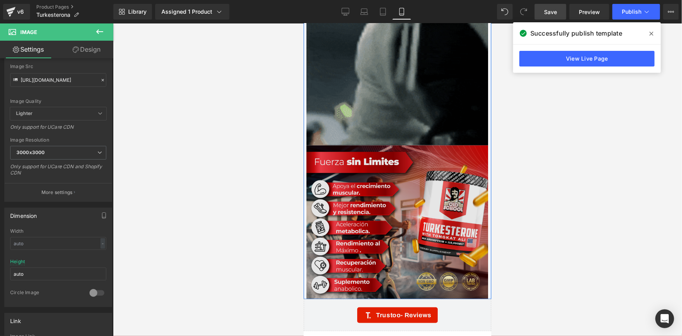
click at [391, 222] on div "Image" at bounding box center [397, 222] width 182 height 154
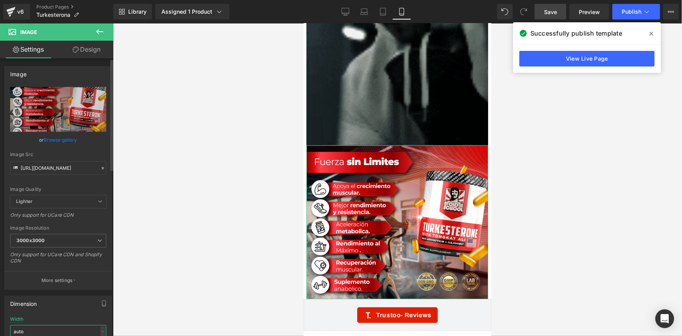
scroll to position [1, 0]
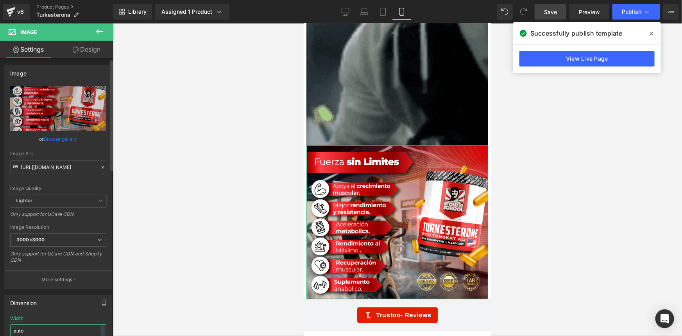
drag, startPoint x: 27, startPoint y: 329, endPoint x: 0, endPoint y: 327, distance: 26.6
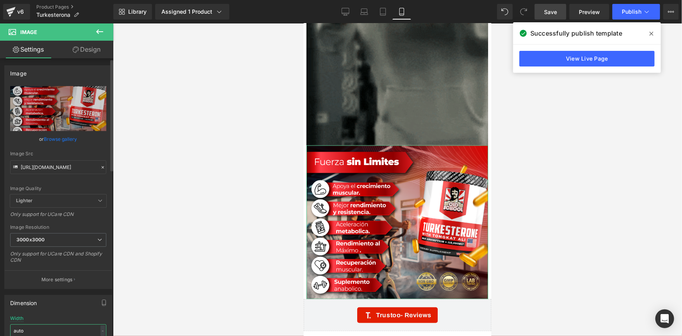
click at [0, 327] on div "Dimension auto Width auto - % px auto Height auto 0 Circle Image" at bounding box center [58, 341] width 117 height 105
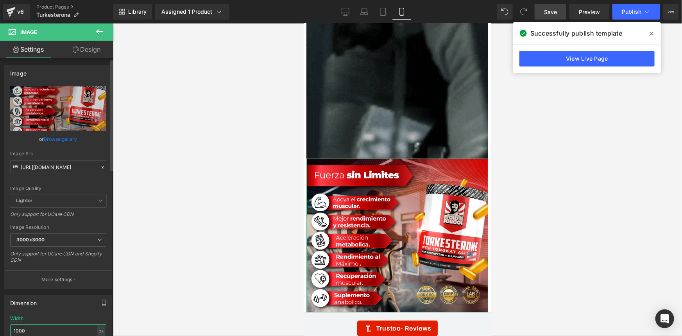
scroll to position [1847, 0]
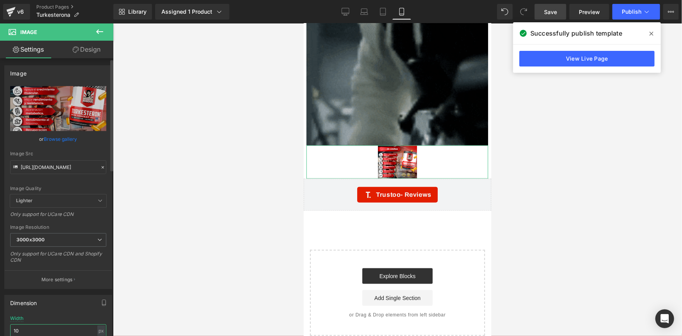
type input "1"
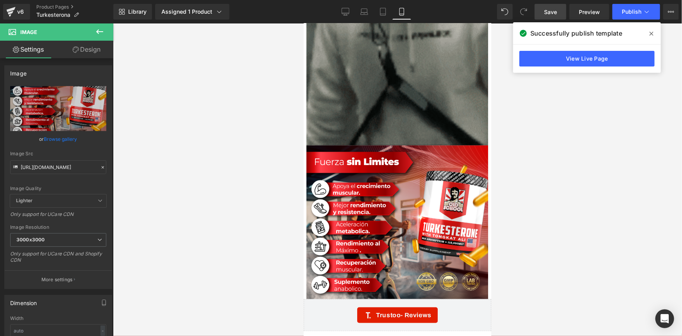
click at [548, 15] on span "Save" at bounding box center [550, 12] width 13 height 8
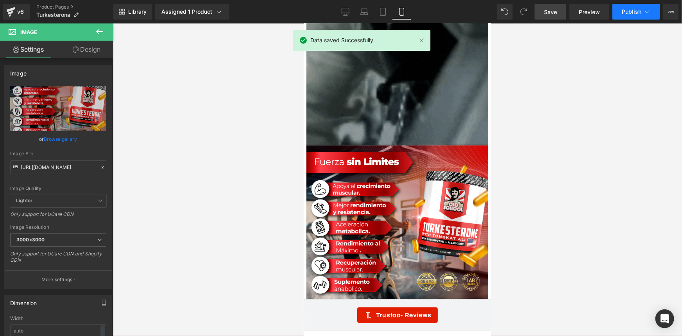
click at [651, 12] on button "Publish" at bounding box center [636, 12] width 48 height 16
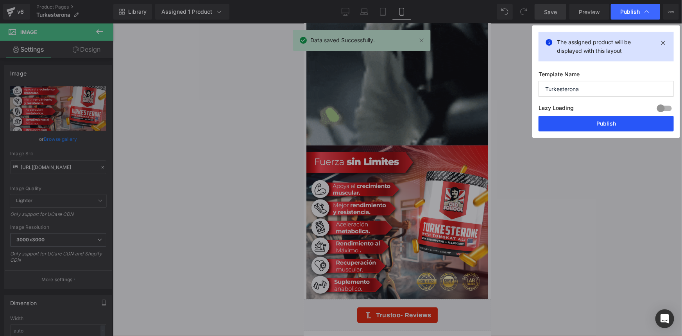
click at [601, 125] on button "Publish" at bounding box center [605, 124] width 135 height 16
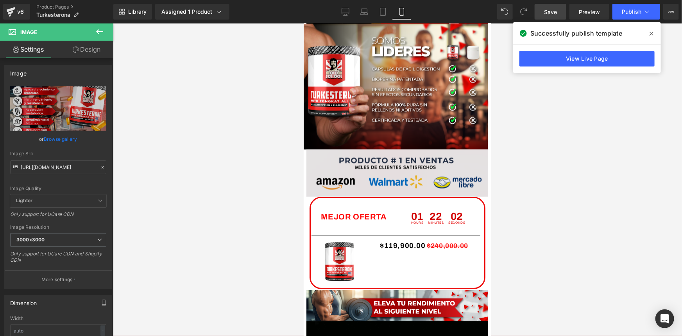
scroll to position [1456, 0]
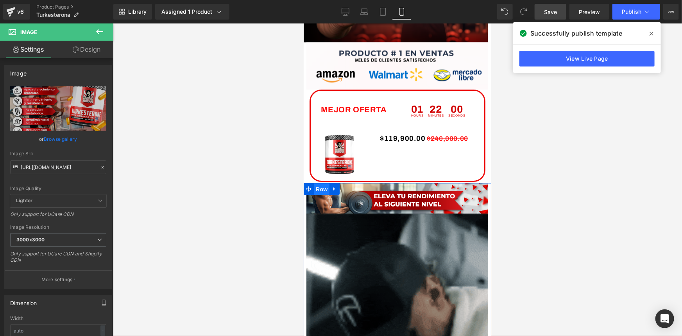
click at [316, 186] on span "Row" at bounding box center [321, 189] width 16 height 12
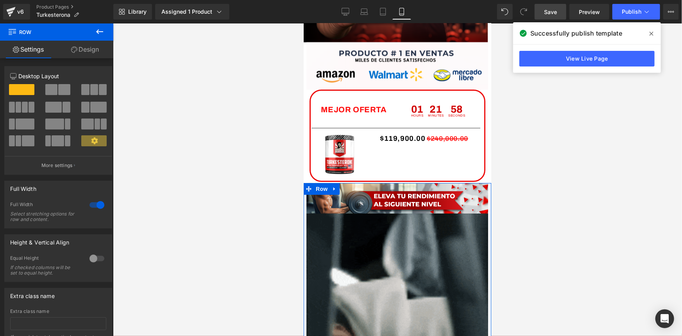
click at [91, 52] on link "Design" at bounding box center [85, 50] width 57 height 18
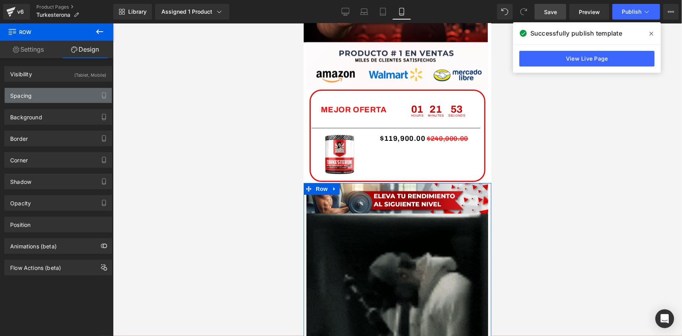
click at [77, 96] on div "Spacing" at bounding box center [58, 95] width 107 height 15
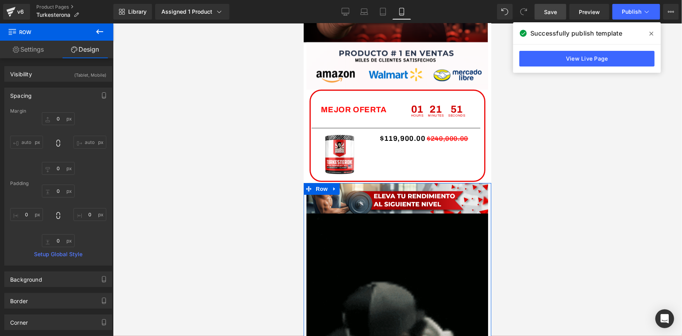
click at [77, 96] on div "Spacing" at bounding box center [58, 95] width 107 height 15
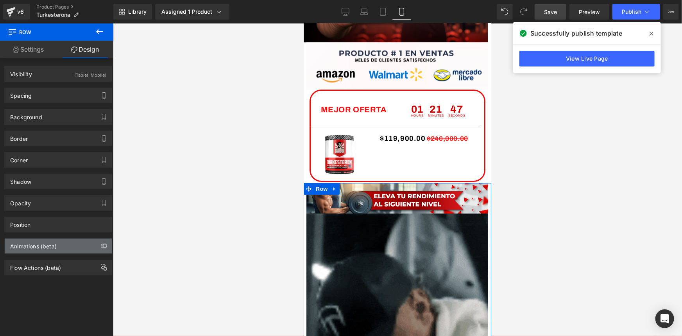
click at [66, 243] on div "Animations (beta)" at bounding box center [58, 245] width 107 height 15
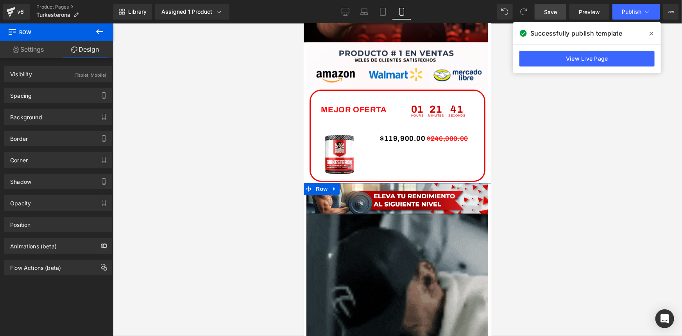
click at [102, 244] on icon "button" at bounding box center [104, 246] width 6 height 6
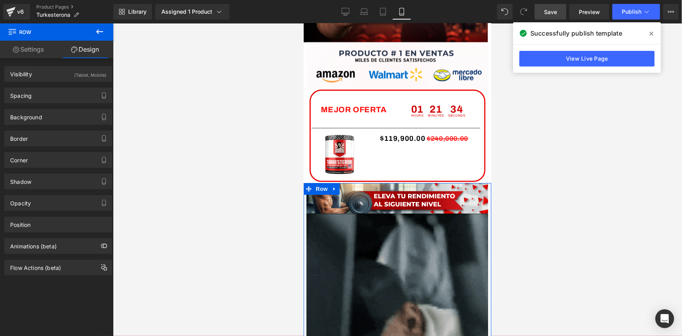
click at [88, 245] on div "Animations (beta)" at bounding box center [58, 245] width 107 height 15
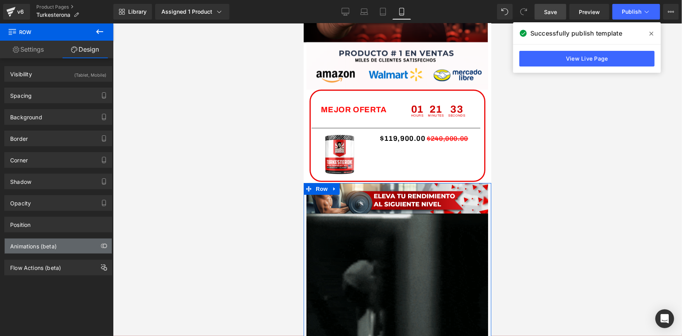
click at [88, 245] on div "Animations (beta)" at bounding box center [58, 245] width 107 height 15
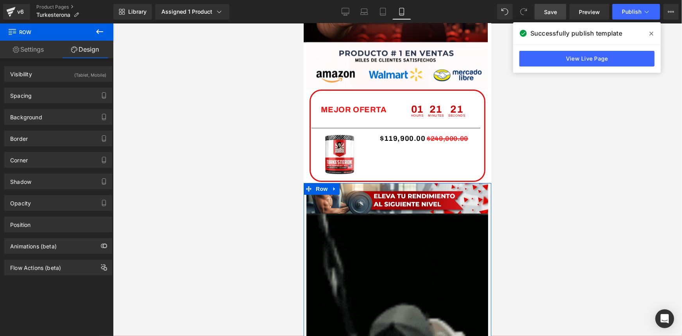
click at [88, 245] on div "Animations (beta)" at bounding box center [58, 245] width 107 height 15
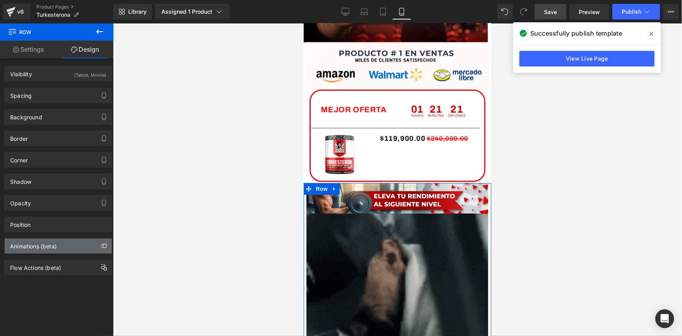
click at [88, 245] on div "Animations (beta)" at bounding box center [58, 245] width 107 height 15
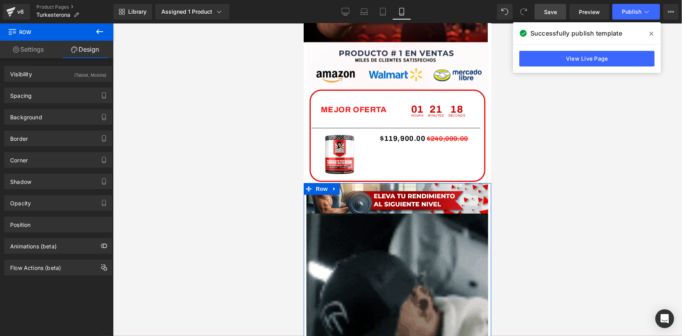
click at [88, 245] on div "Animations (beta)" at bounding box center [58, 245] width 107 height 15
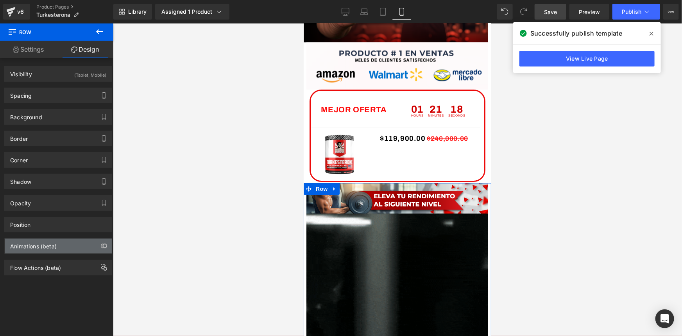
click at [88, 245] on div "Animations (beta)" at bounding box center [58, 245] width 107 height 15
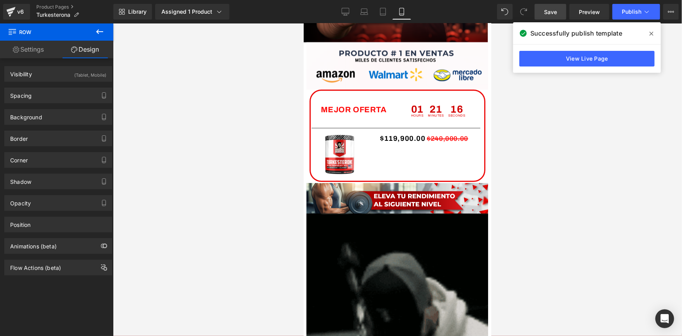
click at [174, 102] on div at bounding box center [397, 179] width 569 height 312
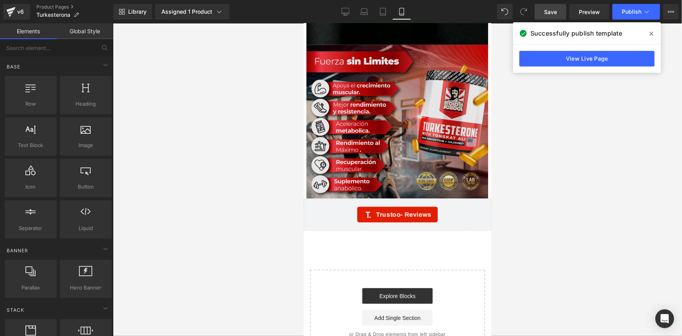
scroll to position [1976, 0]
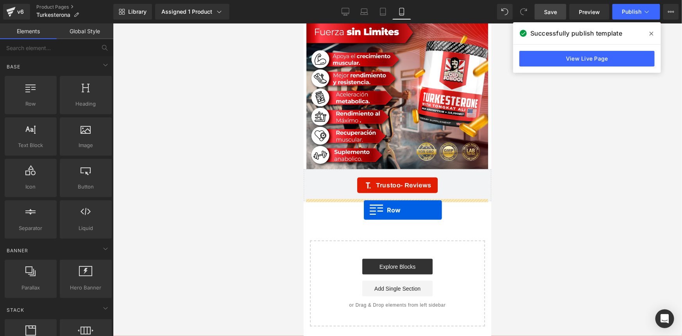
drag, startPoint x: 343, startPoint y: 121, endPoint x: 363, endPoint y: 209, distance: 90.1
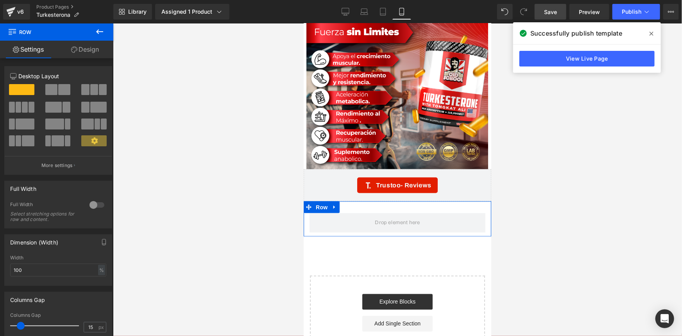
click at [96, 205] on div at bounding box center [97, 204] width 19 height 13
click at [101, 47] on link "Design" at bounding box center [85, 50] width 57 height 18
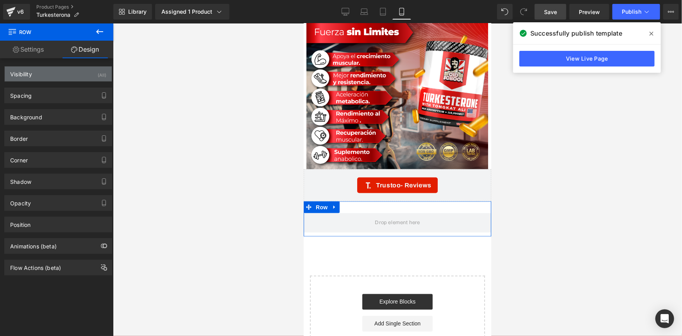
click at [84, 76] on div "Visibility (All)" at bounding box center [58, 73] width 107 height 15
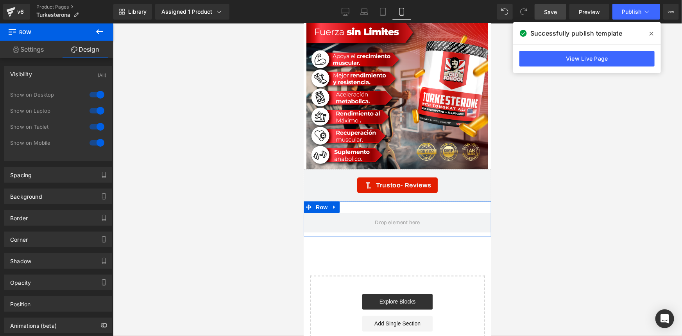
click at [93, 91] on div at bounding box center [97, 94] width 19 height 13
click at [98, 110] on div at bounding box center [97, 110] width 19 height 13
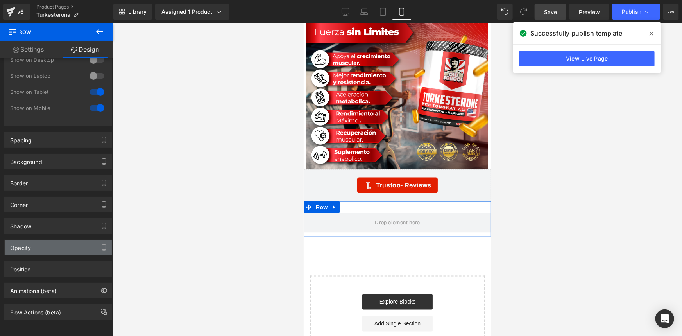
scroll to position [39, 0]
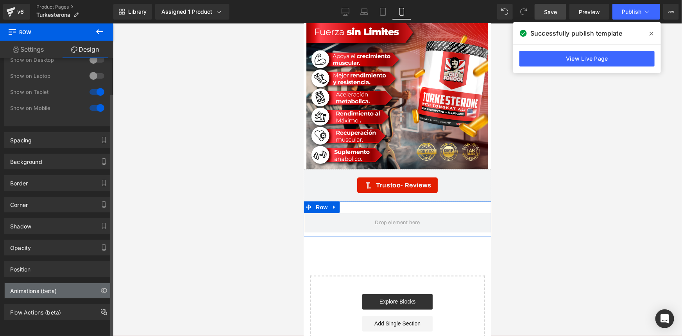
click at [77, 285] on div "Animations (beta)" at bounding box center [58, 290] width 107 height 15
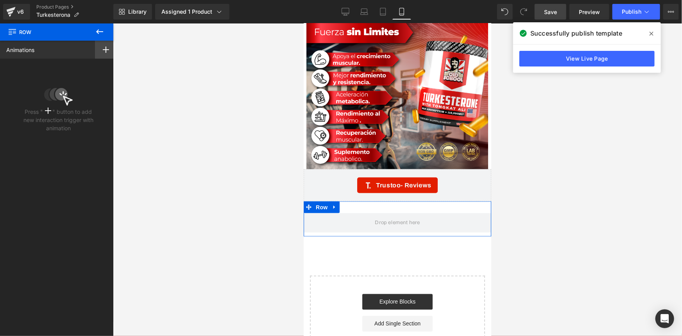
click at [105, 49] on rect at bounding box center [105, 49] width 1 height 6
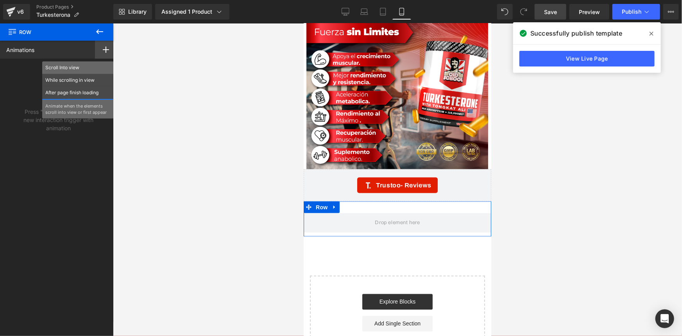
click at [68, 66] on p "Scroll Into view" at bounding box center [77, 67] width 65 height 7
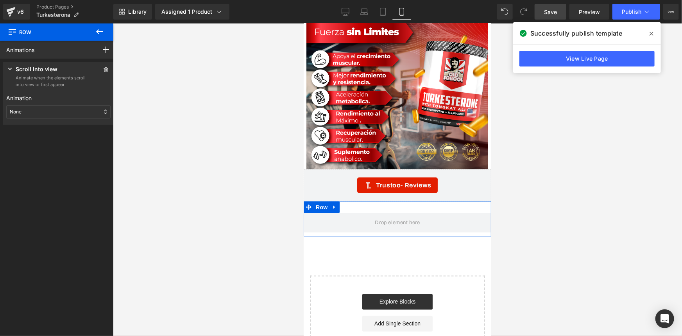
click at [34, 116] on div "None" at bounding box center [58, 111] width 104 height 13
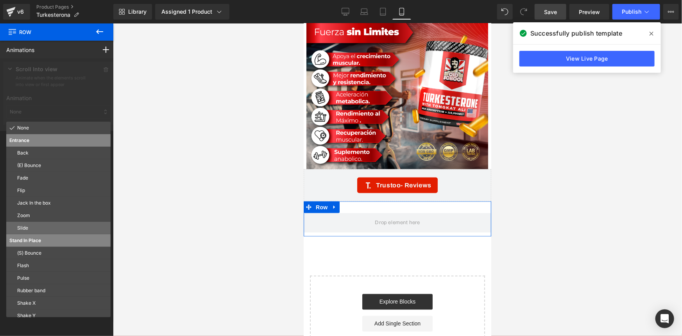
click at [33, 228] on p "Slide" at bounding box center [62, 227] width 90 height 7
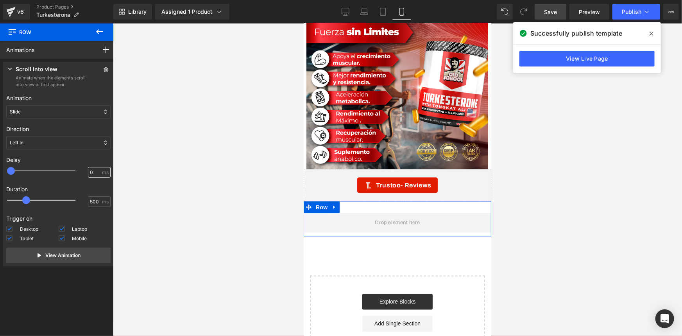
click at [90, 171] on input "0" at bounding box center [95, 172] width 11 height 7
type input "100"
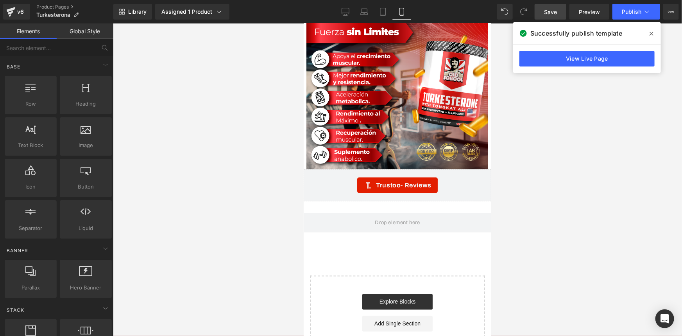
click at [196, 184] on div at bounding box center [397, 179] width 569 height 312
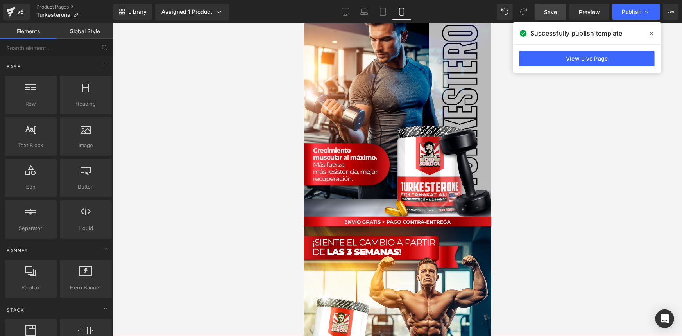
scroll to position [0, 0]
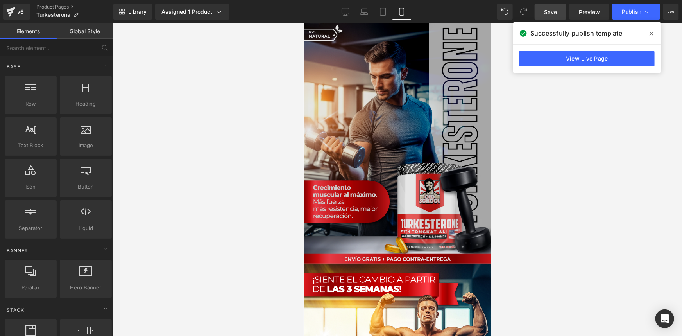
click at [386, 123] on img at bounding box center [395, 143] width 190 height 240
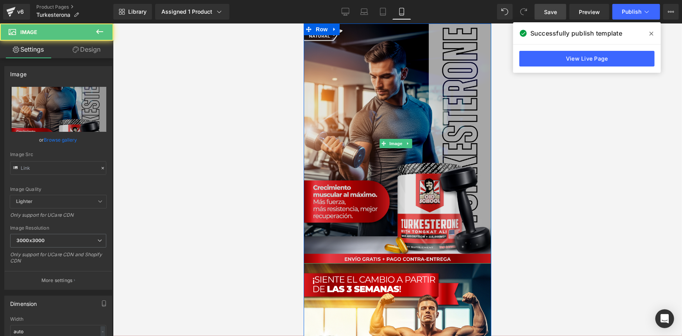
type input "[URL][DOMAIN_NAME]"
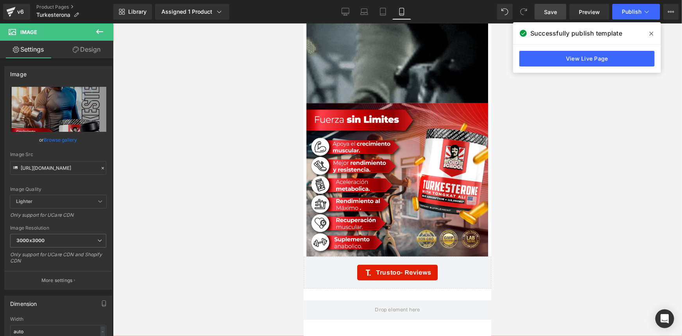
scroll to position [1791, 0]
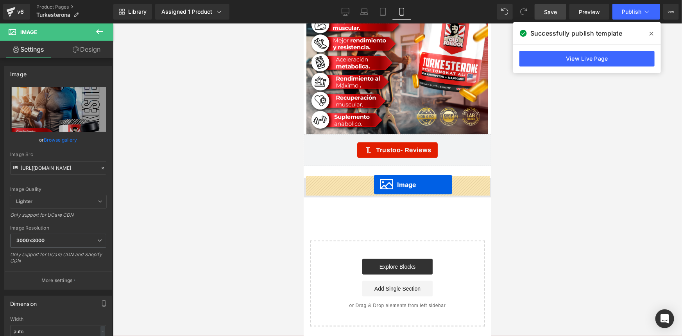
drag, startPoint x: 388, startPoint y: 141, endPoint x: 373, endPoint y: 184, distance: 45.2
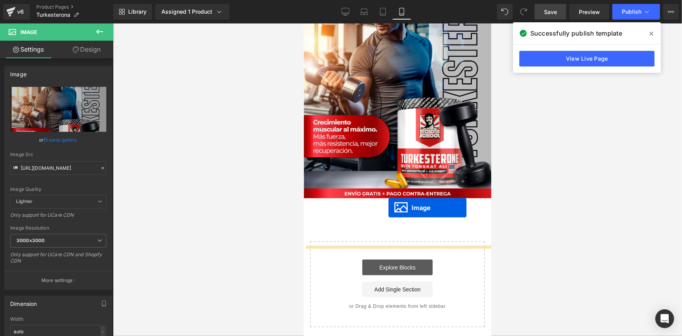
scroll to position [1853, 0]
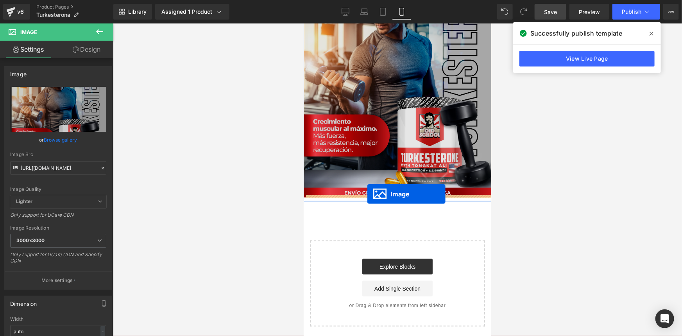
drag, startPoint x: 392, startPoint y: 101, endPoint x: 367, endPoint y: 194, distance: 96.3
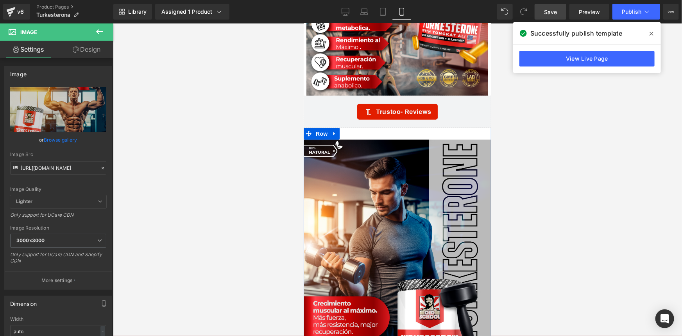
scroll to position [1621, 0]
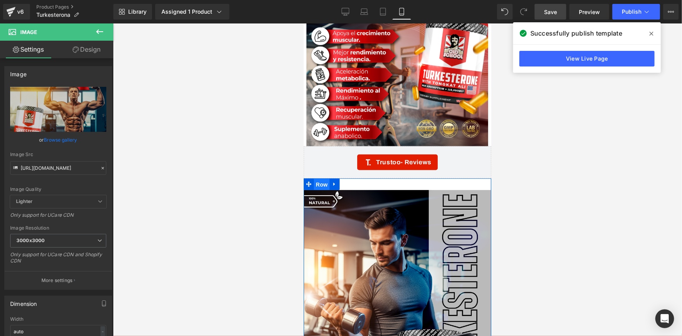
drag, startPoint x: 318, startPoint y: 182, endPoint x: 571, endPoint y: 213, distance: 255.4
click at [318, 182] on span "Row" at bounding box center [321, 184] width 16 height 12
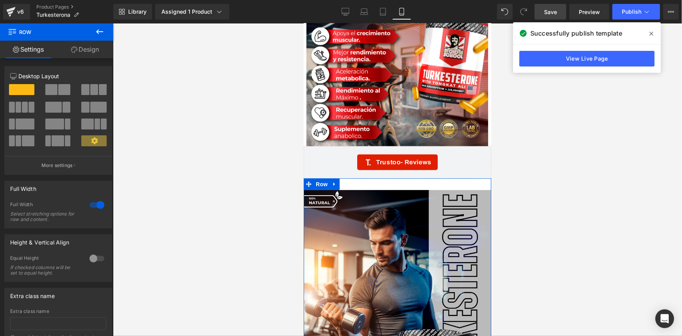
click at [76, 52] on icon at bounding box center [74, 49] width 6 height 6
click at [0, 0] on div "Spacing" at bounding box center [0, 0] width 0 height 0
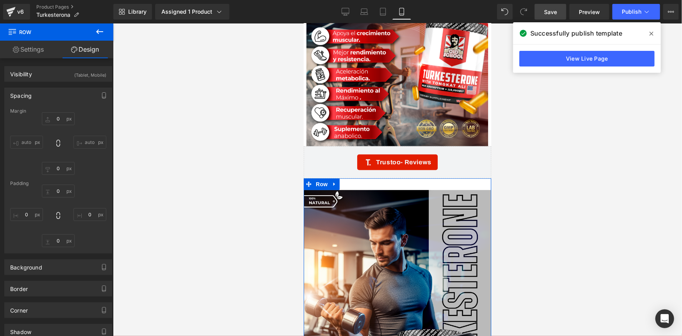
type input "0"
type input "30"
type input "0"
type input "10"
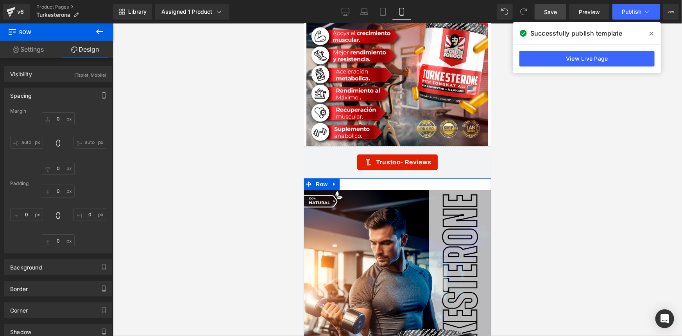
type input "0"
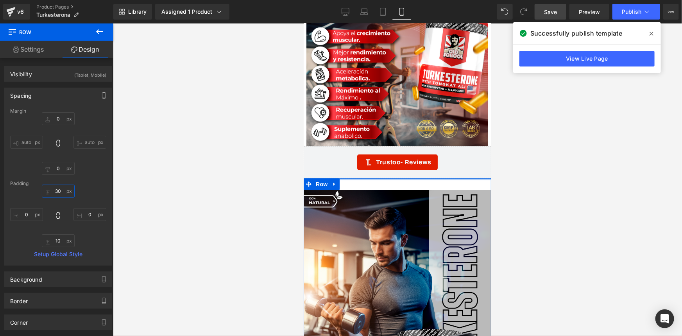
click at [55, 192] on input "30" at bounding box center [58, 190] width 33 height 13
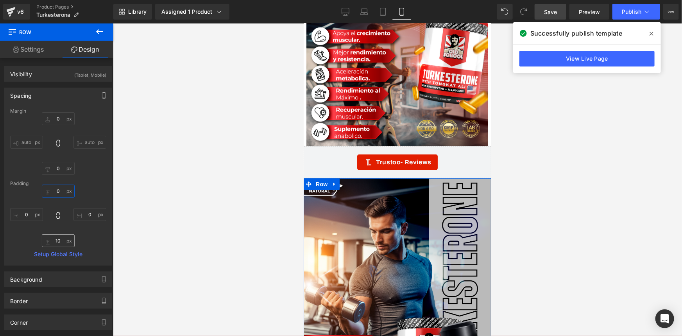
type input "0"
click at [59, 241] on input "10" at bounding box center [58, 240] width 33 height 13
type input "0"
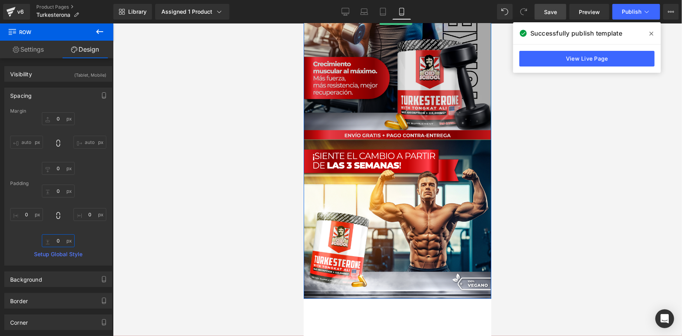
scroll to position [1996, 0]
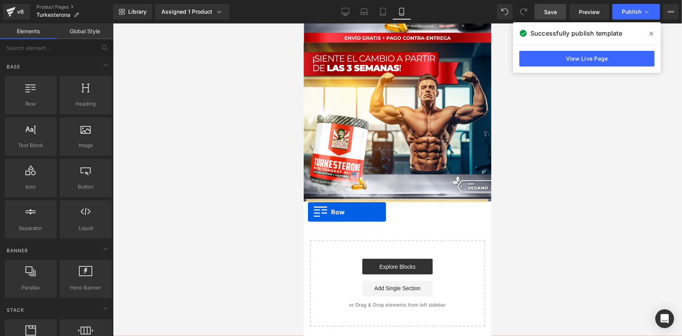
drag, startPoint x: 334, startPoint y: 119, endPoint x: 307, endPoint y: 211, distance: 96.3
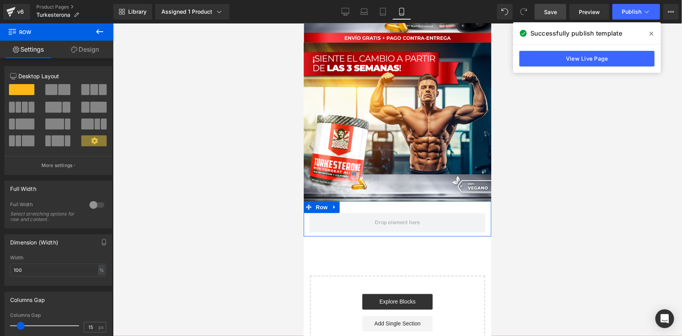
click at [97, 202] on div at bounding box center [97, 204] width 19 height 13
click at [89, 54] on link "Design" at bounding box center [85, 50] width 57 height 18
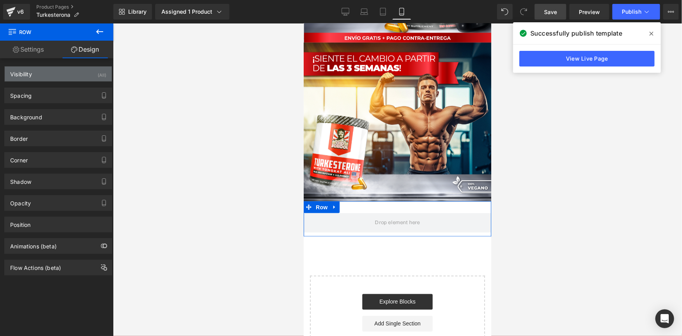
click at [85, 73] on div "Visibility (All)" at bounding box center [58, 73] width 107 height 15
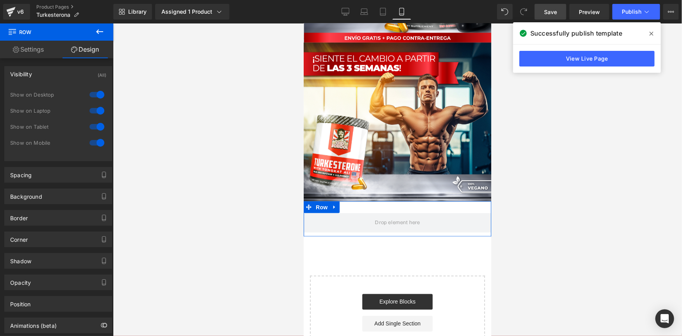
click at [94, 95] on div at bounding box center [97, 94] width 19 height 13
click at [92, 109] on div at bounding box center [97, 110] width 19 height 13
click at [103, 325] on icon "button" at bounding box center [105, 325] width 4 height 4
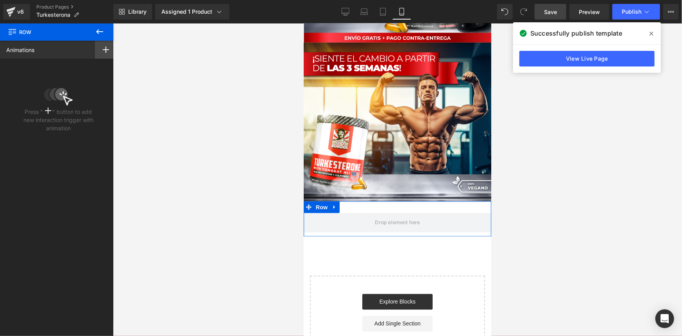
click at [102, 53] on div at bounding box center [106, 50] width 22 height 18
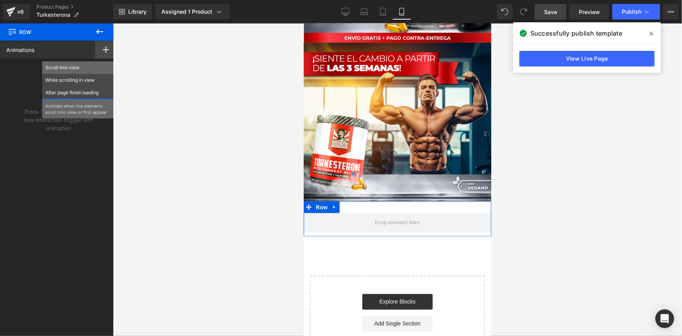
click at [65, 67] on p "Scroll Into view" at bounding box center [77, 67] width 65 height 7
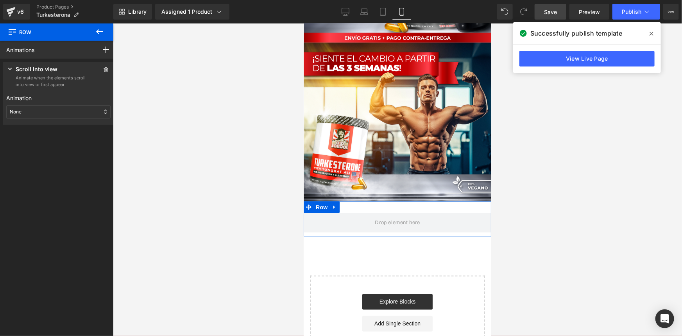
click at [22, 109] on div "None" at bounding box center [58, 111] width 104 height 13
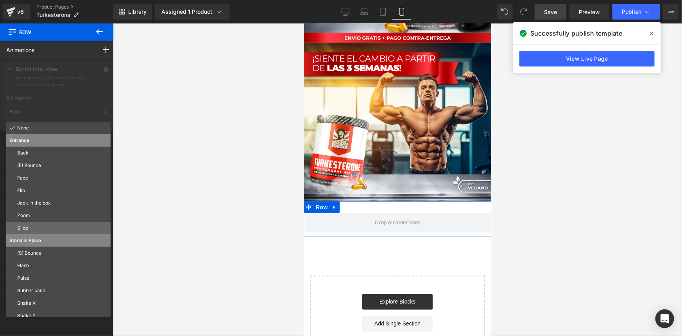
click at [23, 229] on p "Slide" at bounding box center [62, 227] width 90 height 7
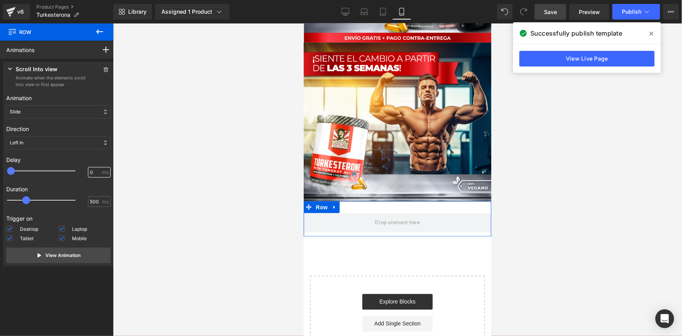
click at [90, 170] on input "0" at bounding box center [95, 172] width 11 height 7
type input "100"
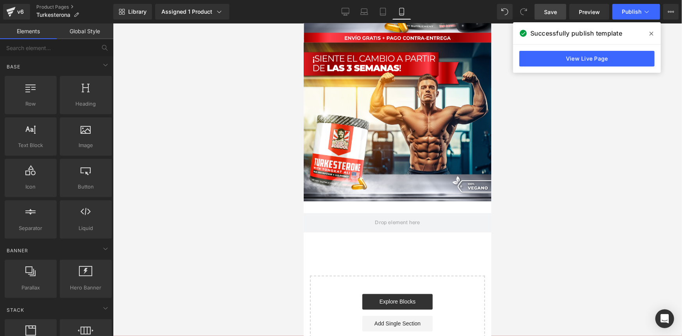
click at [136, 185] on div at bounding box center [397, 179] width 569 height 312
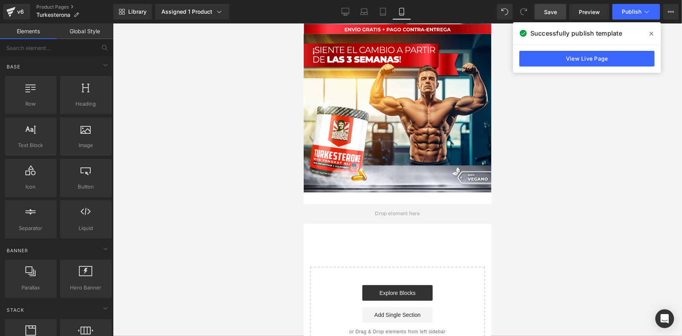
scroll to position [1727, 0]
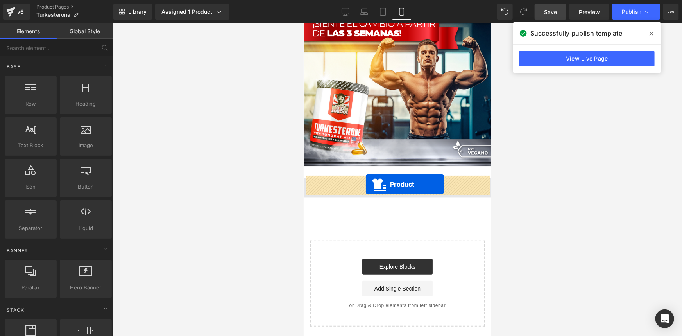
drag, startPoint x: 363, startPoint y: 47, endPoint x: 365, endPoint y: 184, distance: 136.7
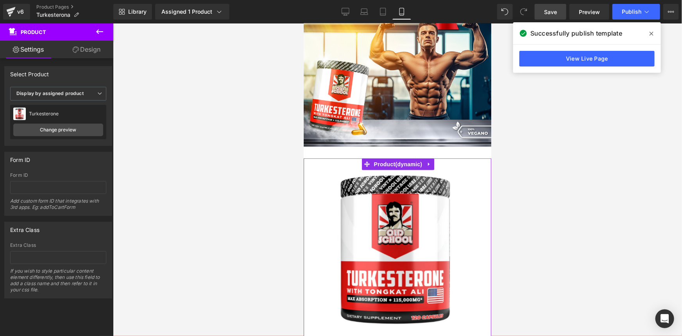
scroll to position [1708, 0]
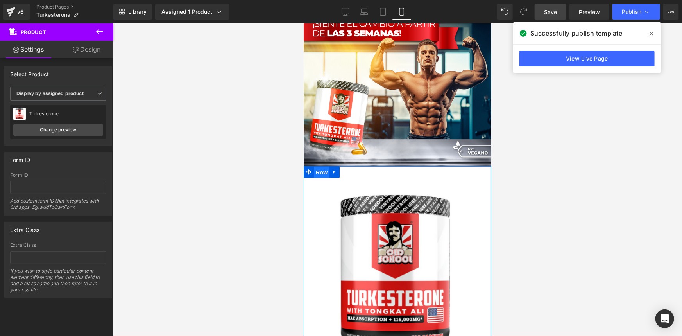
click at [316, 168] on span "Row" at bounding box center [321, 172] width 16 height 12
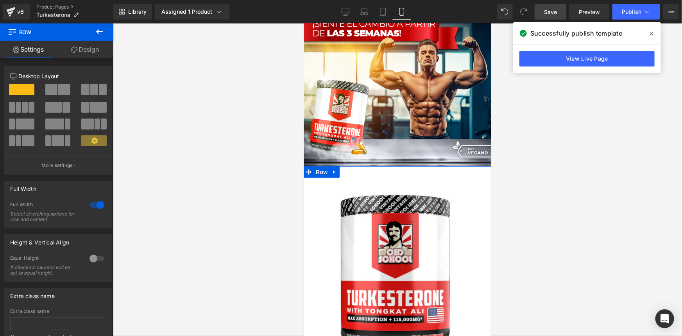
click at [91, 50] on link "Design" at bounding box center [85, 50] width 57 height 18
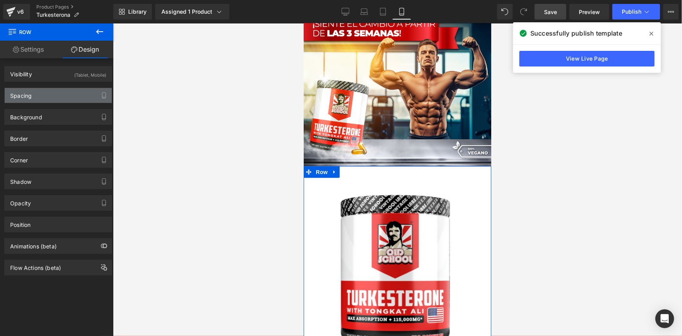
click at [59, 94] on div "Spacing" at bounding box center [58, 95] width 107 height 15
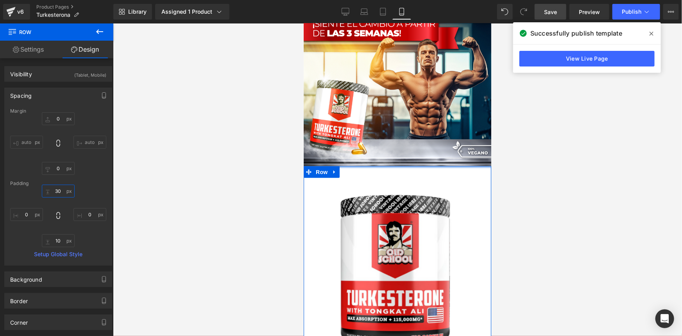
click at [61, 190] on input "30" at bounding box center [58, 190] width 33 height 13
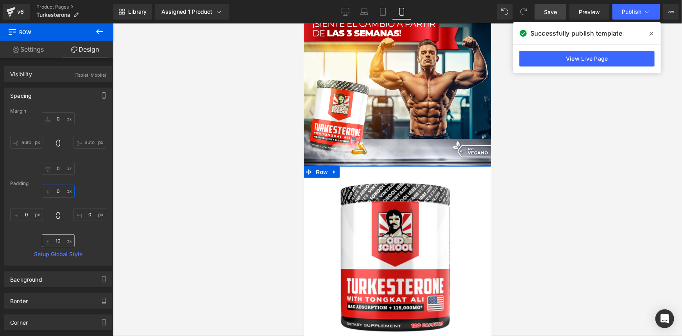
type input "0"
click at [59, 242] on input "10" at bounding box center [58, 240] width 33 height 13
type input "0"
click at [138, 239] on div at bounding box center [397, 179] width 569 height 312
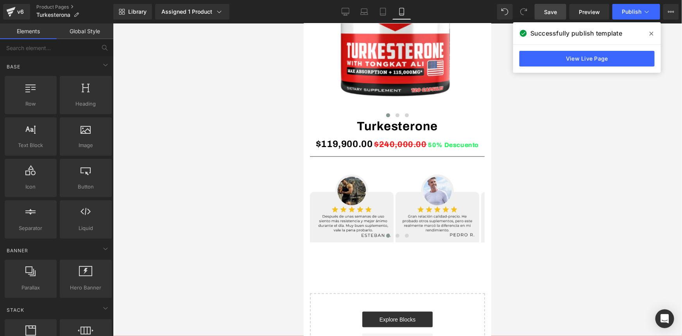
scroll to position [1996, 0]
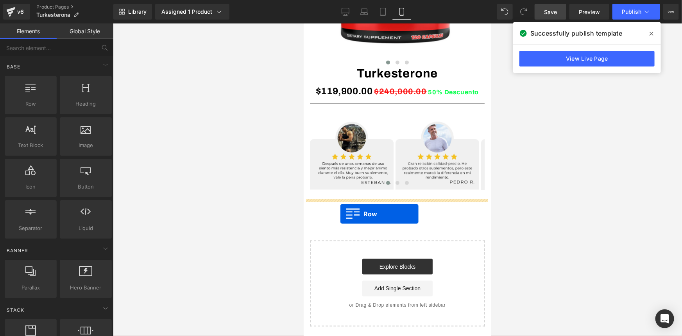
drag, startPoint x: 341, startPoint y: 123, endPoint x: 340, endPoint y: 213, distance: 90.6
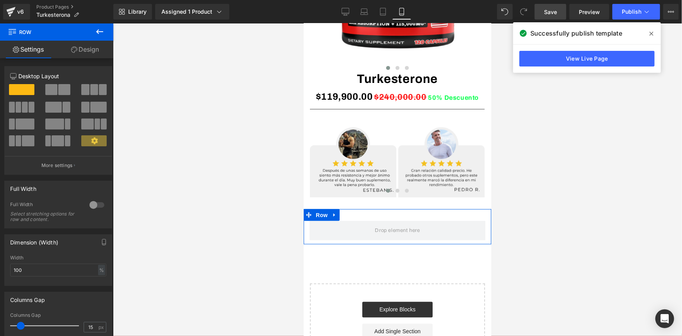
click at [96, 203] on div at bounding box center [97, 204] width 19 height 13
click at [86, 52] on link "Design" at bounding box center [85, 50] width 57 height 18
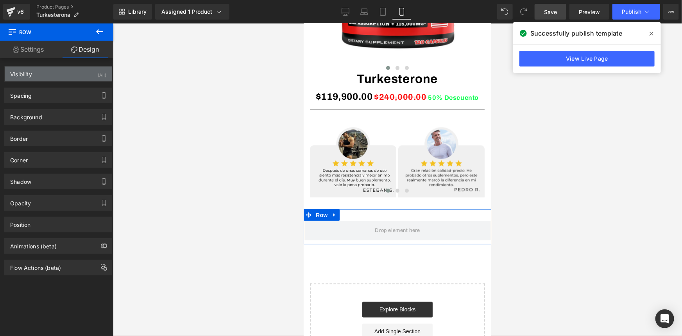
click at [89, 73] on div "Visibility (All)" at bounding box center [58, 73] width 107 height 15
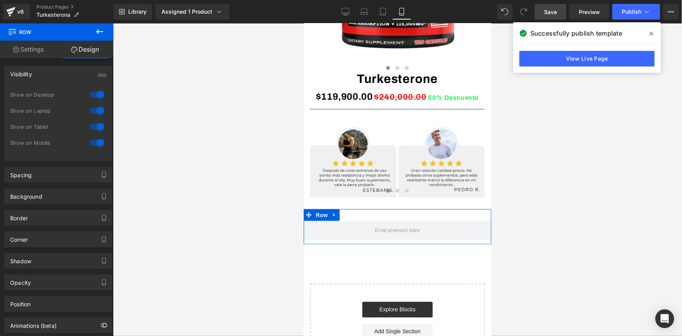
click at [93, 96] on div at bounding box center [97, 94] width 19 height 13
click at [93, 109] on div at bounding box center [97, 110] width 19 height 13
click at [98, 325] on button "button" at bounding box center [104, 325] width 13 height 15
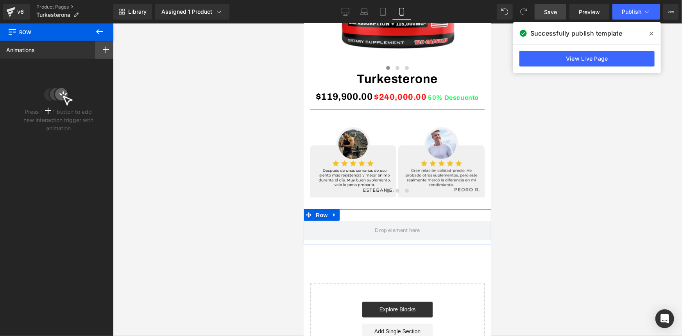
click at [103, 51] on icon at bounding box center [106, 49] width 6 height 6
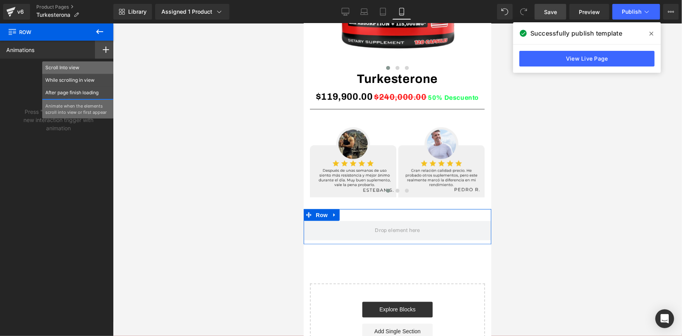
click at [70, 70] on p "Scroll Into view" at bounding box center [77, 67] width 65 height 7
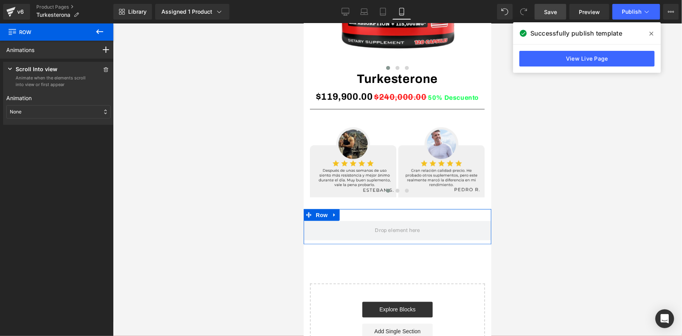
click at [39, 113] on div "None" at bounding box center [58, 111] width 104 height 13
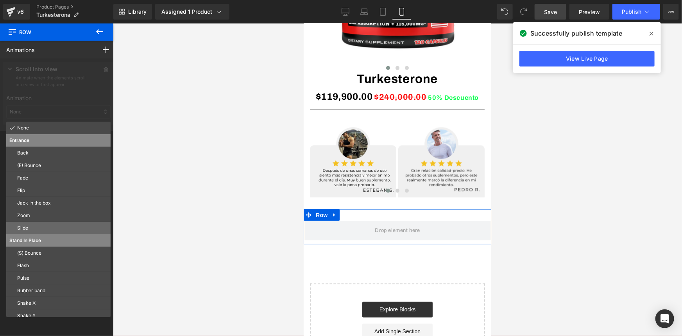
click at [27, 227] on p "Slide" at bounding box center [62, 227] width 90 height 7
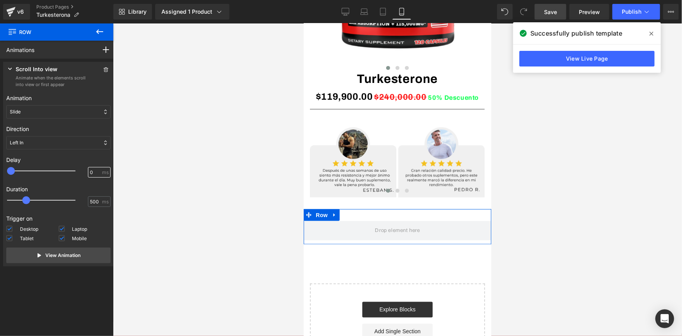
click at [90, 171] on input "0" at bounding box center [95, 172] width 11 height 7
type input "100"
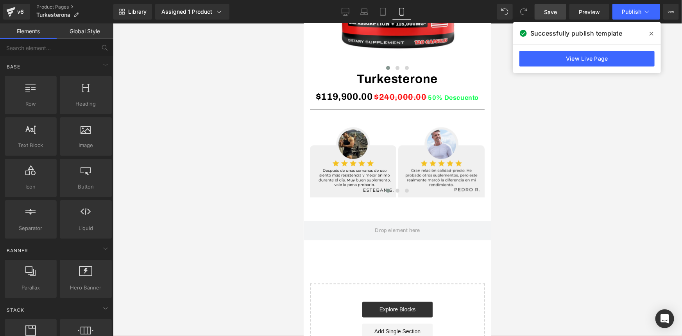
click at [124, 176] on div at bounding box center [397, 179] width 569 height 312
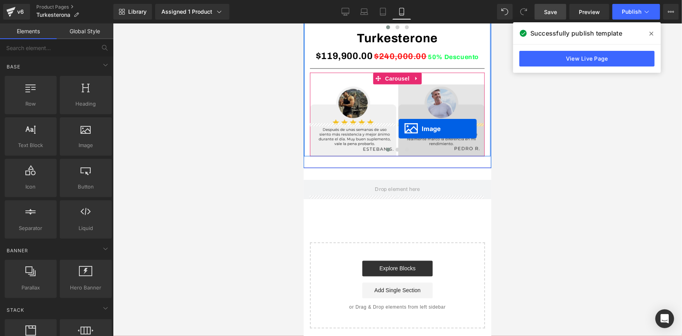
scroll to position [2010, 0]
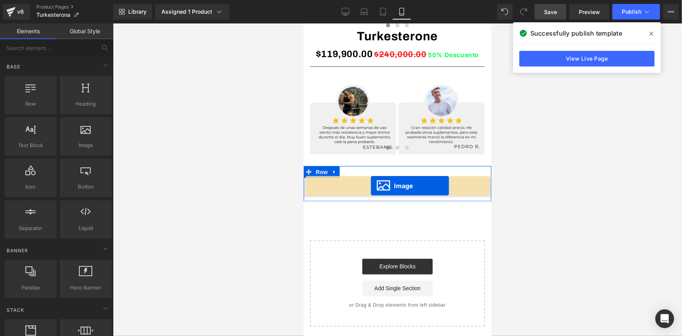
drag, startPoint x: 382, startPoint y: 66, endPoint x: 370, endPoint y: 185, distance: 119.7
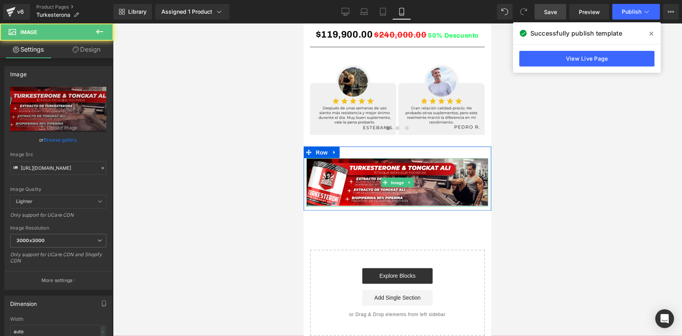
scroll to position [1990, 0]
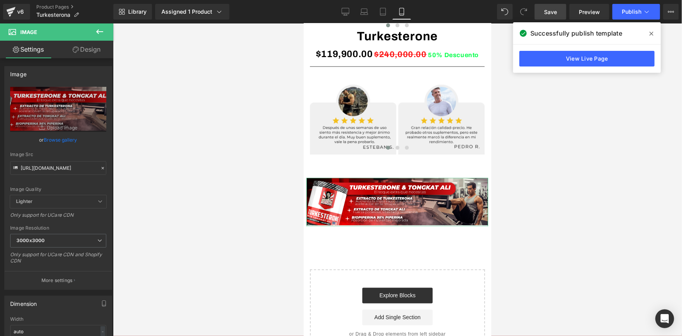
click at [96, 50] on link "Design" at bounding box center [86, 50] width 57 height 18
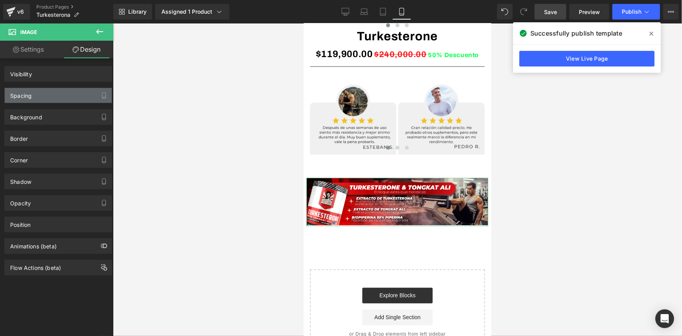
click at [34, 96] on div "Spacing" at bounding box center [58, 95] width 107 height 15
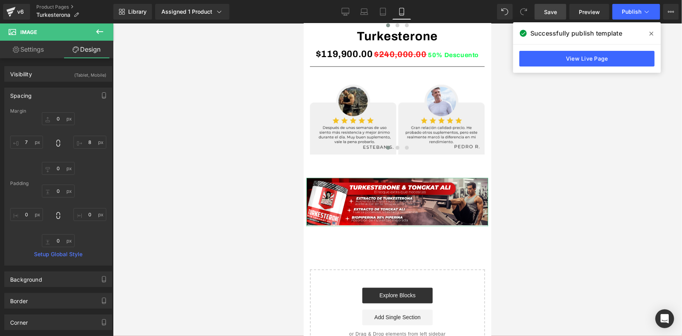
type input "0"
type input "8"
type input "0"
type input "7"
type input "0"
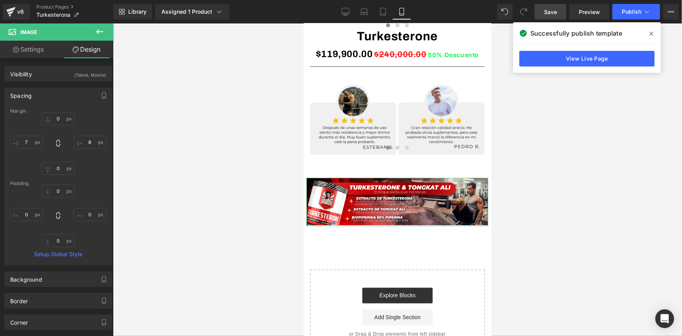
type input "0"
click at [31, 143] on input "7" at bounding box center [26, 142] width 33 height 13
type input "0"
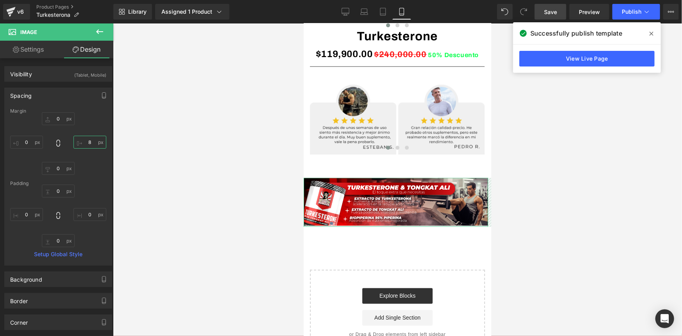
click at [89, 143] on input "8" at bounding box center [89, 142] width 33 height 13
type input "0"
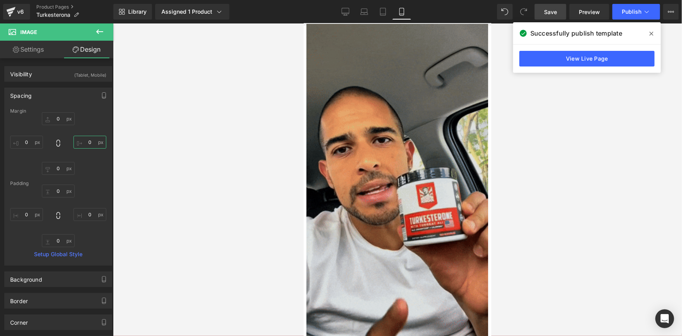
scroll to position [0, 0]
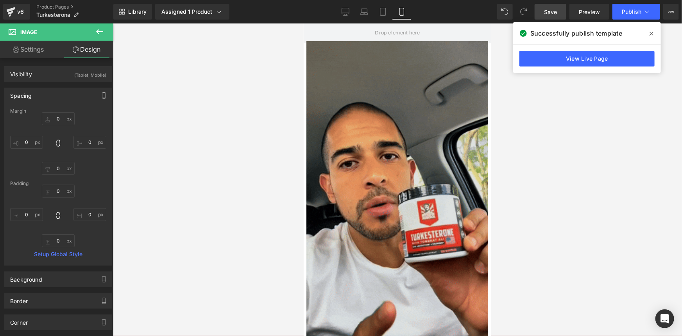
click at [392, 195] on img at bounding box center [397, 202] width 182 height 323
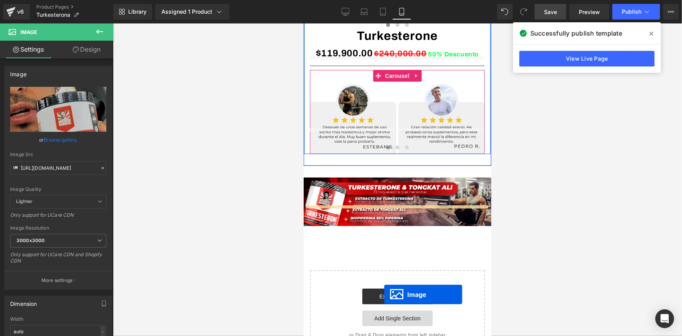
scroll to position [1717, 0]
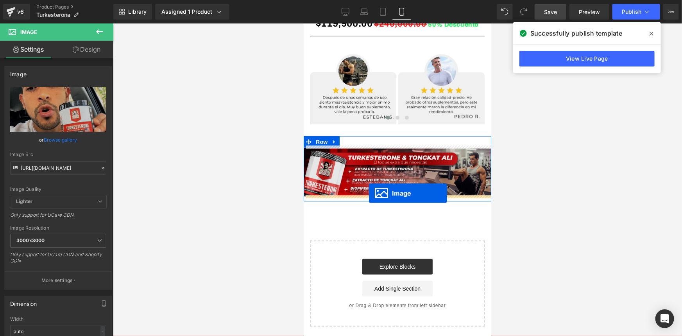
drag, startPoint x: 382, startPoint y: 203, endPoint x: 368, endPoint y: 192, distance: 17.0
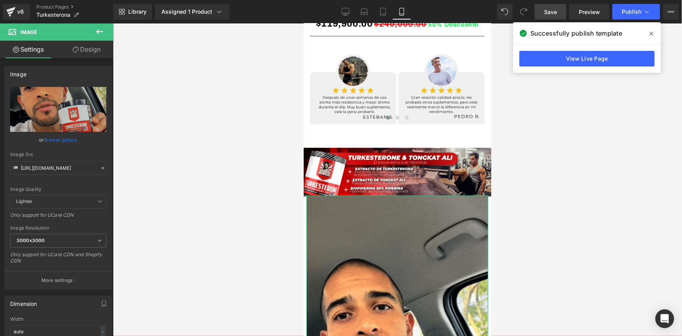
click at [95, 46] on link "Design" at bounding box center [86, 50] width 57 height 18
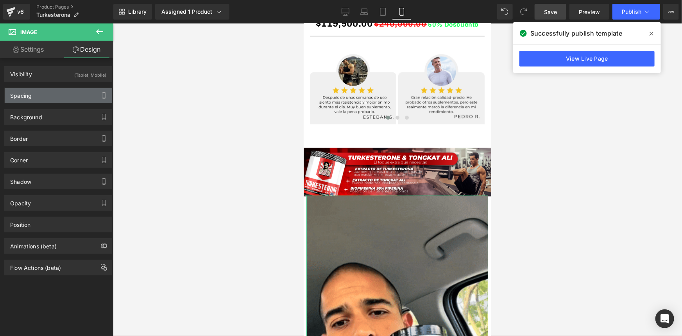
click at [66, 93] on div "Spacing" at bounding box center [58, 95] width 107 height 15
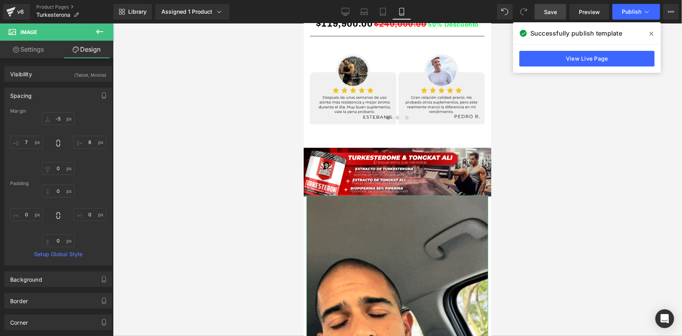
type input "-5"
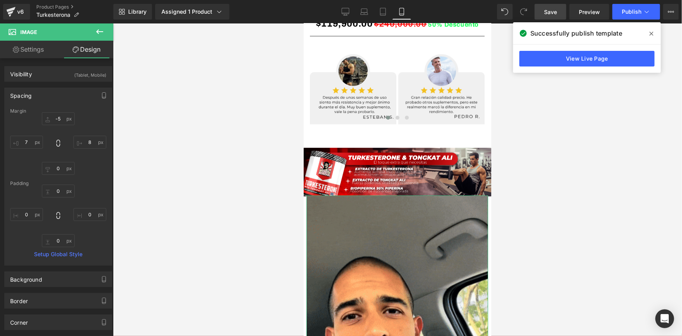
type input "8"
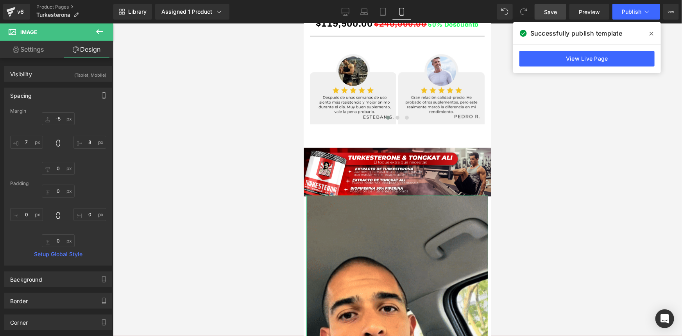
type input "0"
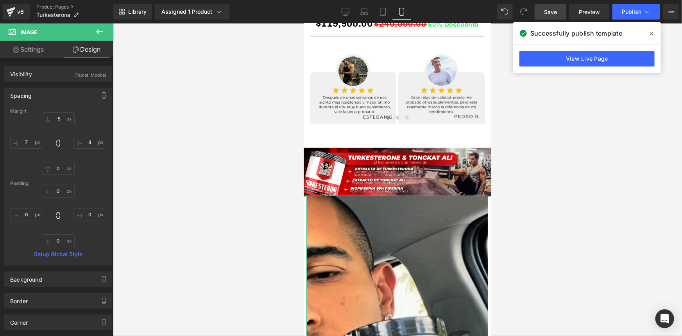
type input "7"
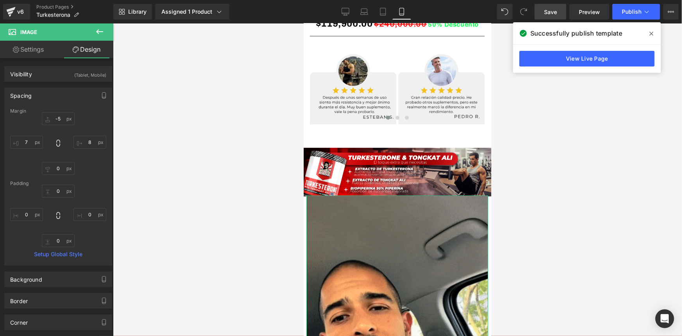
type input "0"
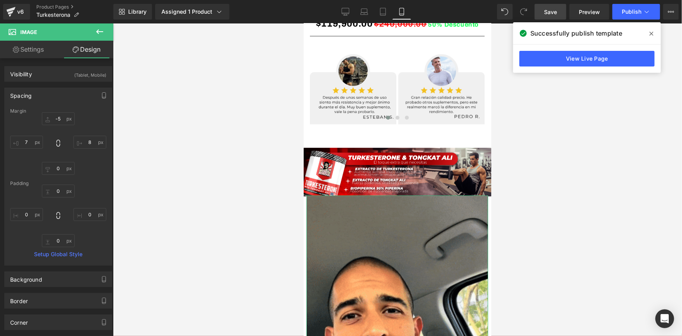
type input "0"
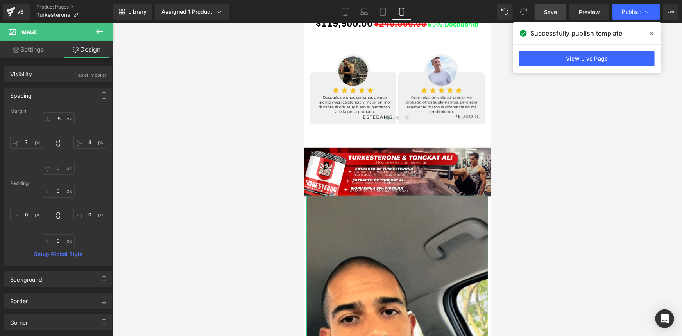
type input "0"
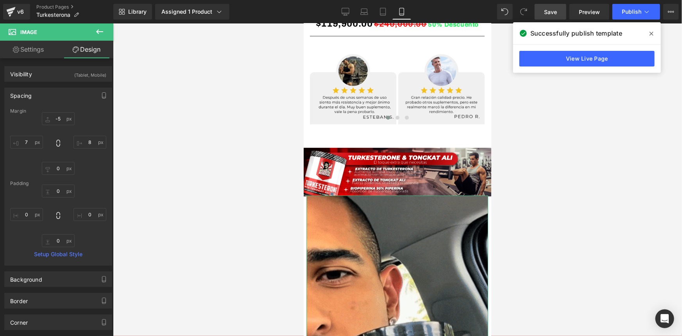
type input "0"
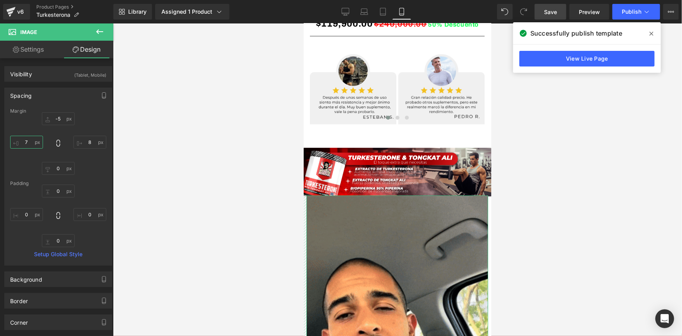
click at [29, 142] on input "7" at bounding box center [26, 142] width 33 height 13
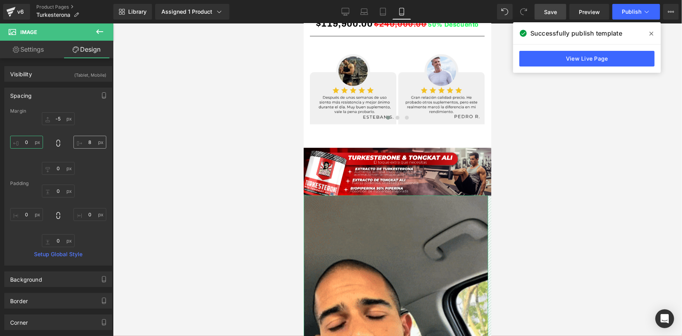
type input "0"
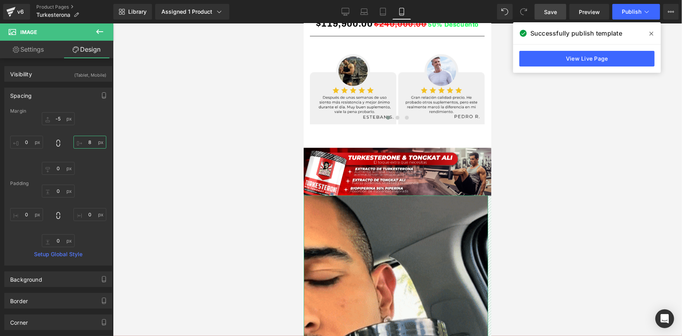
click at [89, 142] on input "8" at bounding box center [89, 142] width 33 height 13
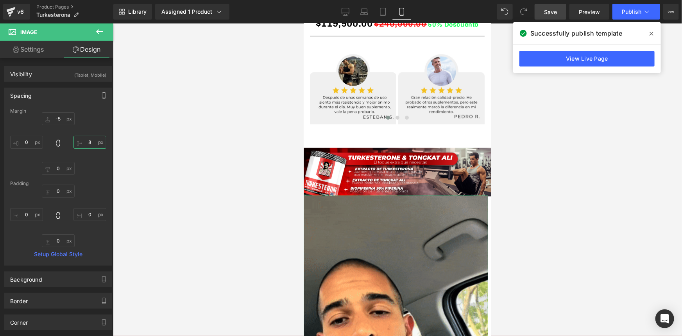
type input "0"
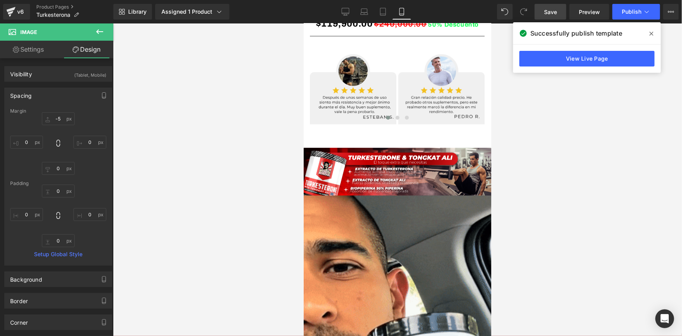
click at [154, 161] on div at bounding box center [397, 179] width 569 height 312
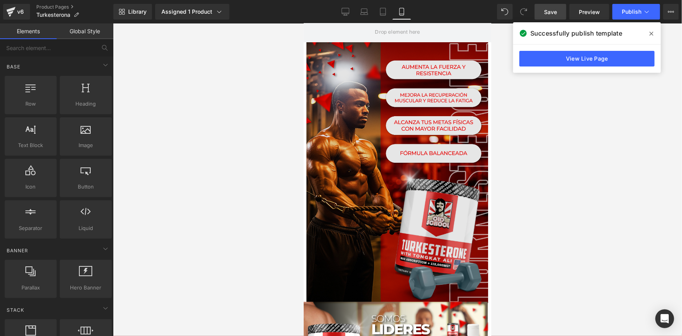
scroll to position [0, 0]
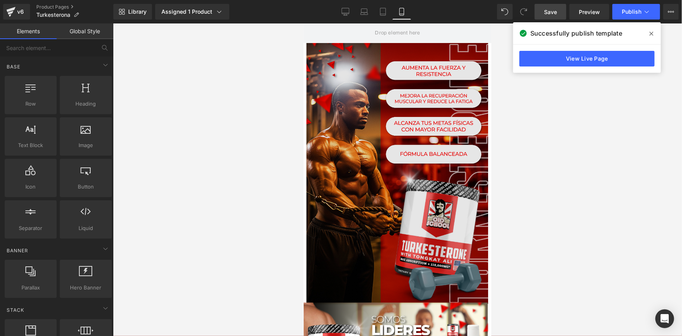
click at [397, 157] on img at bounding box center [397, 173] width 182 height 261
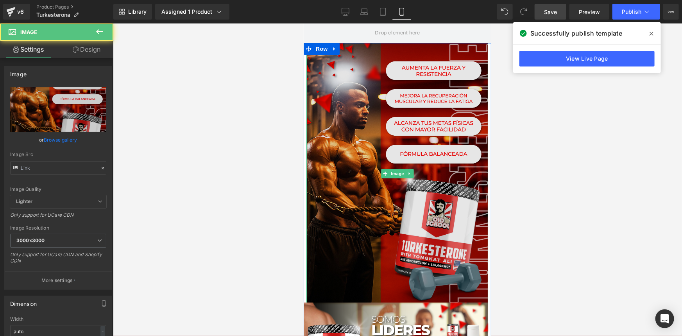
type input "[URL][DOMAIN_NAME]"
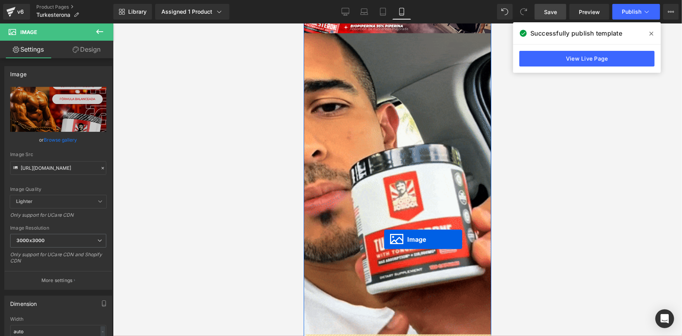
scroll to position [1776, 0]
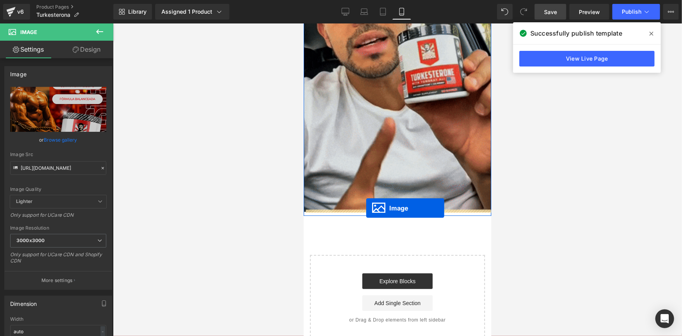
drag, startPoint x: 382, startPoint y: 173, endPoint x: 366, endPoint y: 207, distance: 37.6
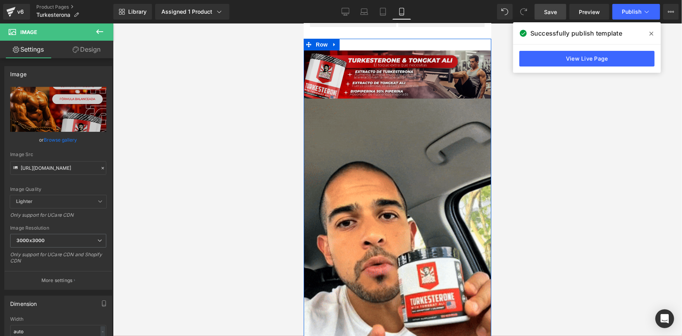
scroll to position [1578, 0]
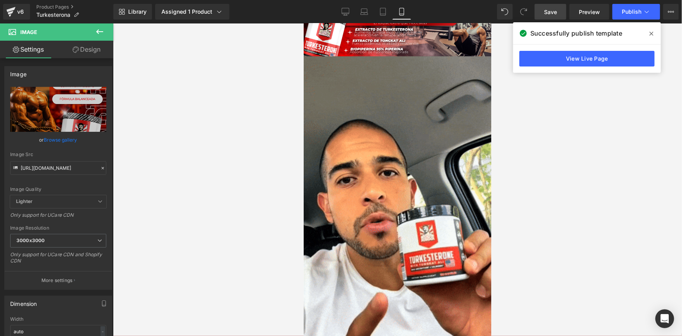
click at [89, 46] on link "Design" at bounding box center [86, 50] width 57 height 18
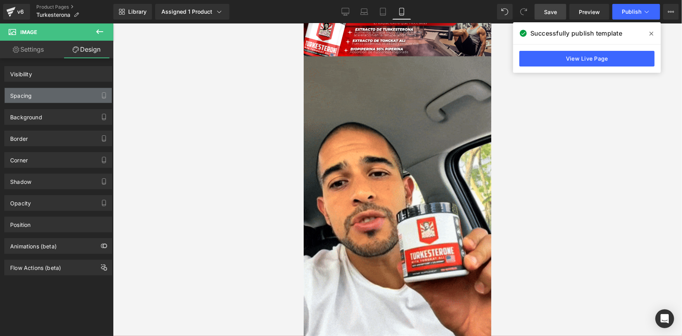
click at [59, 97] on div "Spacing" at bounding box center [58, 95] width 107 height 15
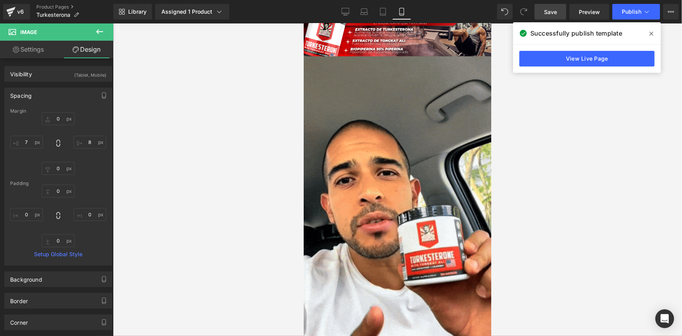
type input "0"
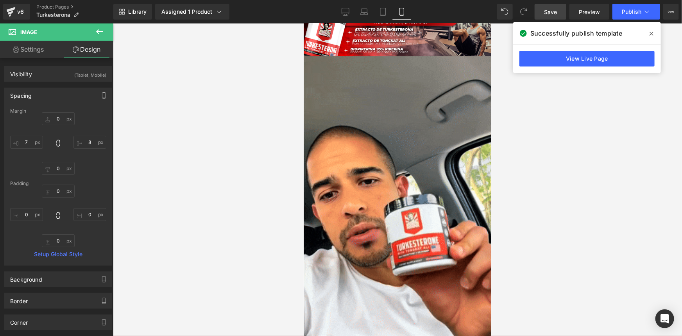
type input "8"
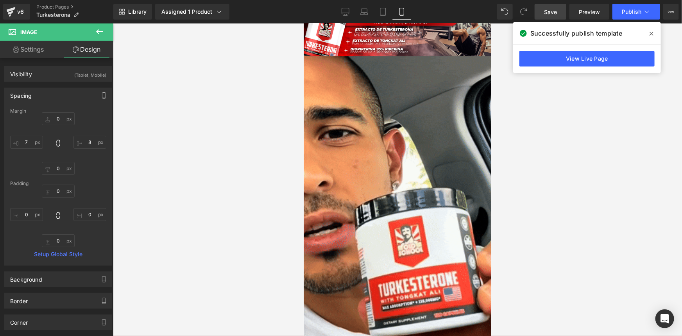
type input "0"
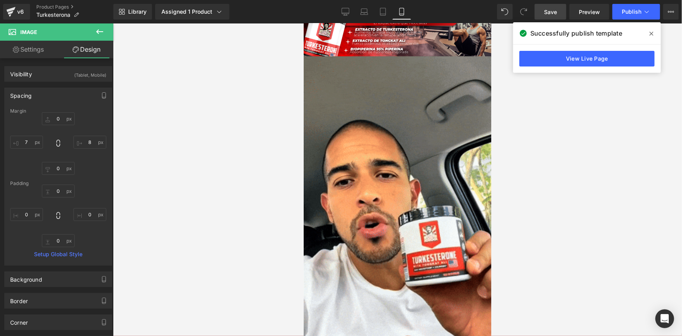
type input "7"
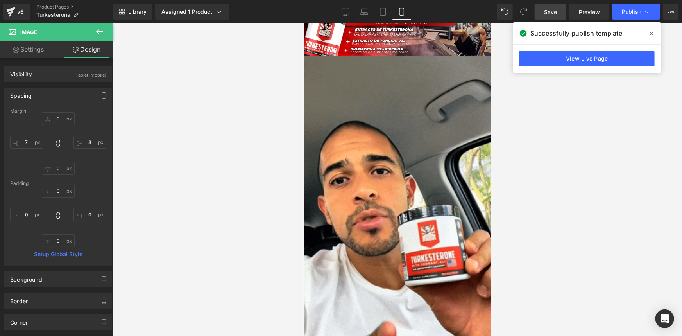
type input "0"
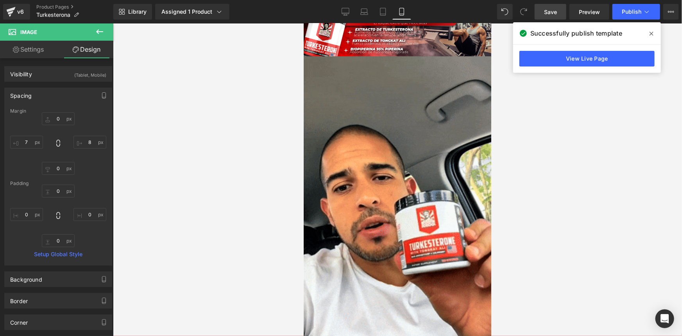
type input "0"
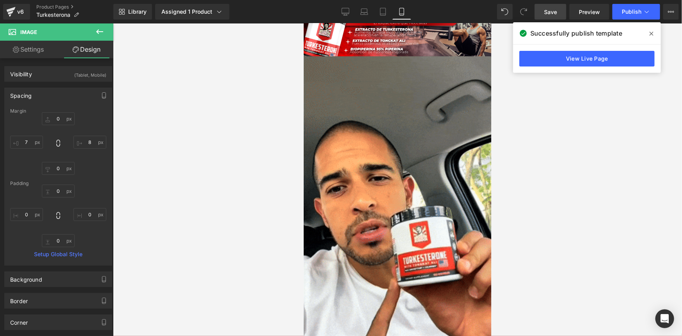
type input "0"
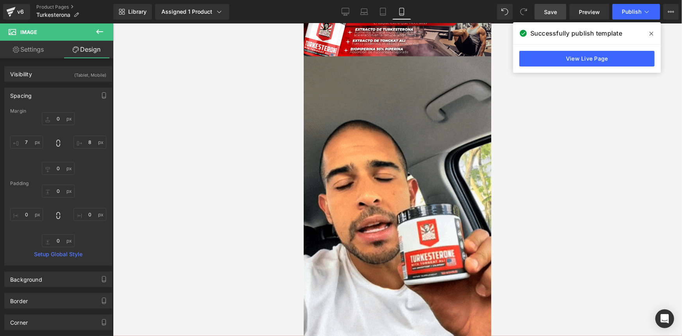
type input "0"
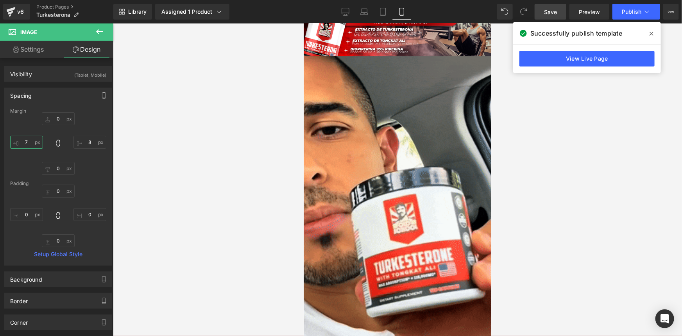
click at [25, 142] on input "7" at bounding box center [26, 142] width 33 height 13
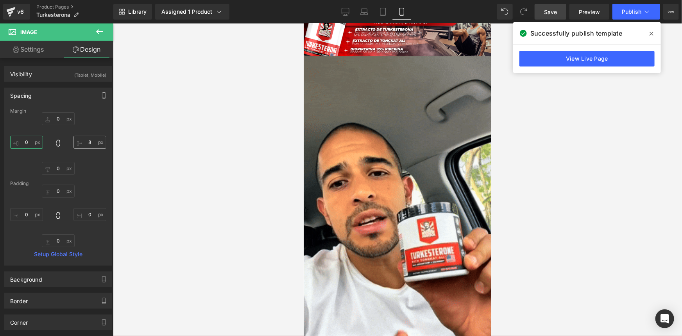
type input "0"
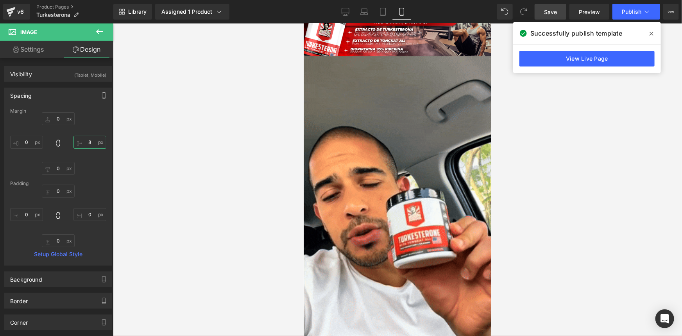
click at [86, 142] on input "8" at bounding box center [89, 142] width 33 height 13
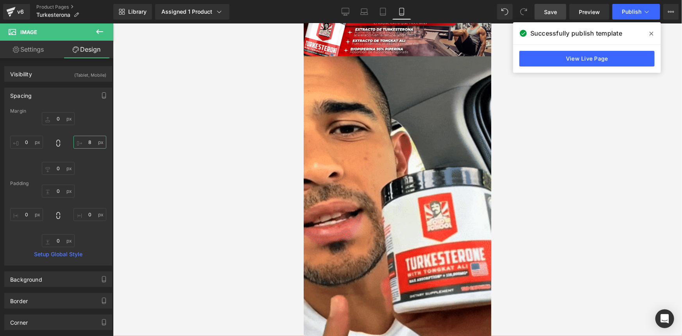
type input "0"
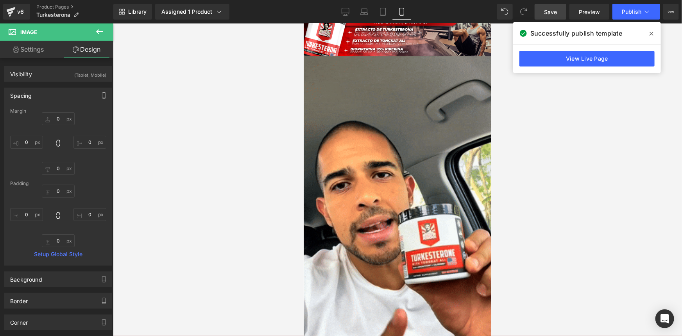
click at [173, 169] on div at bounding box center [397, 179] width 569 height 312
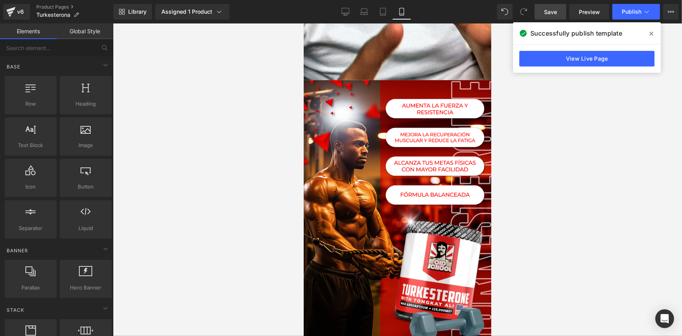
scroll to position [1927, 0]
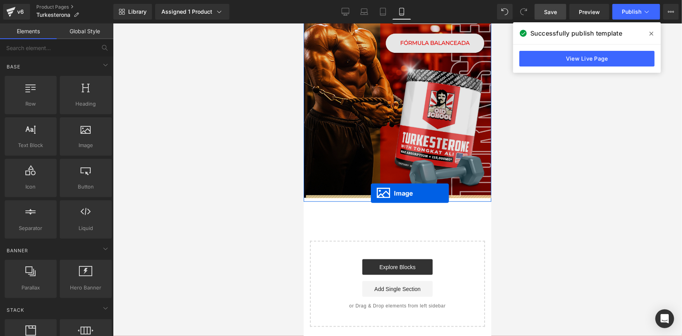
drag, startPoint x: 384, startPoint y: 100, endPoint x: 370, endPoint y: 193, distance: 93.6
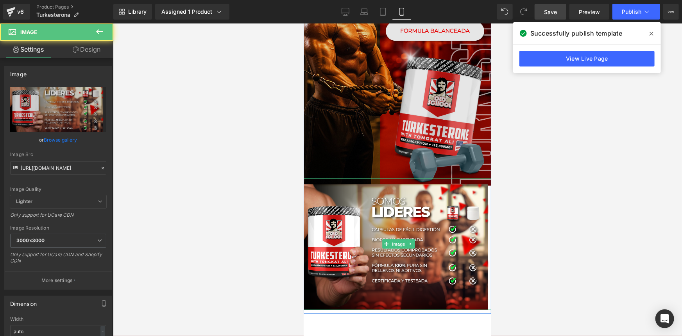
scroll to position [1915, 0]
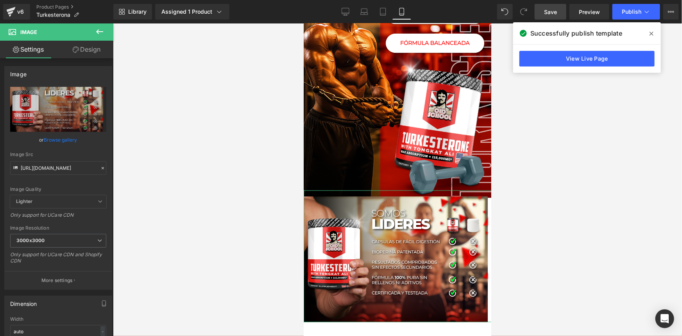
click at [82, 46] on link "Design" at bounding box center [86, 50] width 57 height 18
click at [0, 0] on div "Spacing" at bounding box center [0, 0] width 0 height 0
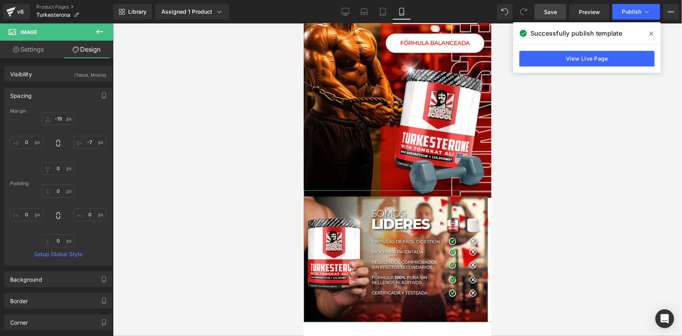
type input "-19"
type input "-7"
type input "0"
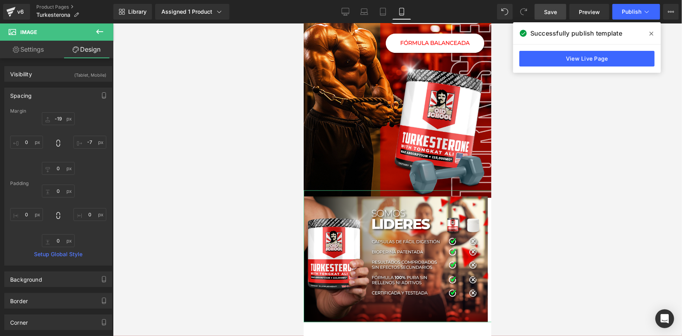
type input "0"
click at [88, 142] on input "-7" at bounding box center [89, 142] width 33 height 13
type input "-9"
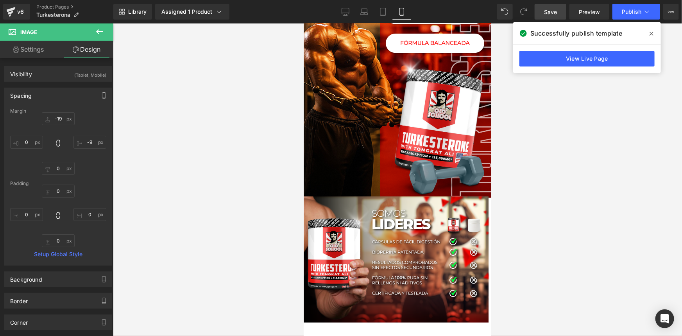
click at [202, 170] on div at bounding box center [397, 179] width 569 height 312
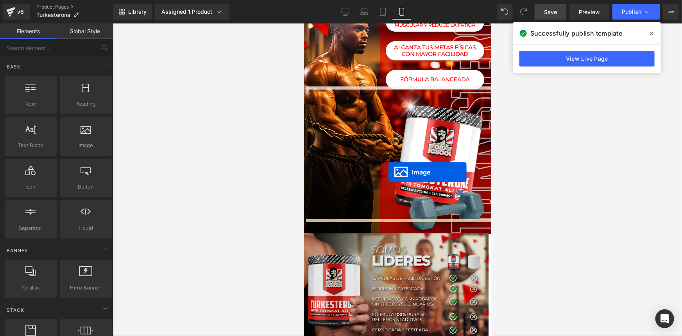
scroll to position [1988, 0]
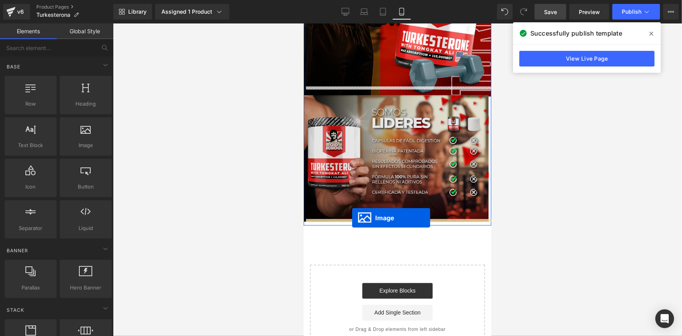
drag, startPoint x: 381, startPoint y: 64, endPoint x: 352, endPoint y: 217, distance: 155.5
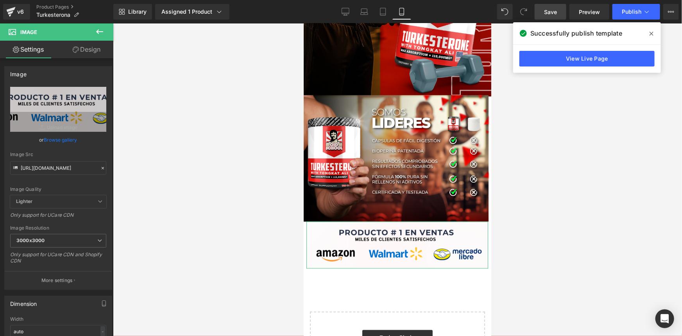
click at [93, 49] on link "Design" at bounding box center [86, 50] width 57 height 18
click at [0, 0] on div "Spacing" at bounding box center [0, 0] width 0 height 0
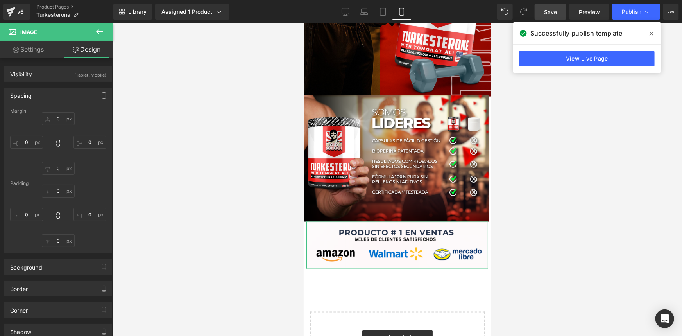
type input "0"
type input "8"
type input "0"
type input "7"
type input "0"
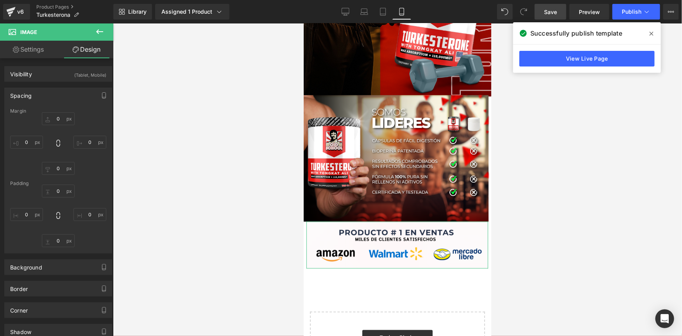
type input "0"
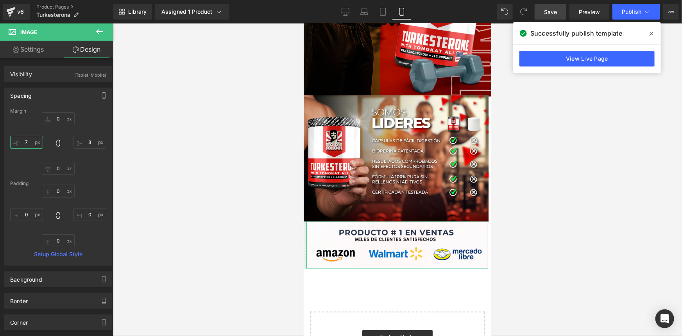
click at [28, 142] on input "7" at bounding box center [26, 142] width 33 height 13
type input "0"
click at [86, 143] on input "8" at bounding box center [89, 142] width 33 height 13
type input "0"
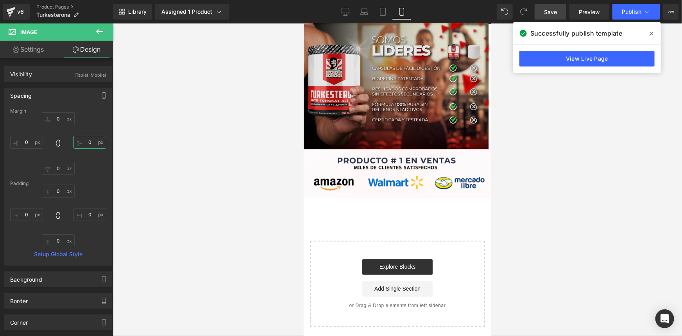
scroll to position [2061, 0]
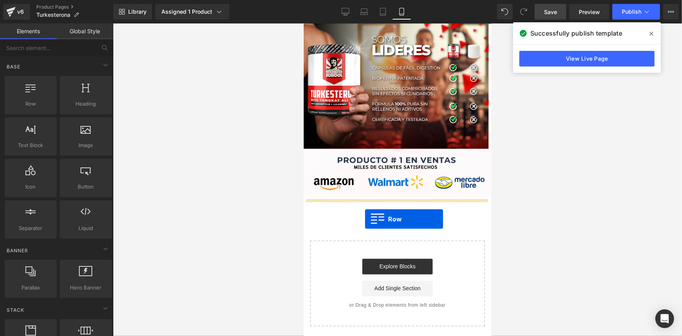
drag, startPoint x: 326, startPoint y: 124, endPoint x: 364, endPoint y: 218, distance: 101.6
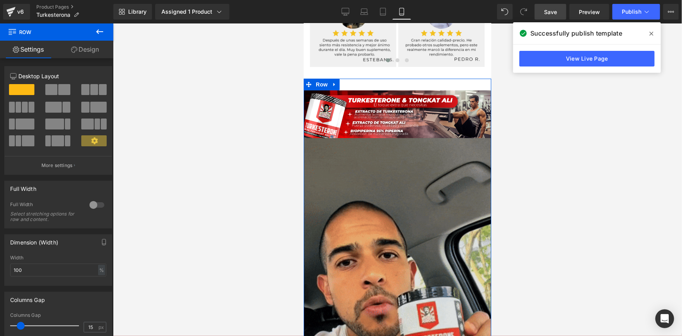
scroll to position [1244, 0]
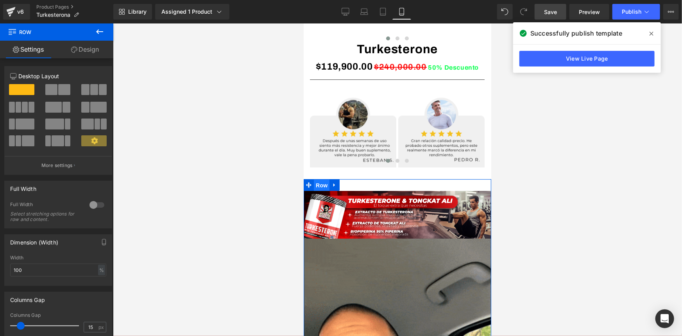
drag, startPoint x: 320, startPoint y: 182, endPoint x: 538, endPoint y: 218, distance: 220.9
click at [320, 182] on span "Row" at bounding box center [321, 185] width 16 height 12
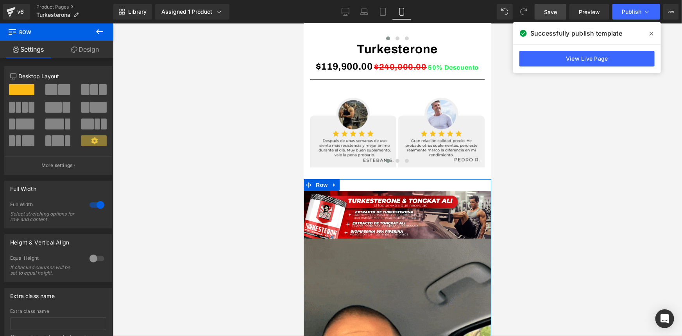
click at [82, 48] on link "Design" at bounding box center [85, 50] width 57 height 18
click at [0, 0] on div "Spacing" at bounding box center [0, 0] width 0 height 0
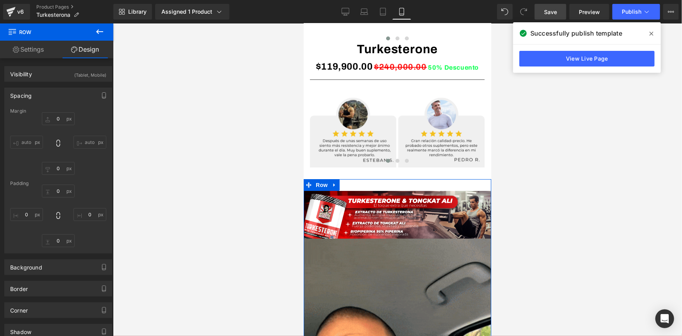
type input "0"
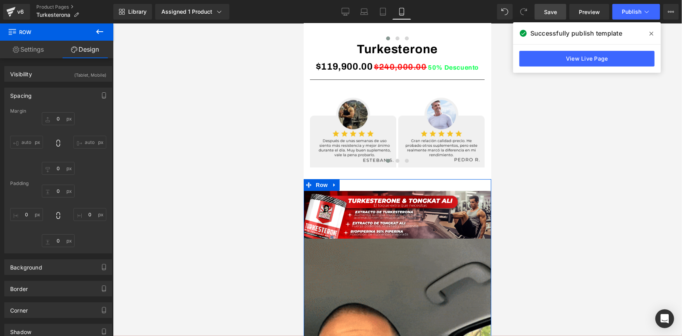
type input "0"
type input "30"
type input "0"
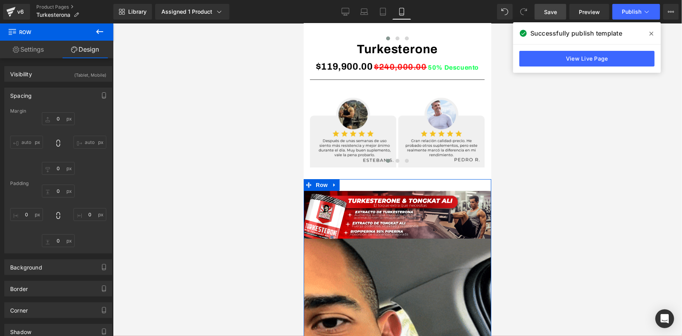
type input "10"
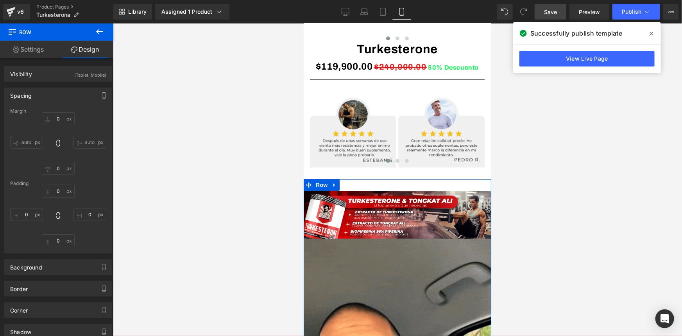
type input "0"
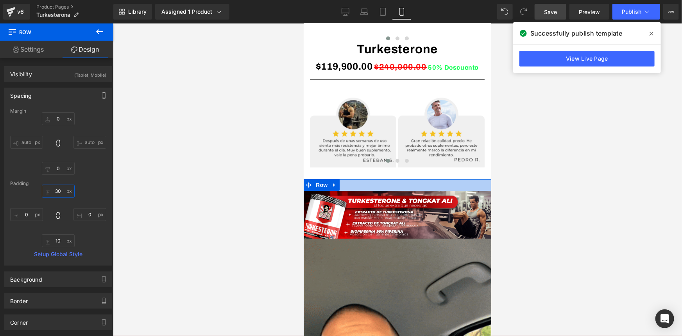
click at [57, 192] on input "30" at bounding box center [58, 190] width 33 height 13
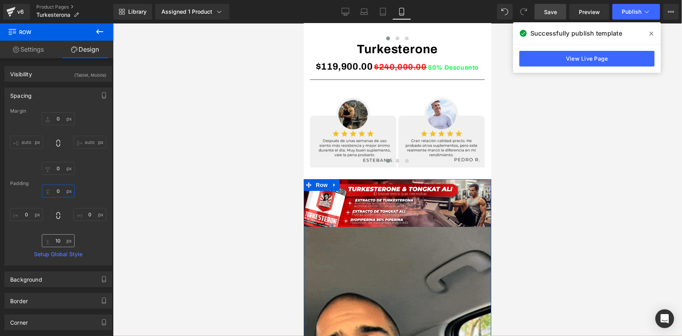
type input "0"
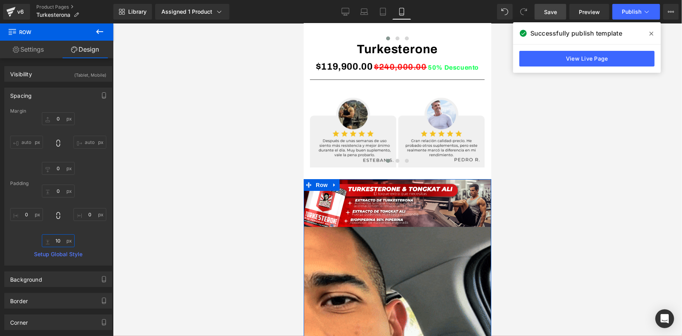
click at [55, 242] on input "10" at bounding box center [58, 240] width 33 height 13
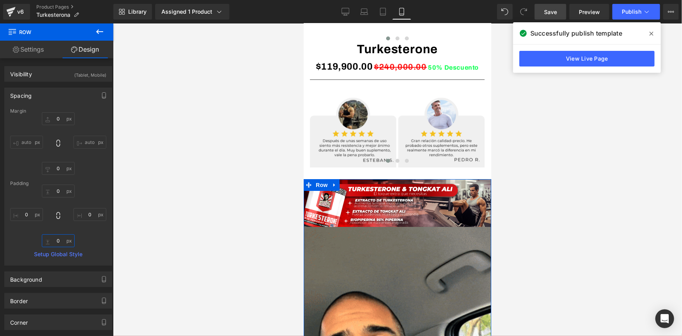
type input "0"
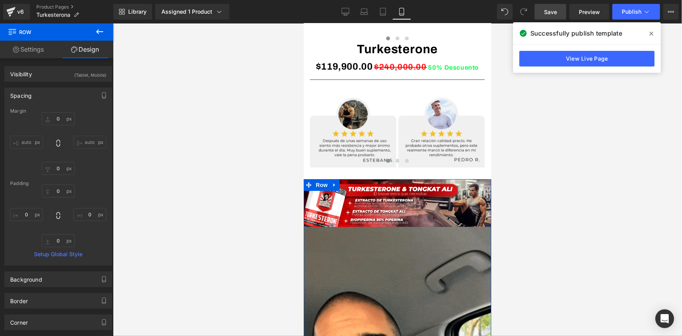
click at [106, 245] on div "Margin 0px 0 auto auto 0px 0 auto auto [GEOGRAPHIC_DATA] 0 0 0px 0 0 0 0px 0 Se…" at bounding box center [58, 186] width 107 height 157
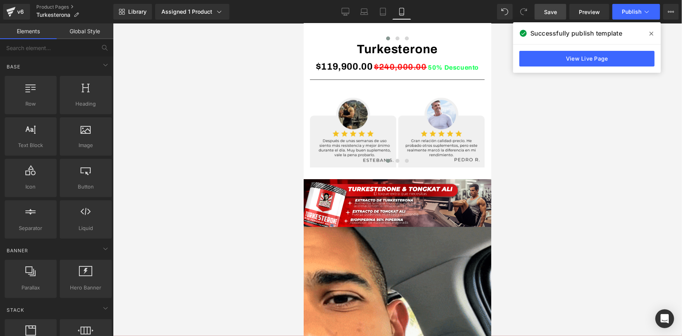
click at [158, 242] on div at bounding box center [397, 179] width 569 height 312
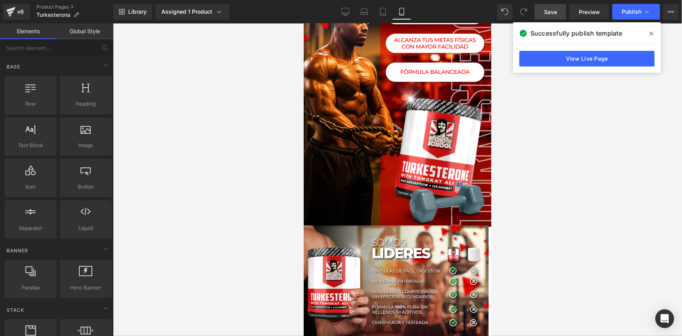
scroll to position [2081, 0]
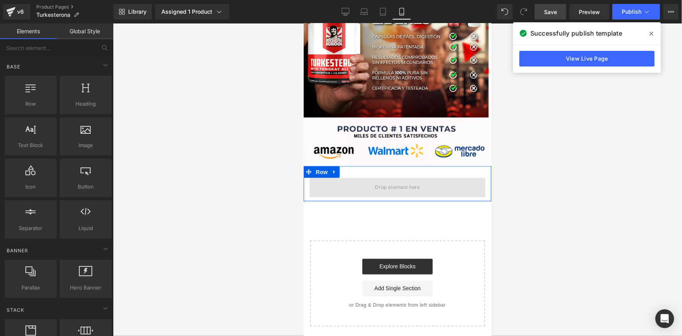
click at [377, 187] on span at bounding box center [397, 186] width 50 height 13
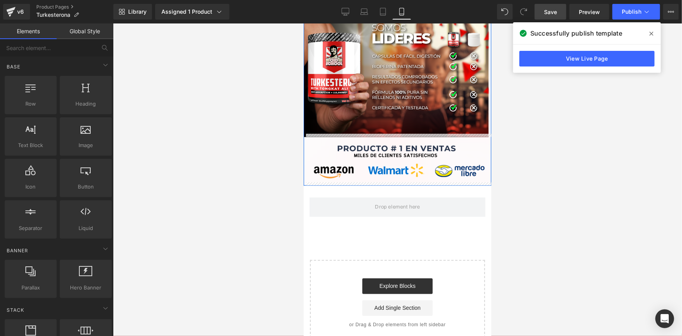
scroll to position [2010, 0]
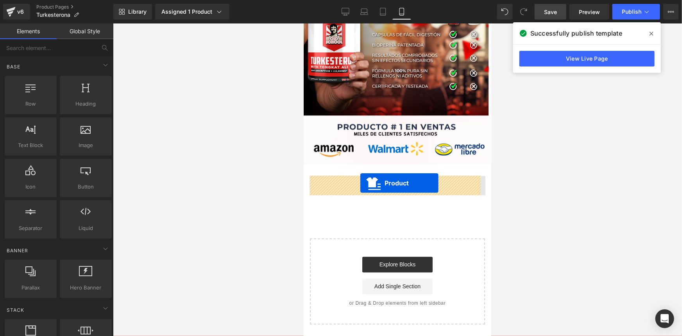
drag, startPoint x: 381, startPoint y: 68, endPoint x: 360, endPoint y: 182, distance: 116.8
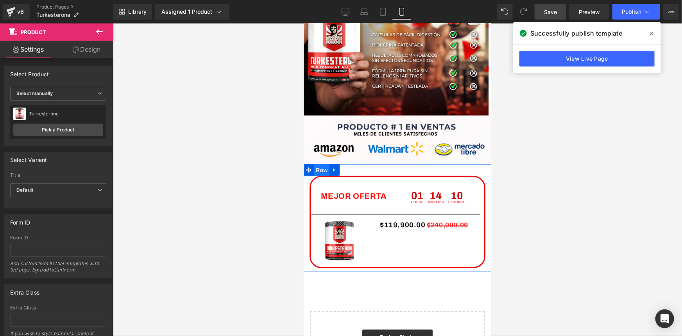
click at [320, 169] on span "Row" at bounding box center [321, 170] width 16 height 12
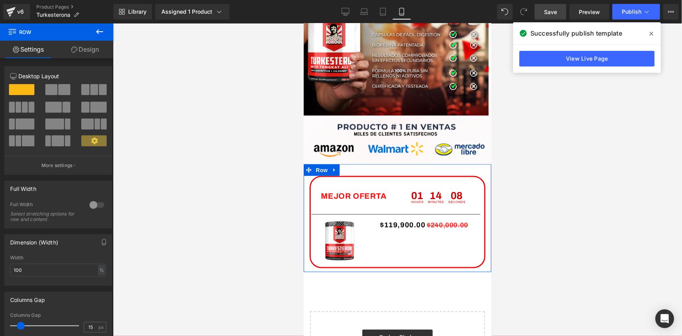
click at [95, 203] on div at bounding box center [97, 204] width 19 height 13
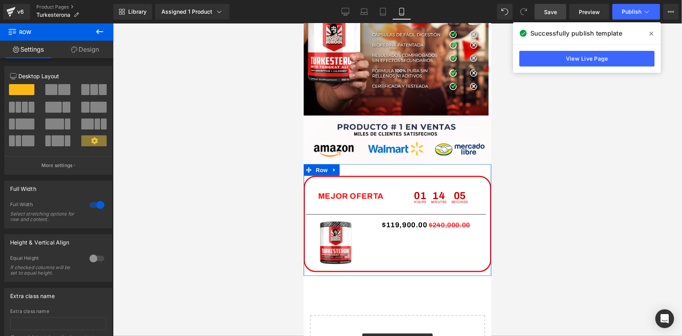
click at [86, 50] on link "Design" at bounding box center [85, 50] width 57 height 18
click at [0, 0] on div "Visibility" at bounding box center [0, 0] width 0 height 0
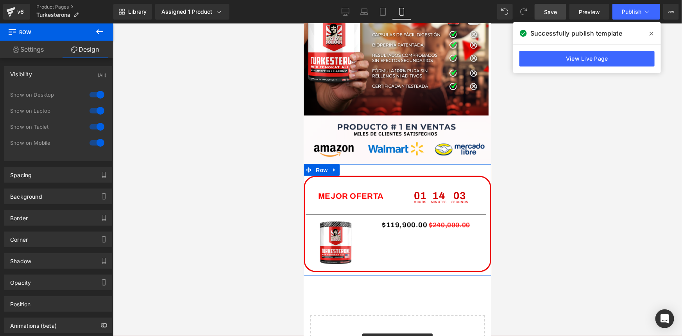
click at [96, 95] on div at bounding box center [97, 94] width 19 height 13
click at [98, 111] on div at bounding box center [97, 110] width 19 height 13
click at [61, 172] on div "Spacing" at bounding box center [58, 174] width 107 height 15
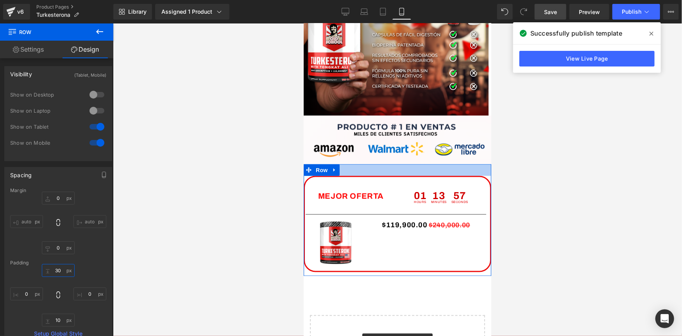
click at [59, 270] on input "30" at bounding box center [58, 270] width 33 height 13
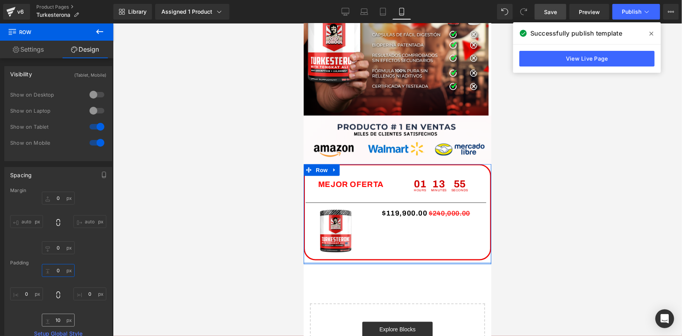
type input "0"
click at [55, 321] on input "10" at bounding box center [58, 319] width 33 height 13
type input "0"
click at [85, 176] on div "Spacing" at bounding box center [58, 174] width 107 height 15
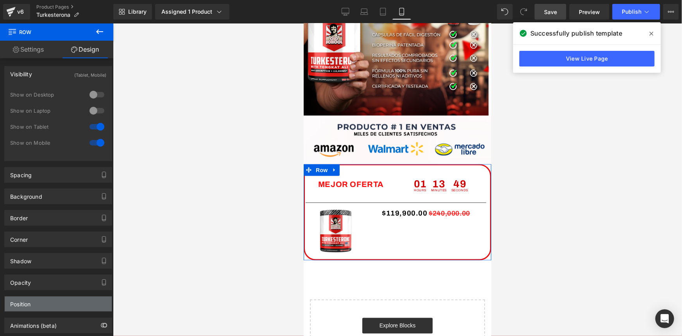
scroll to position [35, 0]
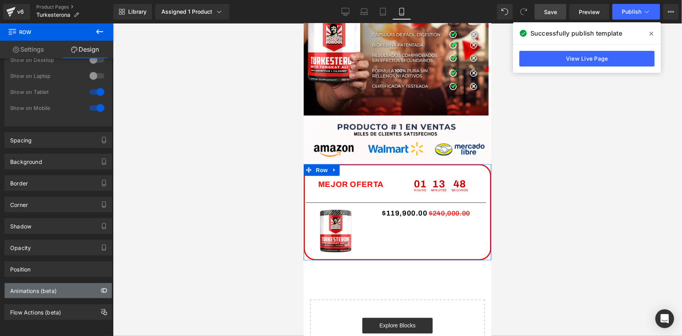
click at [101, 289] on icon "button" at bounding box center [104, 290] width 6 height 6
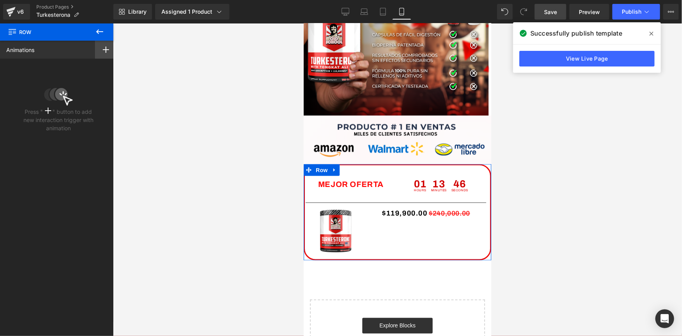
click at [103, 52] on icon at bounding box center [106, 49] width 6 height 6
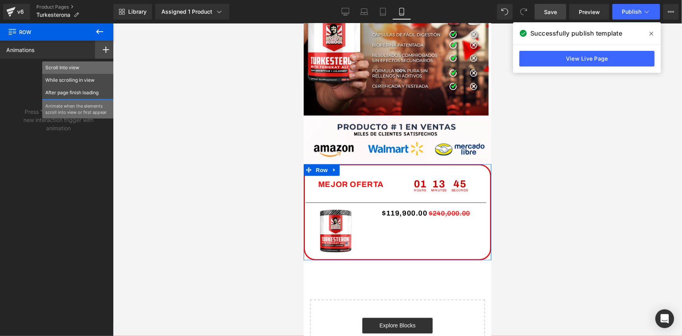
click at [59, 67] on p "Scroll Into view" at bounding box center [77, 67] width 65 height 7
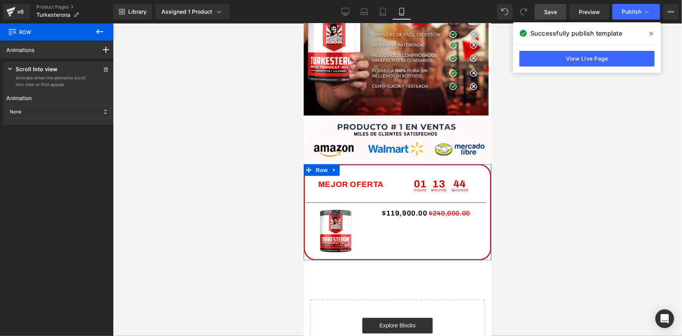
click at [24, 115] on div "None" at bounding box center [58, 111] width 104 height 13
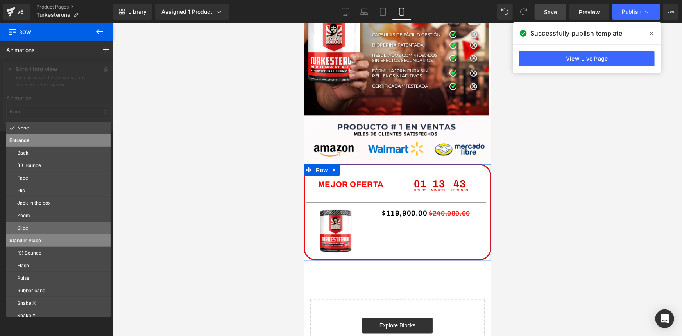
click at [36, 232] on div "Slide" at bounding box center [58, 228] width 104 height 13
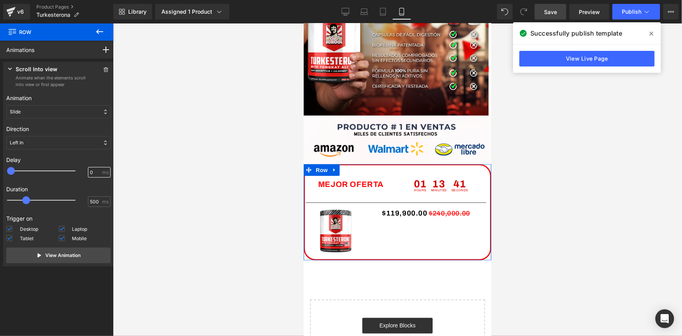
click at [90, 171] on input "0" at bounding box center [95, 172] width 11 height 7
type input "100"
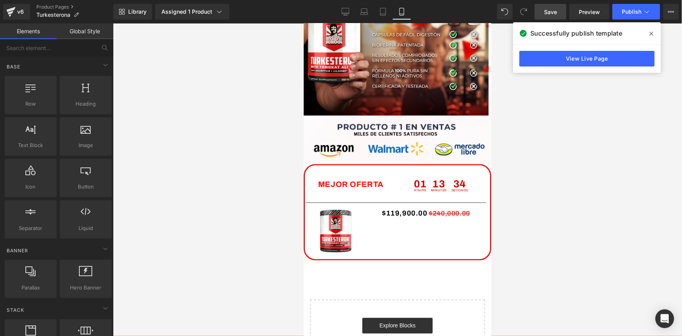
click at [156, 183] on div at bounding box center [397, 179] width 569 height 312
click at [381, 170] on icon at bounding box center [383, 170] width 5 height 5
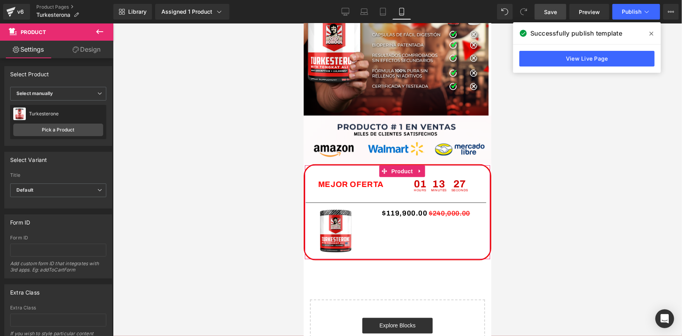
click at [89, 51] on link "Design" at bounding box center [86, 50] width 57 height 18
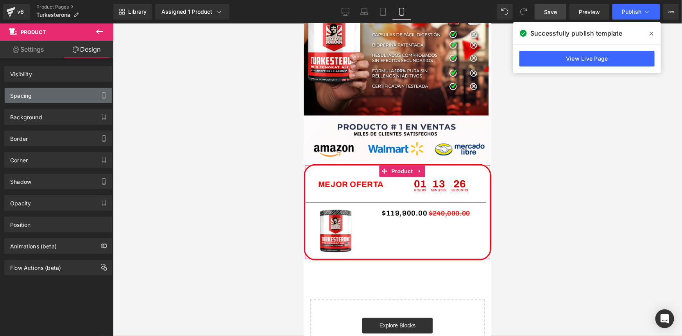
click at [51, 93] on div "Spacing" at bounding box center [58, 95] width 107 height 15
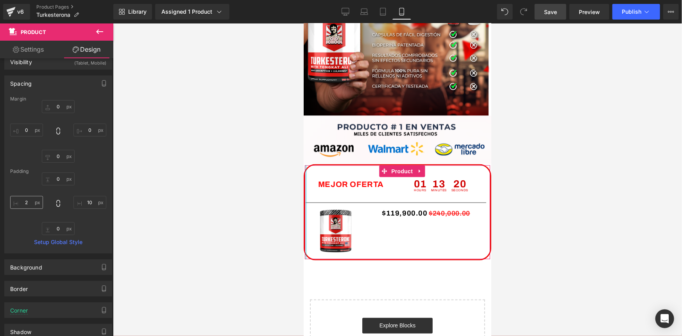
scroll to position [14, 0]
click at [29, 201] on input "2" at bounding box center [26, 200] width 33 height 13
type input "0"
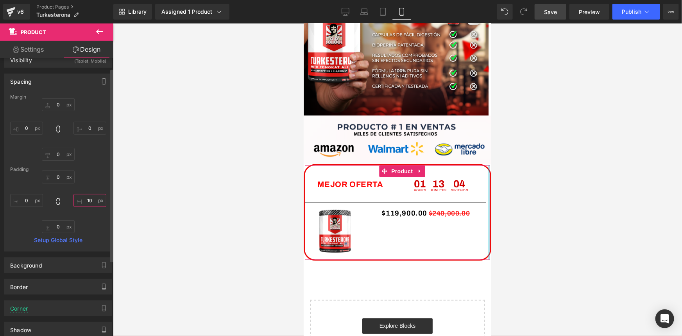
click at [88, 199] on input "10" at bounding box center [89, 200] width 33 height 13
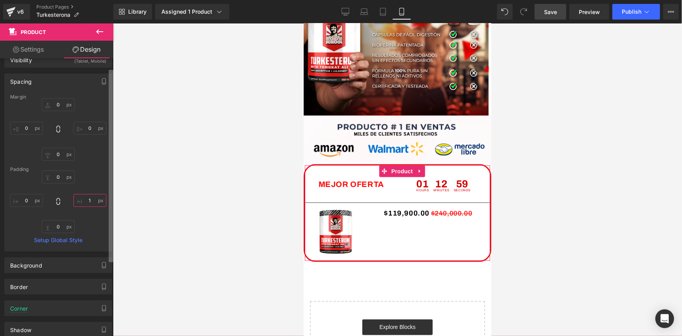
type input "0"
click at [28, 129] on input "0" at bounding box center [26, 127] width 33 height 13
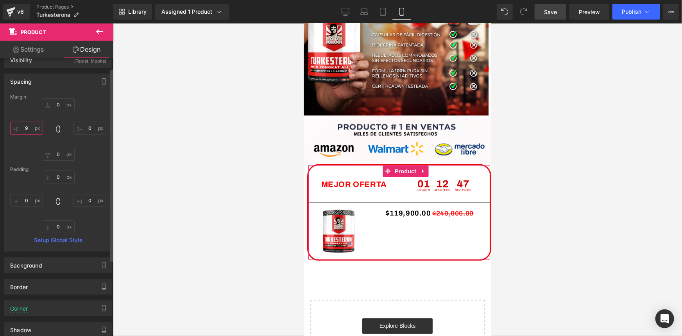
type input "10"
click at [89, 127] on input "0" at bounding box center [89, 127] width 33 height 13
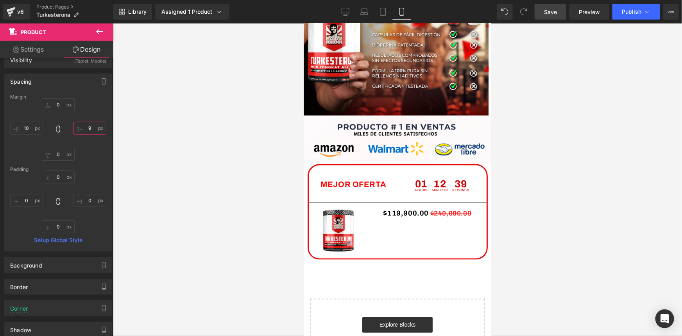
type input "10"
click at [157, 155] on div at bounding box center [397, 179] width 569 height 312
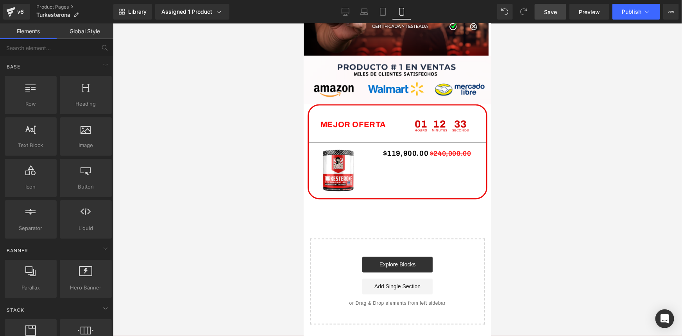
scroll to position [1999, 0]
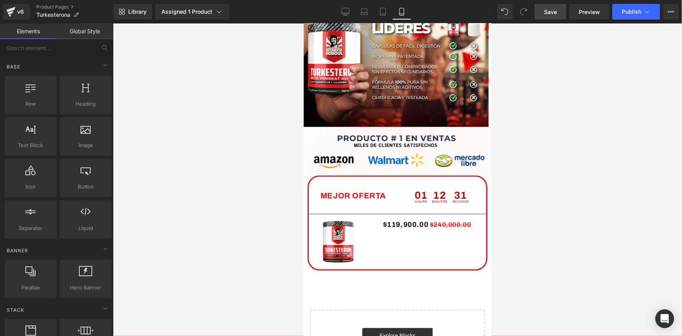
click at [214, 239] on div at bounding box center [397, 179] width 569 height 312
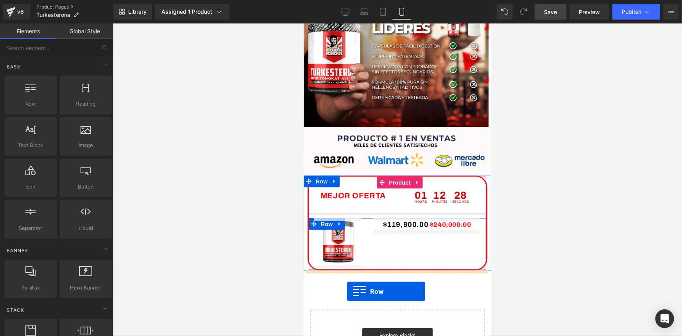
drag, startPoint x: 336, startPoint y: 115, endPoint x: 347, endPoint y: 291, distance: 176.1
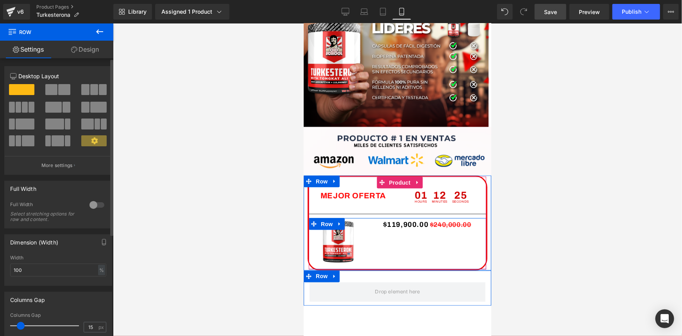
click at [98, 204] on div at bounding box center [97, 204] width 19 height 13
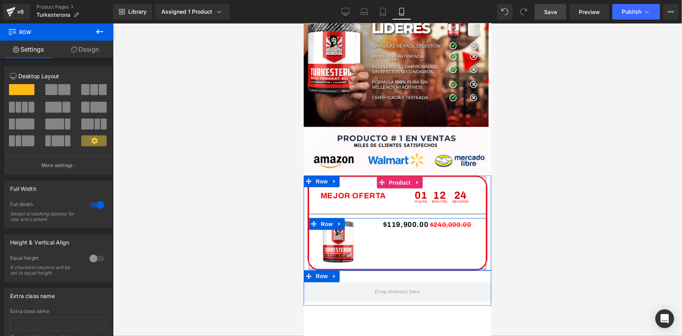
click at [88, 46] on link "Design" at bounding box center [85, 50] width 57 height 18
click at [0, 0] on div "Visibility" at bounding box center [0, 0] width 0 height 0
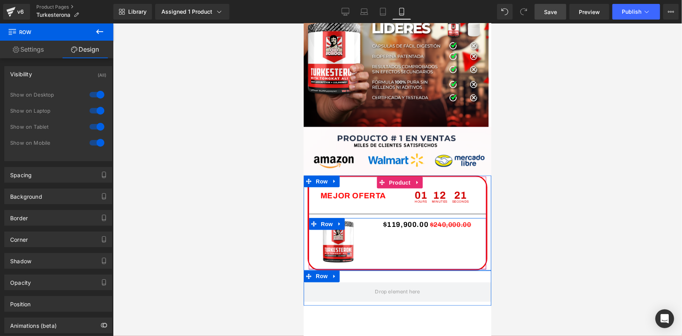
click at [92, 96] on div at bounding box center [97, 94] width 19 height 13
click at [93, 112] on div at bounding box center [97, 110] width 19 height 13
click at [73, 324] on div "Animations (beta)" at bounding box center [58, 325] width 107 height 15
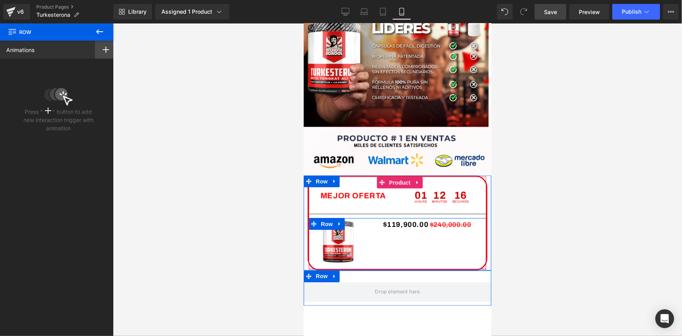
click at [103, 49] on rect at bounding box center [106, 49] width 6 height 1
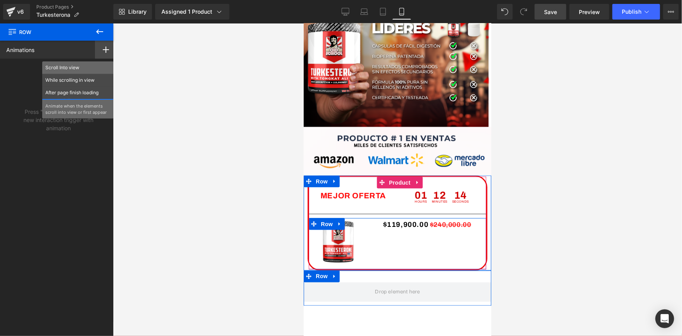
click at [78, 70] on p "Scroll Into view" at bounding box center [77, 67] width 65 height 7
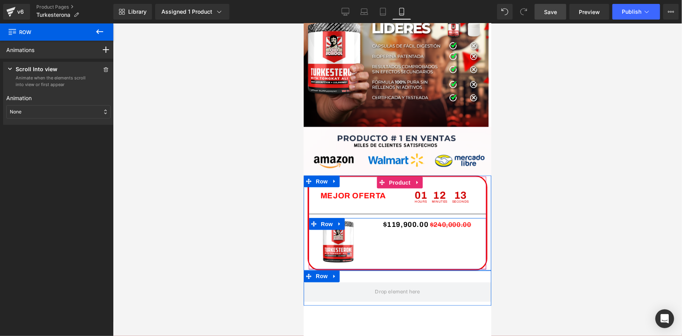
click at [110, 110] on div "Scroll Into view Animate when the elements scroll into view or first appear Ani…" at bounding box center [58, 93] width 111 height 63
click at [86, 113] on div "None" at bounding box center [58, 111] width 104 height 13
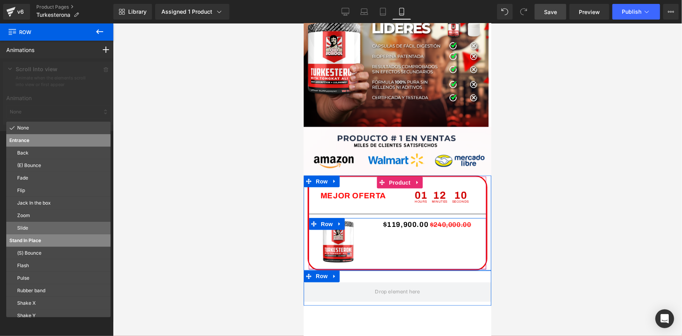
click at [64, 225] on p "Slide" at bounding box center [62, 227] width 90 height 7
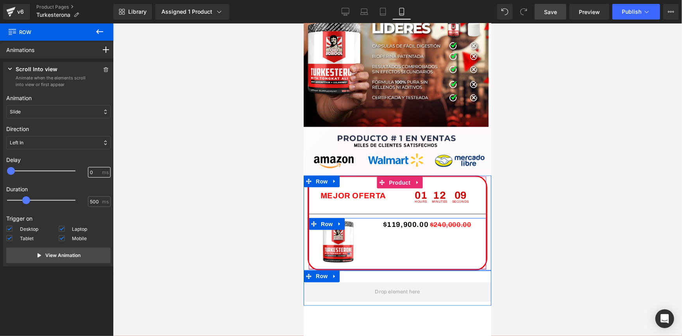
click at [90, 171] on input "0" at bounding box center [95, 172] width 11 height 7
type input "100"
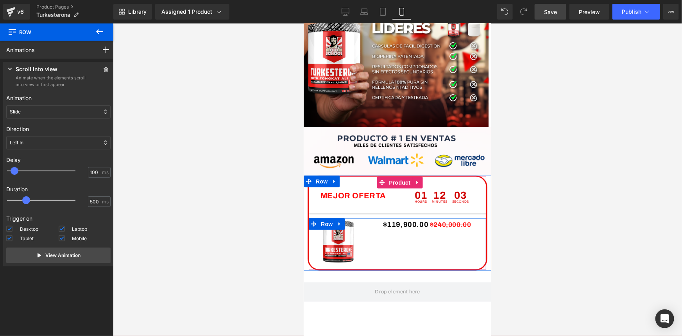
click at [172, 180] on div at bounding box center [397, 179] width 569 height 312
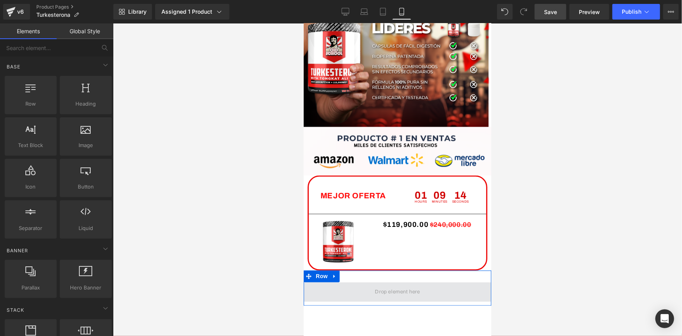
click at [401, 293] on span at bounding box center [397, 291] width 50 height 13
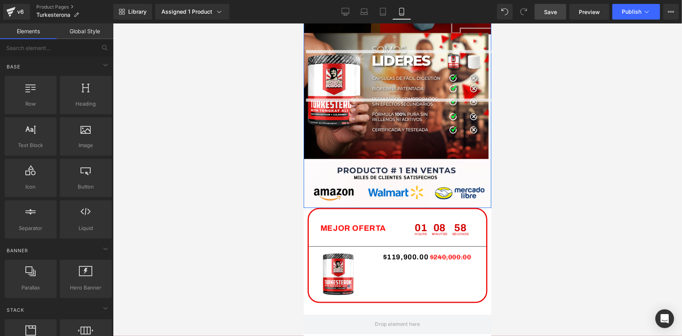
scroll to position [2092, 0]
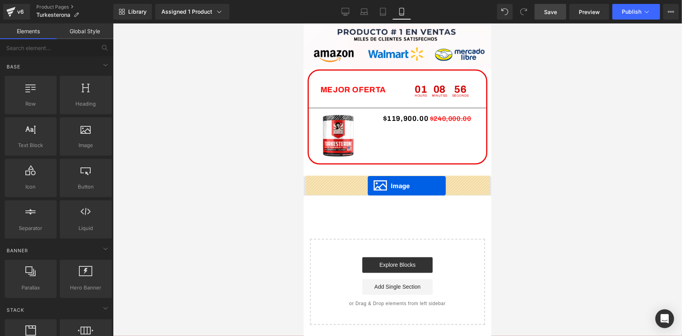
drag, startPoint x: 384, startPoint y: 98, endPoint x: 367, endPoint y: 186, distance: 89.1
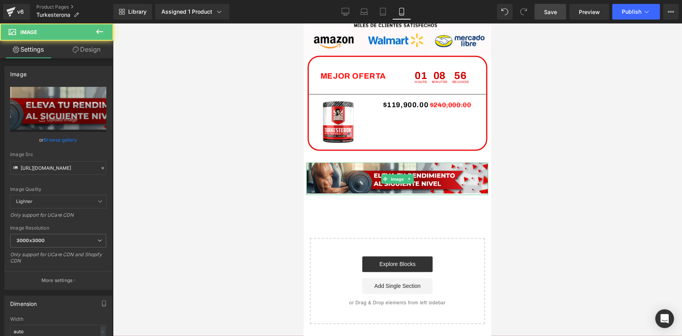
scroll to position [2072, 0]
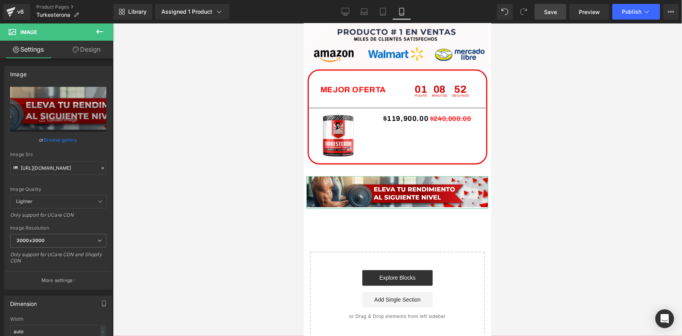
click at [84, 50] on link "Design" at bounding box center [86, 50] width 57 height 18
click at [0, 0] on div "Spacing" at bounding box center [0, 0] width 0 height 0
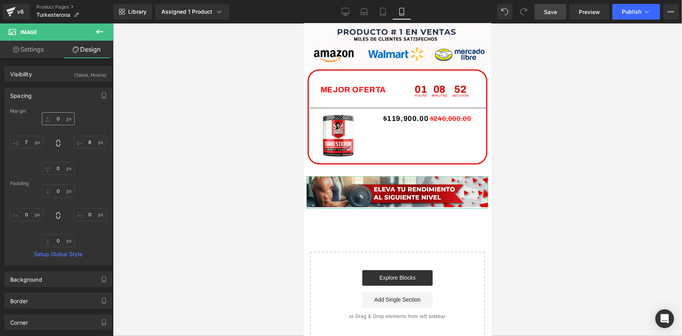
type input "0"
type input "8"
type input "0"
type input "7"
type input "0"
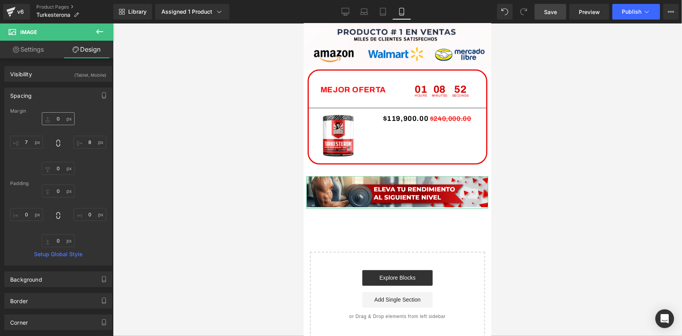
type input "0"
click at [27, 142] on input "7" at bounding box center [26, 142] width 33 height 13
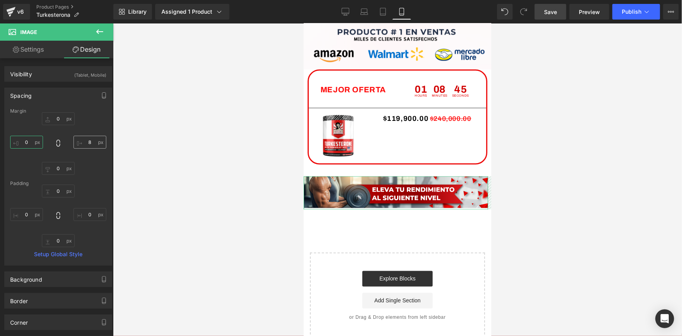
type input "0"
click at [94, 141] on input "8" at bounding box center [89, 142] width 33 height 13
type input "0"
click at [212, 166] on div at bounding box center [397, 179] width 569 height 312
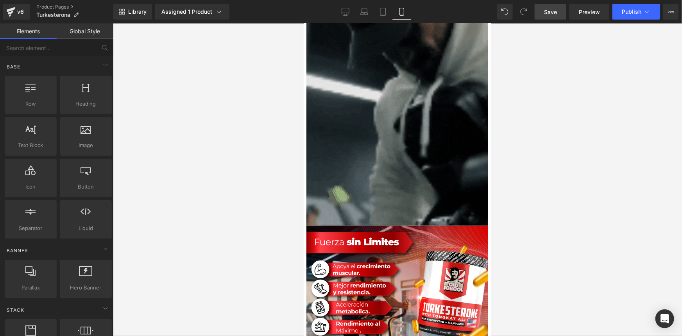
scroll to position [106, 0]
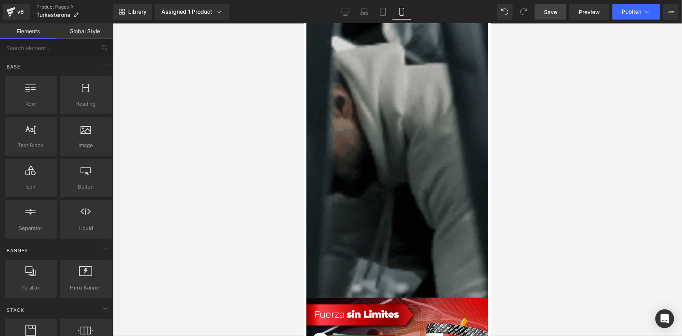
click at [392, 124] on img at bounding box center [397, 136] width 182 height 323
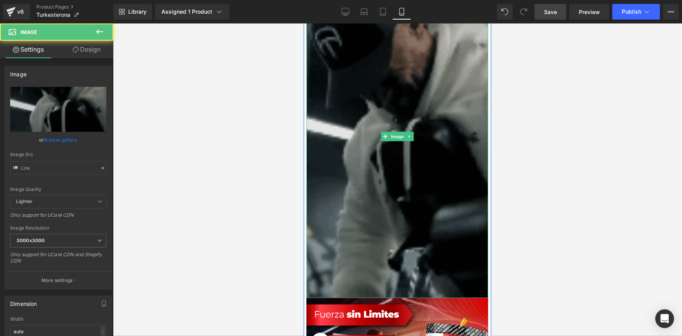
type input "[URL][DOMAIN_NAME]"
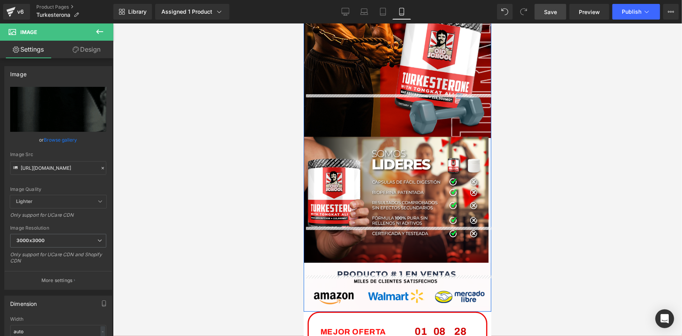
scroll to position [1776, 0]
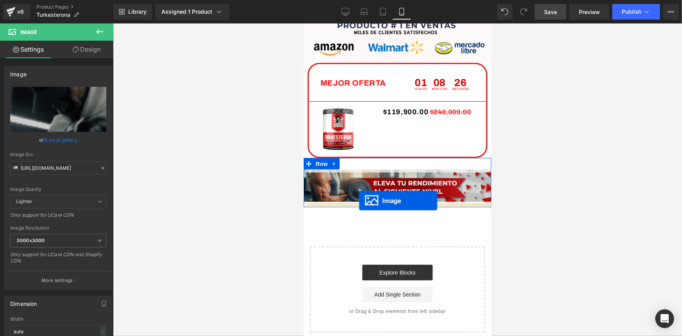
drag, startPoint x: 382, startPoint y: 136, endPoint x: 359, endPoint y: 200, distance: 67.5
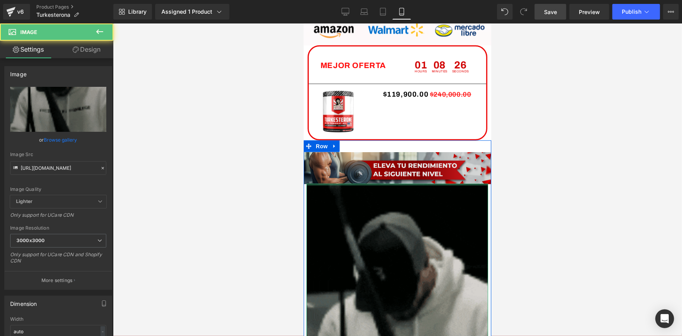
scroll to position [1758, 0]
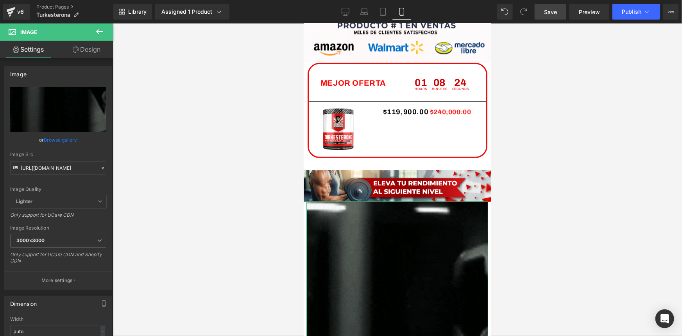
click at [96, 50] on link "Design" at bounding box center [86, 50] width 57 height 18
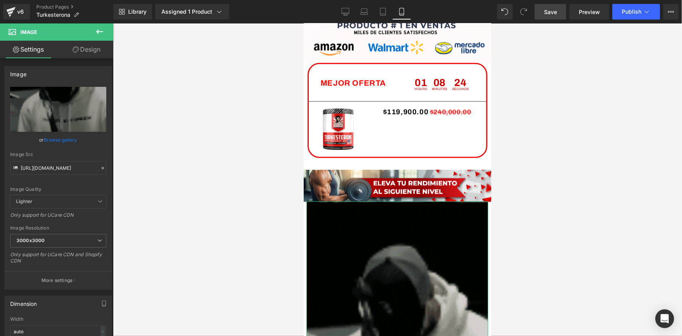
click at [0, 0] on div "Spacing" at bounding box center [0, 0] width 0 height 0
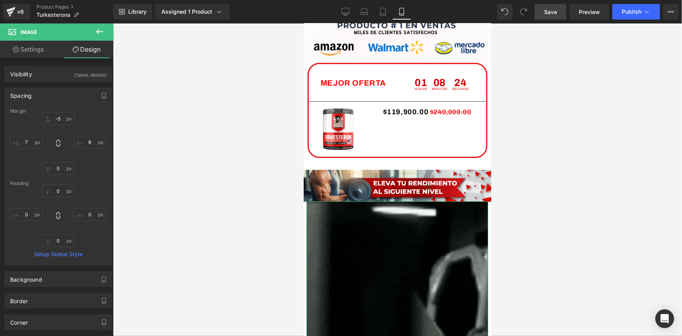
type input "-5"
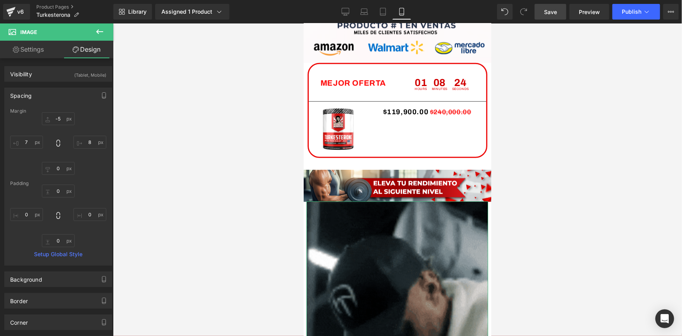
type input "8"
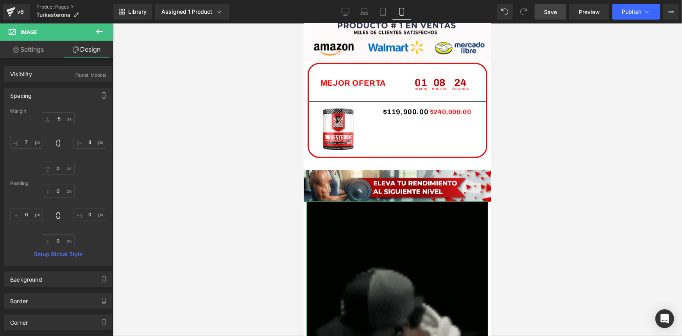
type input "0"
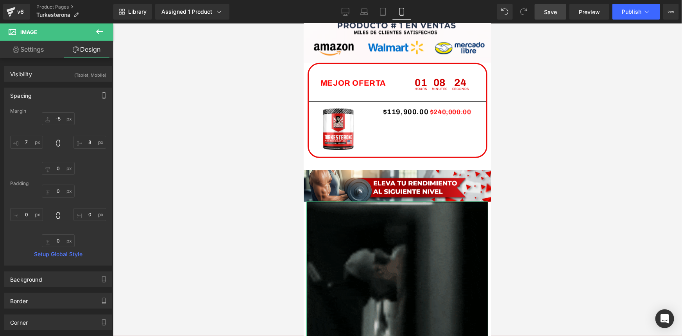
type input "7"
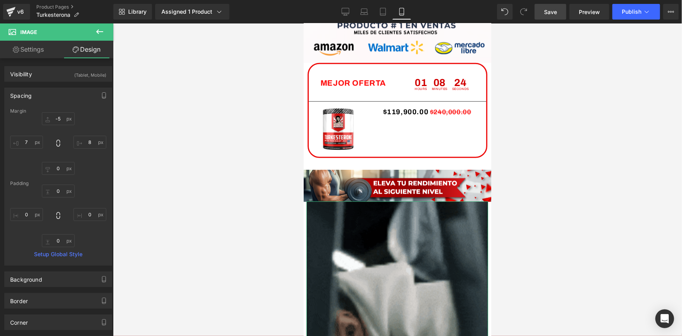
type input "0"
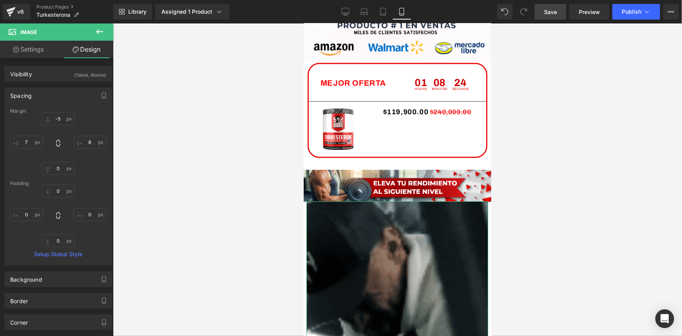
type input "0"
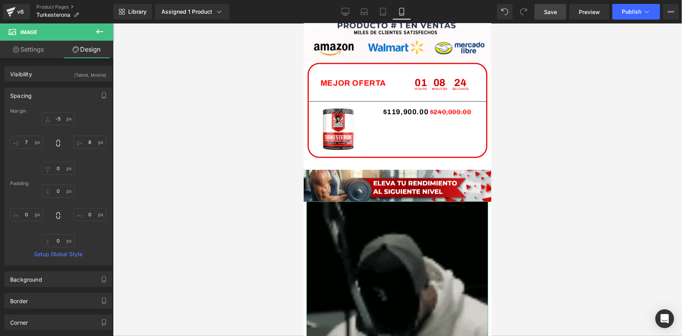
type input "0"
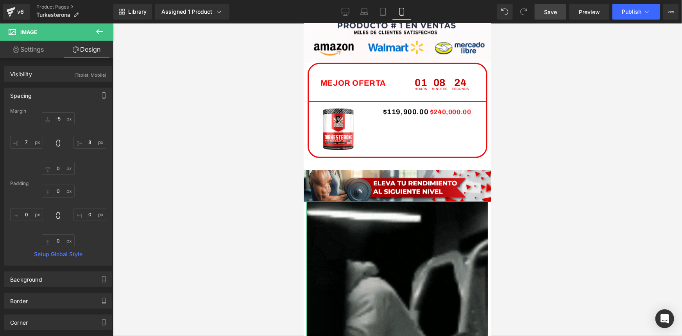
type input "0"
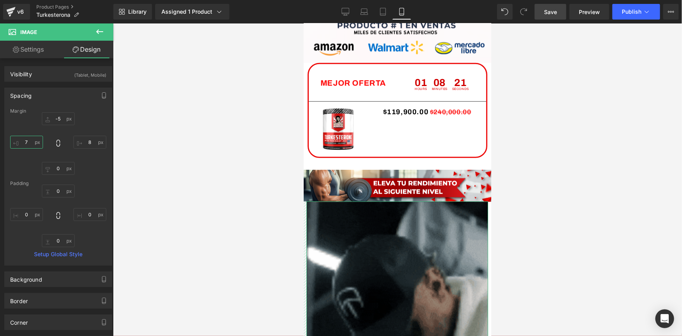
click at [27, 143] on input "7" at bounding box center [26, 142] width 33 height 13
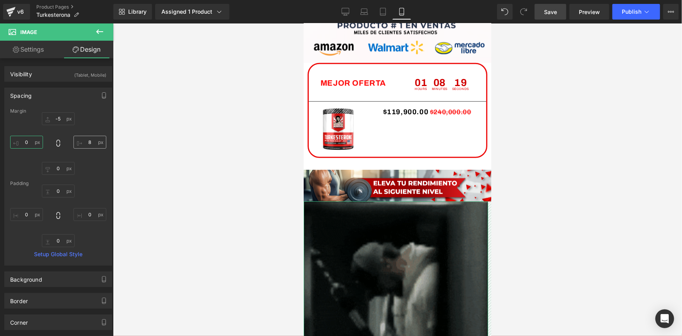
type input "0"
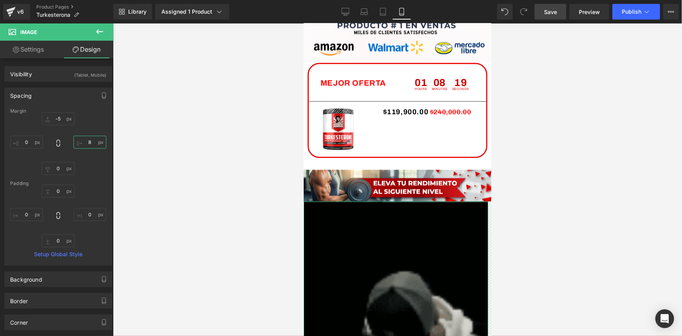
click at [93, 141] on input "8" at bounding box center [89, 142] width 33 height 13
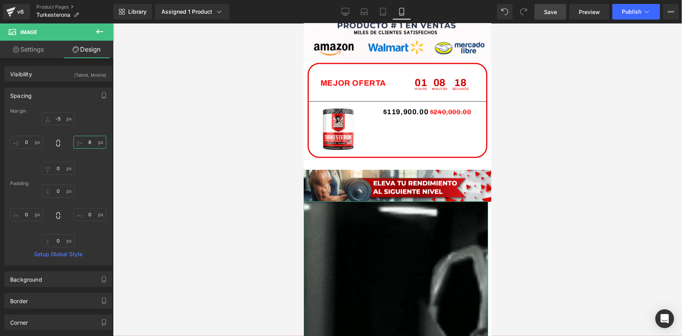
type input "0"
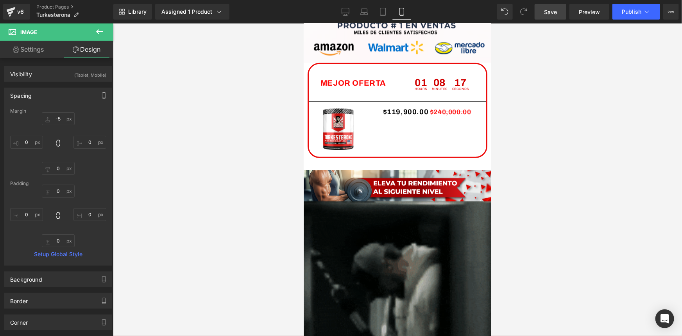
click at [179, 170] on div at bounding box center [397, 179] width 569 height 312
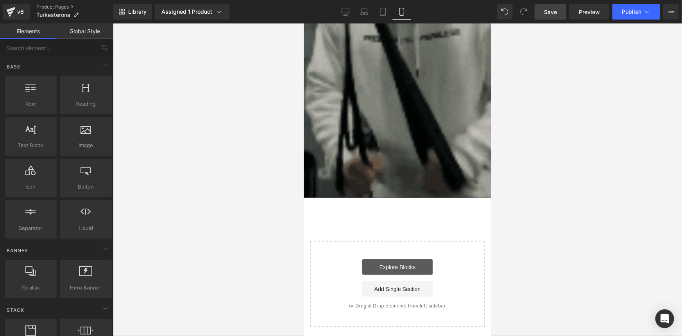
scroll to position [1963, 0]
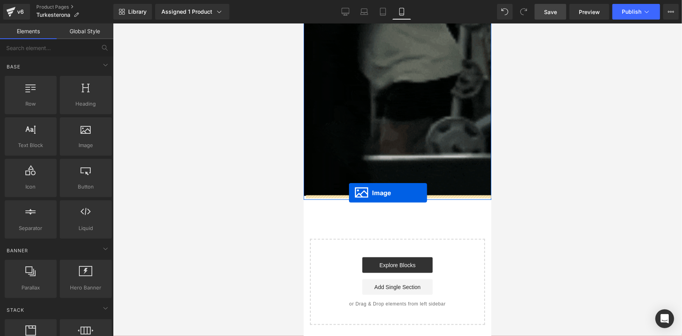
drag, startPoint x: 381, startPoint y: 160, endPoint x: 348, endPoint y: 192, distance: 46.1
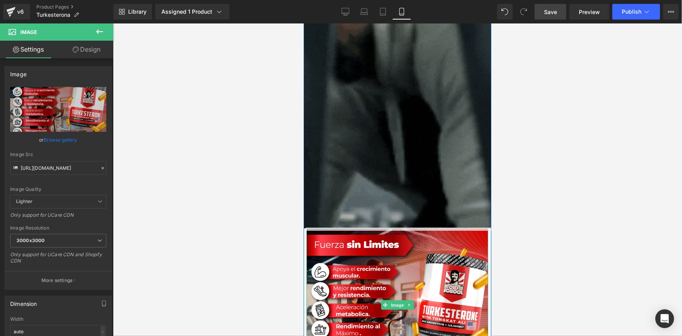
scroll to position [2104, 0]
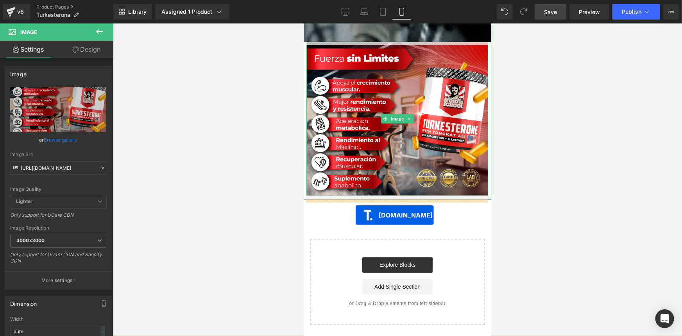
drag, startPoint x: 344, startPoint y: 108, endPoint x: 355, endPoint y: 214, distance: 106.9
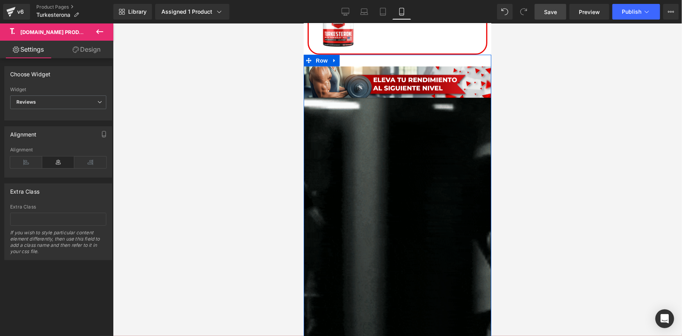
scroll to position [1658, 0]
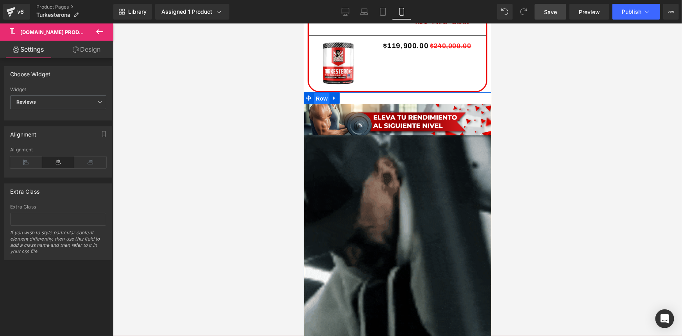
drag, startPoint x: 314, startPoint y: 97, endPoint x: 522, endPoint y: 146, distance: 213.1
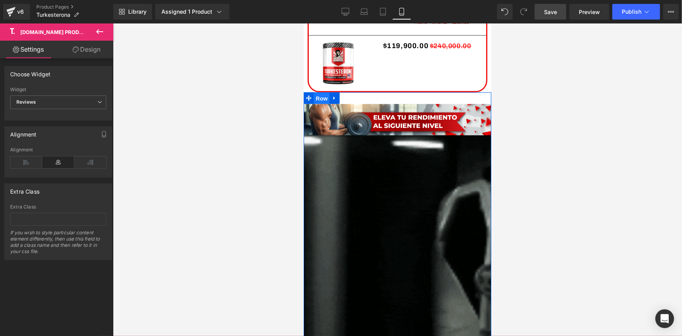
click at [314, 97] on span "Row" at bounding box center [321, 98] width 16 height 12
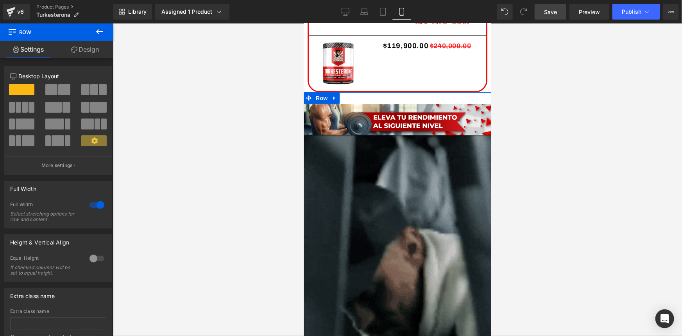
click at [85, 50] on link "Design" at bounding box center [85, 50] width 57 height 18
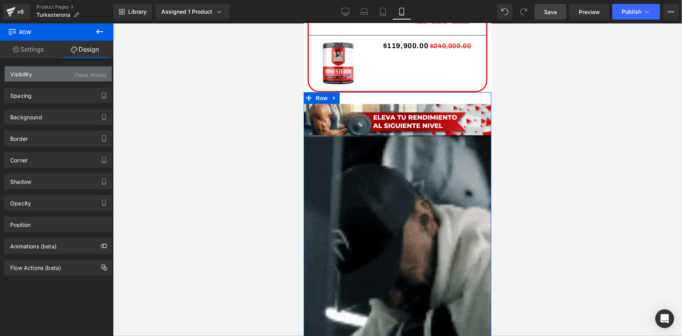
type input "0"
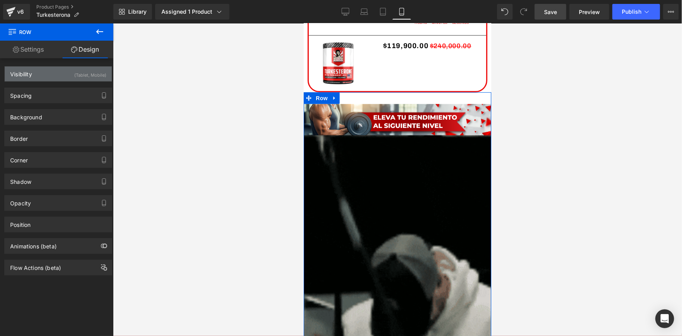
type input "0"
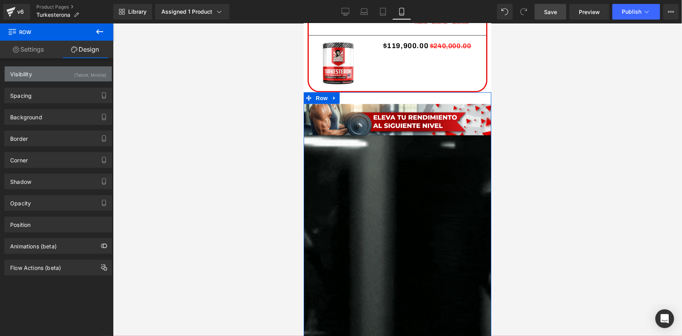
type input "30"
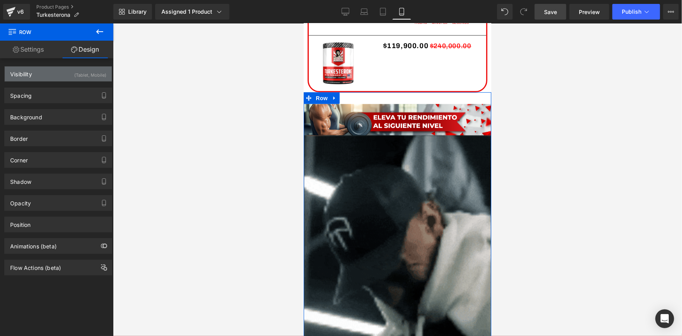
type input "0"
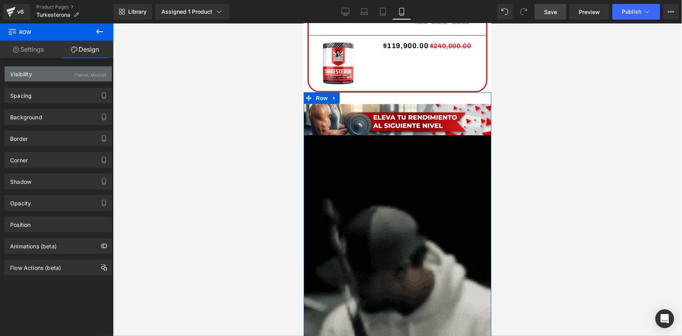
type input "10"
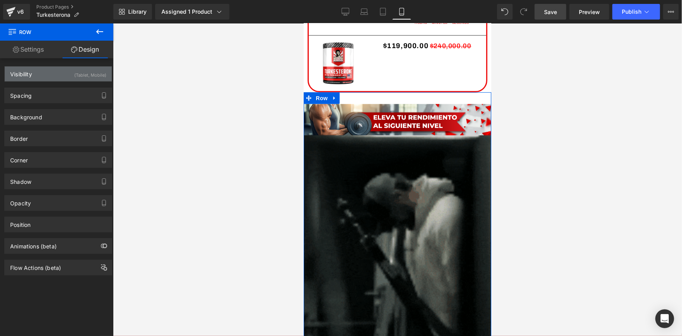
type input "0"
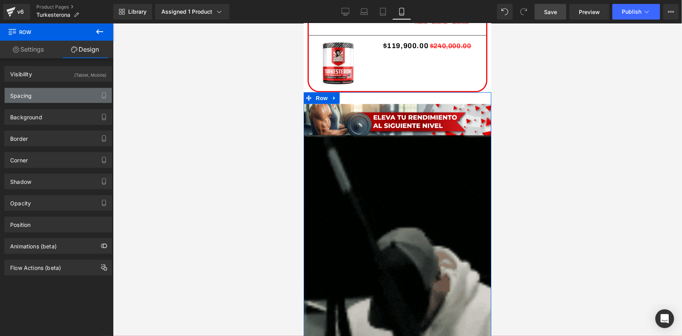
click at [51, 91] on div "Spacing" at bounding box center [58, 95] width 107 height 15
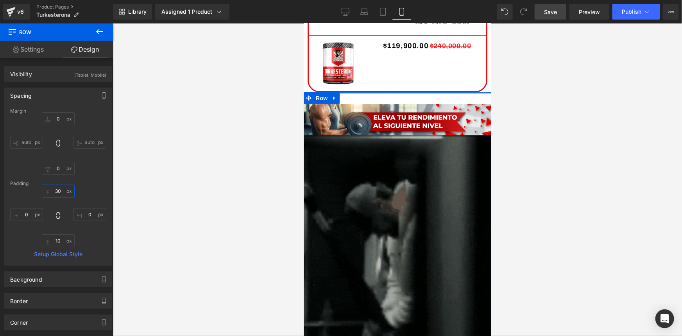
click at [55, 188] on input "30" at bounding box center [58, 190] width 33 height 13
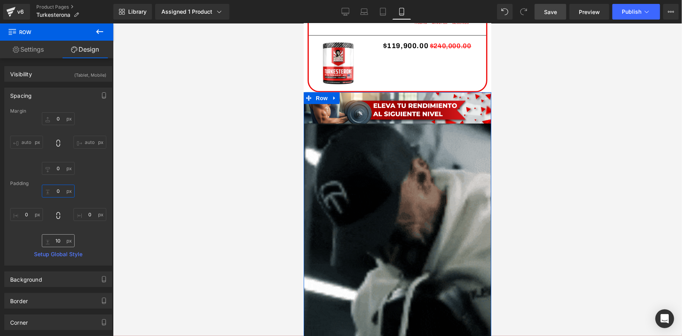
type input "0"
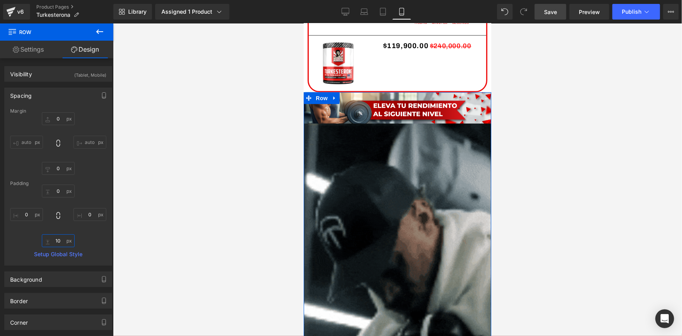
click at [63, 241] on input "10" at bounding box center [58, 240] width 33 height 13
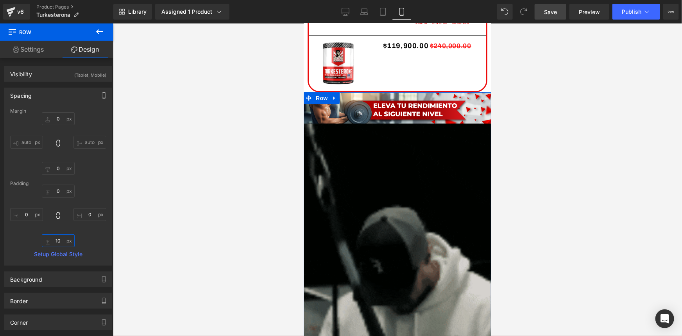
type input "0"
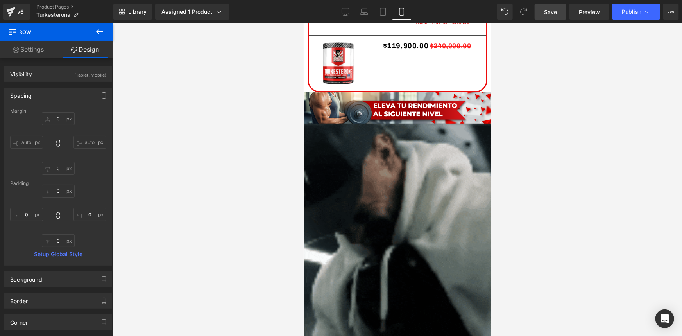
click at [168, 219] on div at bounding box center [397, 179] width 569 height 312
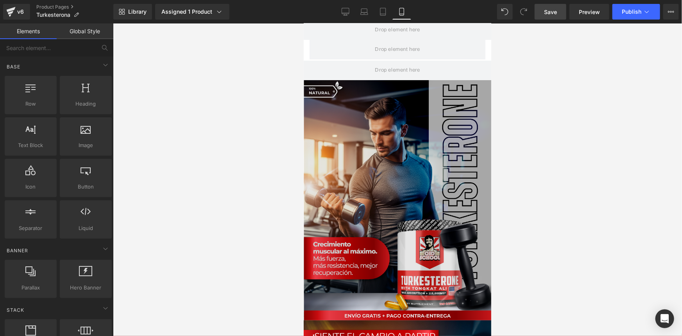
scroll to position [0, 0]
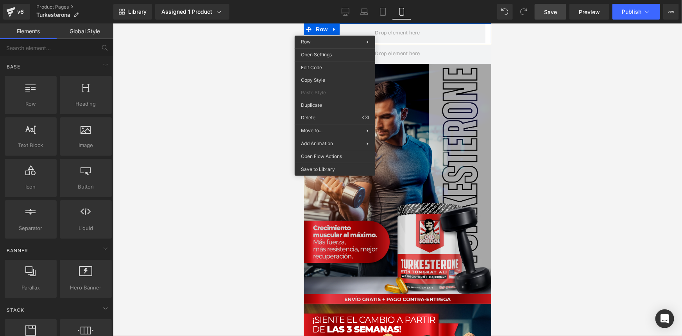
drag, startPoint x: 668, startPoint y: 141, endPoint x: 364, endPoint y: 118, distance: 304.8
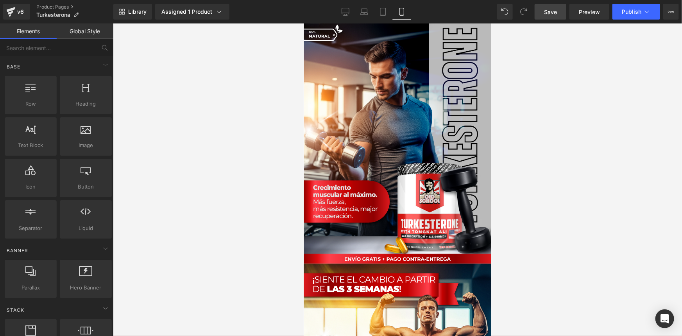
click at [557, 13] on span "Save" at bounding box center [550, 12] width 13 height 8
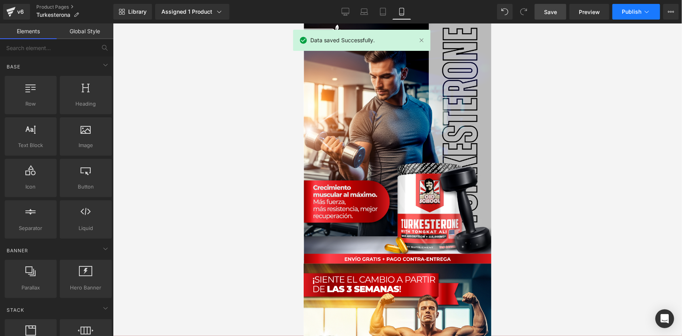
click at [642, 13] on button "Publish" at bounding box center [636, 12] width 48 height 16
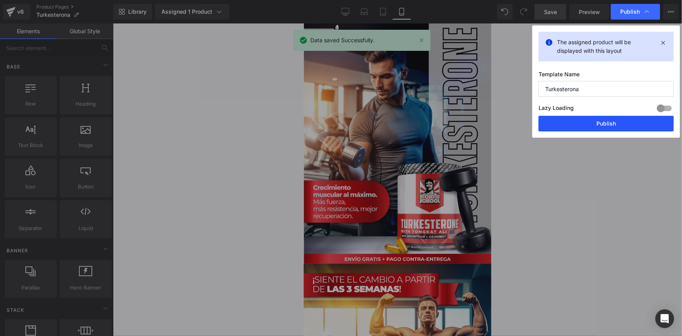
click at [606, 125] on button "Publish" at bounding box center [605, 124] width 135 height 16
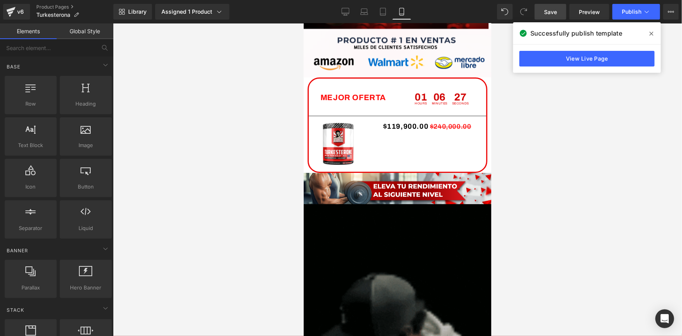
scroll to position [2021, 0]
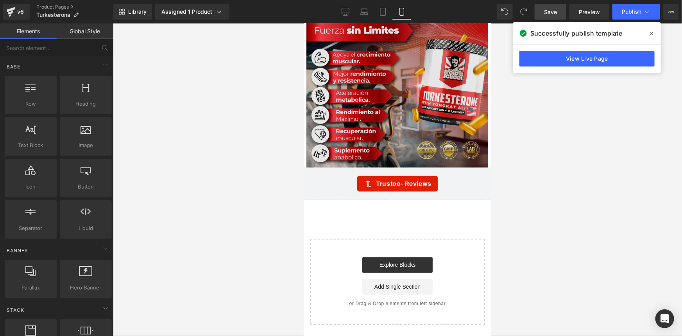
click at [392, 95] on img at bounding box center [397, 91] width 182 height 154
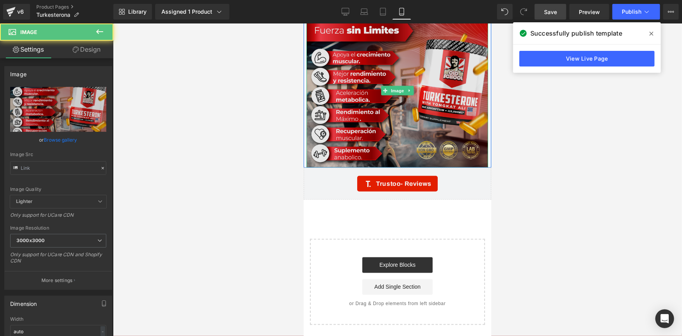
type input "[URL][DOMAIN_NAME]"
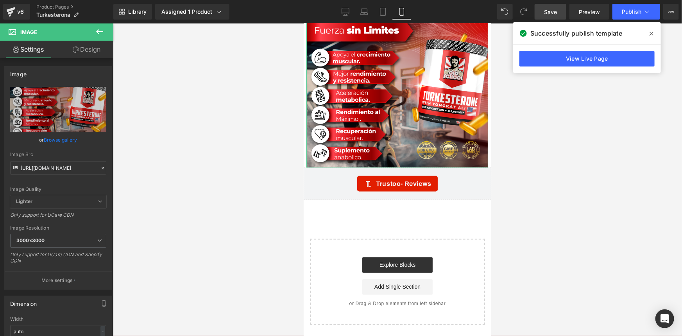
click at [97, 51] on link "Design" at bounding box center [86, 50] width 57 height 18
click at [0, 0] on div "Spacing" at bounding box center [0, 0] width 0 height 0
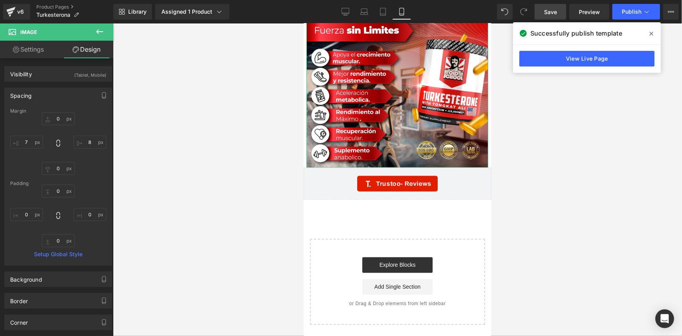
type input "0"
type input "8"
type input "0"
type input "7"
type input "0"
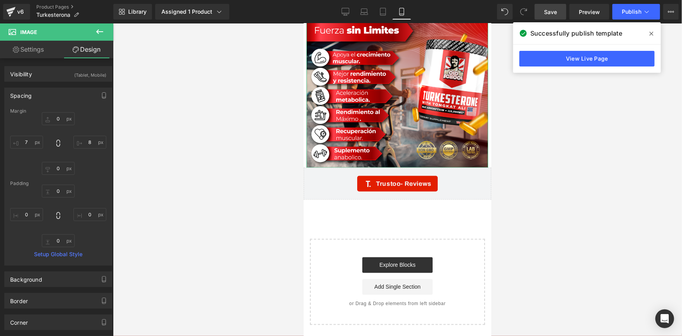
type input "0"
click at [27, 142] on input "7" at bounding box center [26, 142] width 33 height 13
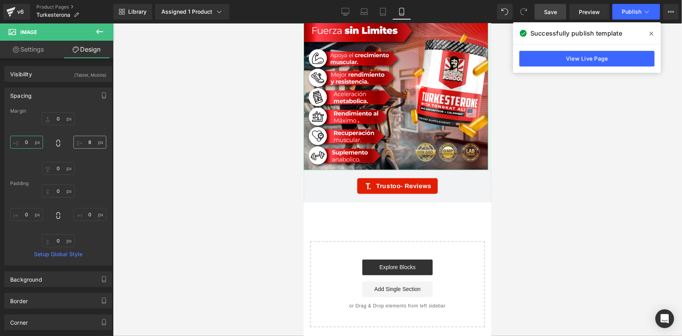
type input "0"
click at [86, 144] on input "8" at bounding box center [89, 142] width 33 height 13
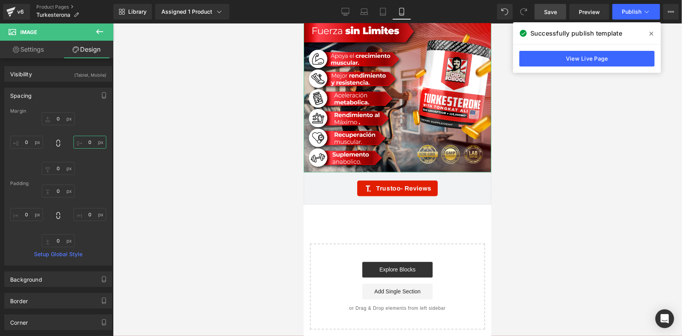
type input "0"
click at [79, 51] on link "Design" at bounding box center [86, 50] width 57 height 18
click at [552, 11] on span "Save" at bounding box center [550, 12] width 13 height 8
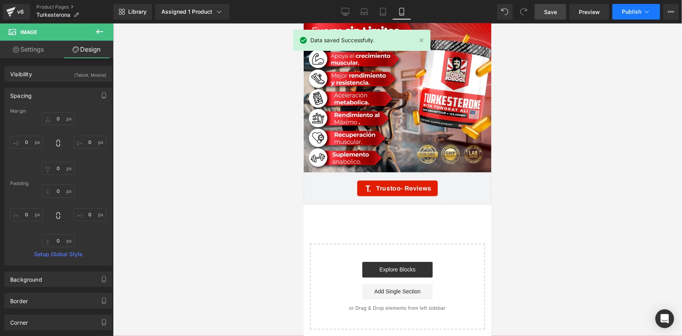
click at [627, 13] on span "Publish" at bounding box center [632, 12] width 20 height 6
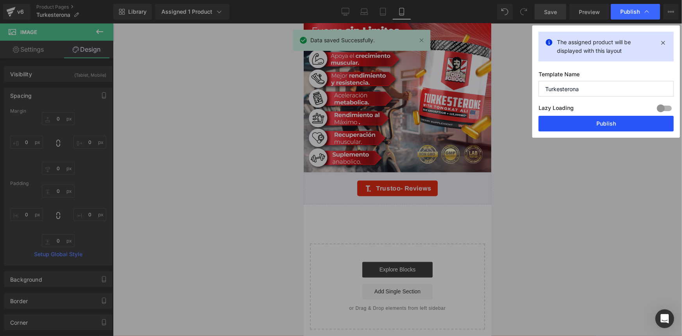
click at [603, 123] on button "Publish" at bounding box center [605, 124] width 135 height 16
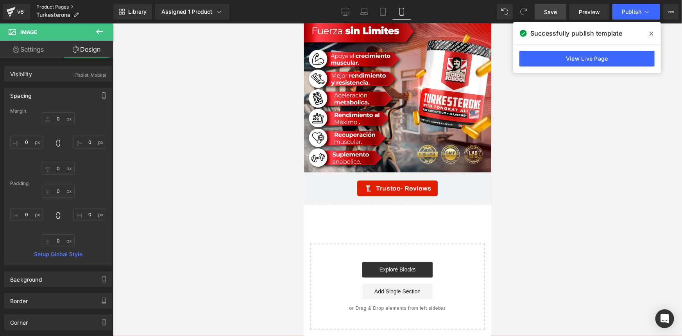
click at [48, 7] on link "Product Pages" at bounding box center [74, 7] width 77 height 6
